Goal: Task Accomplishment & Management: Manage account settings

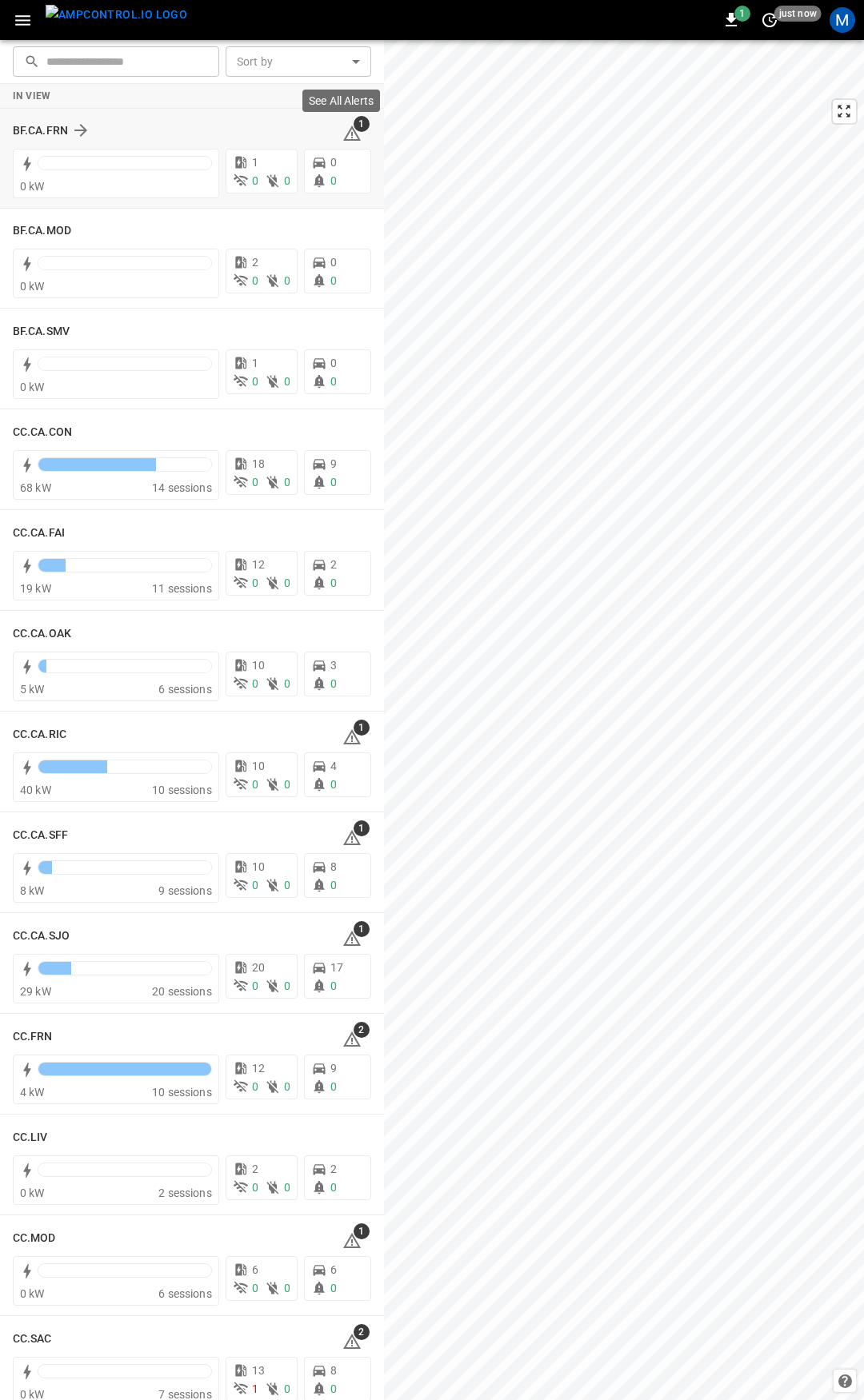
click at [345, 133] on icon at bounding box center [351, 133] width 19 height 19
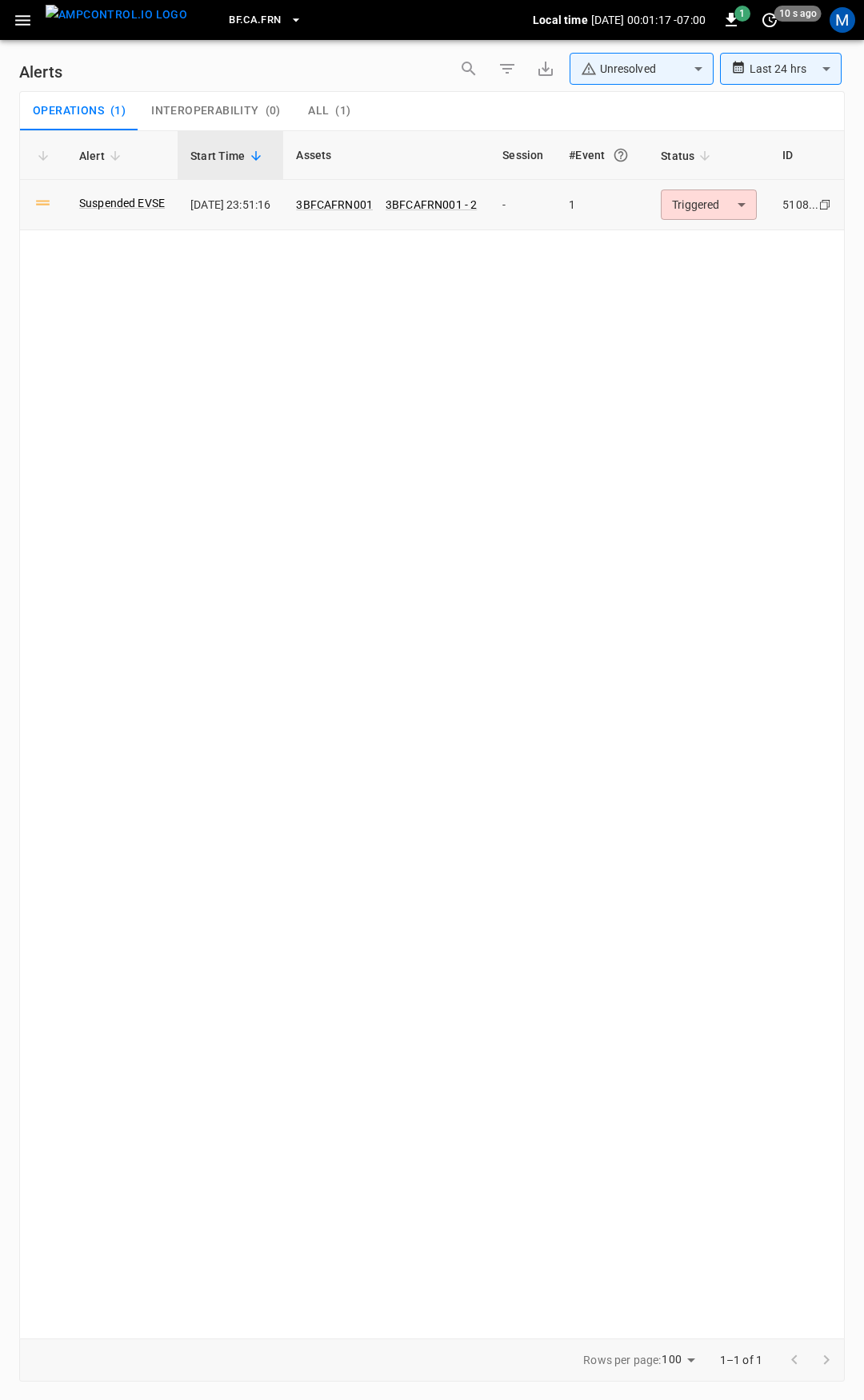
click at [729, 214] on body "**********" at bounding box center [432, 697] width 864 height 1394
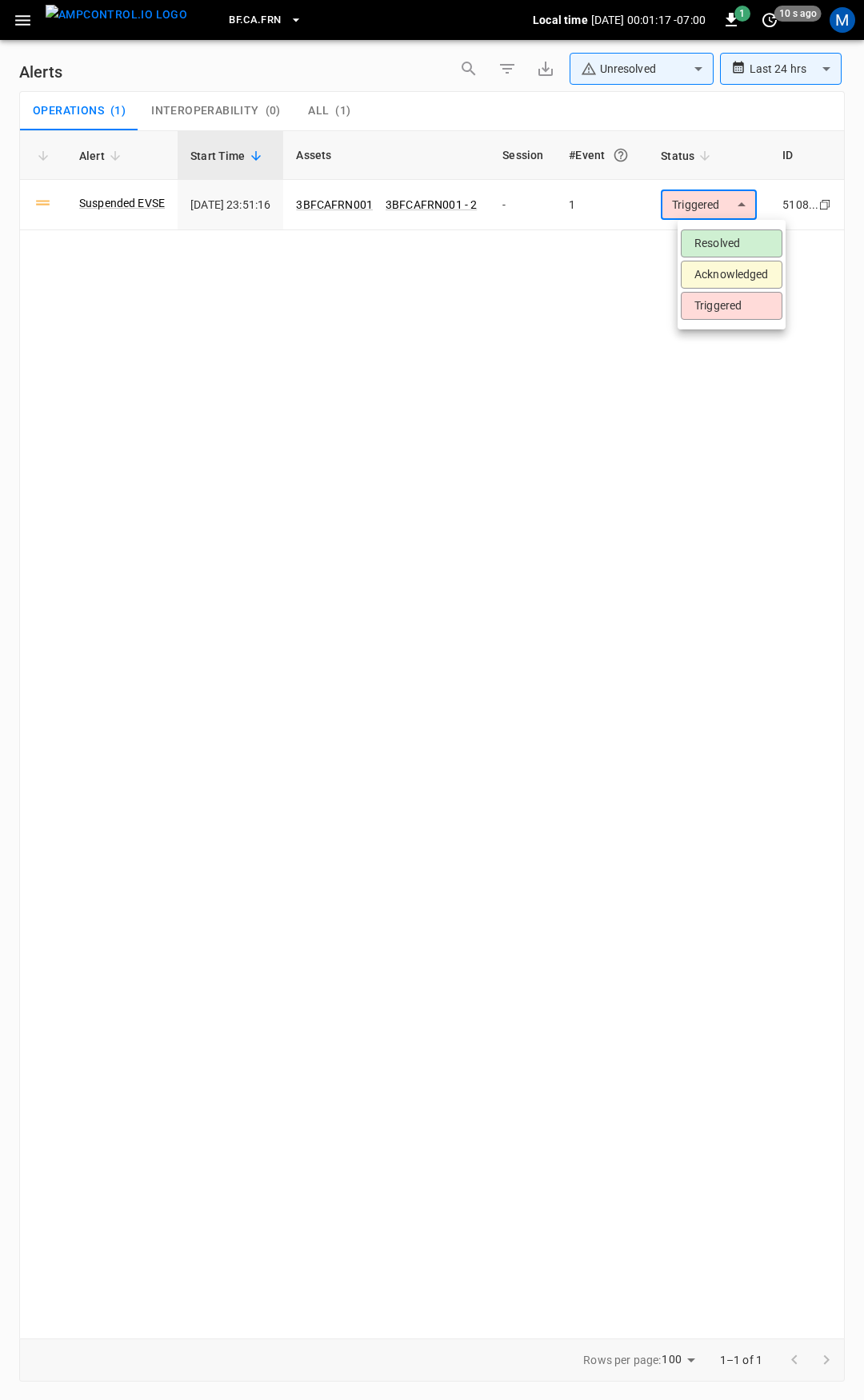
click at [724, 242] on li "Resolved" at bounding box center [731, 243] width 101 height 28
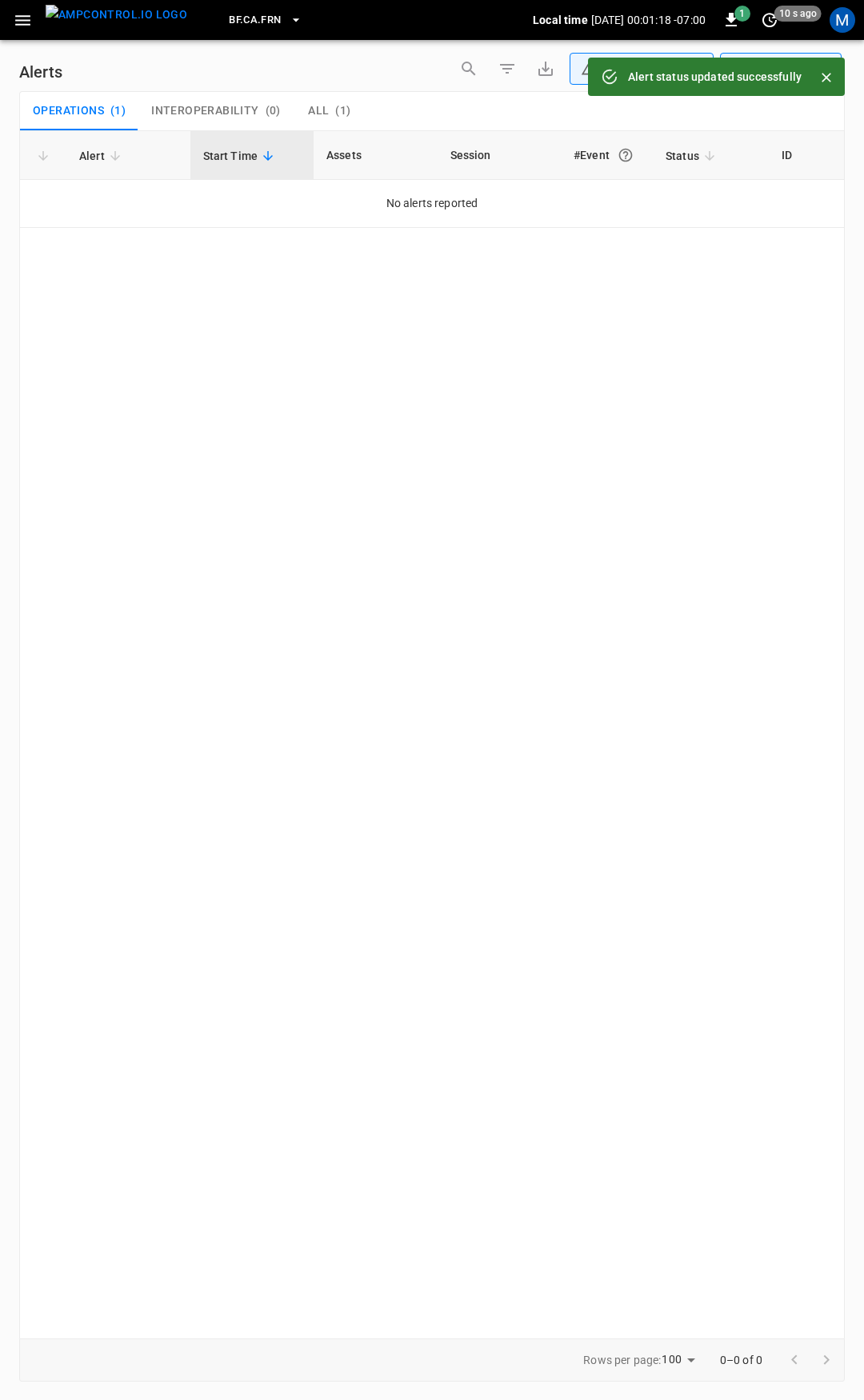
click at [18, 14] on icon "button" at bounding box center [22, 21] width 20 height 20
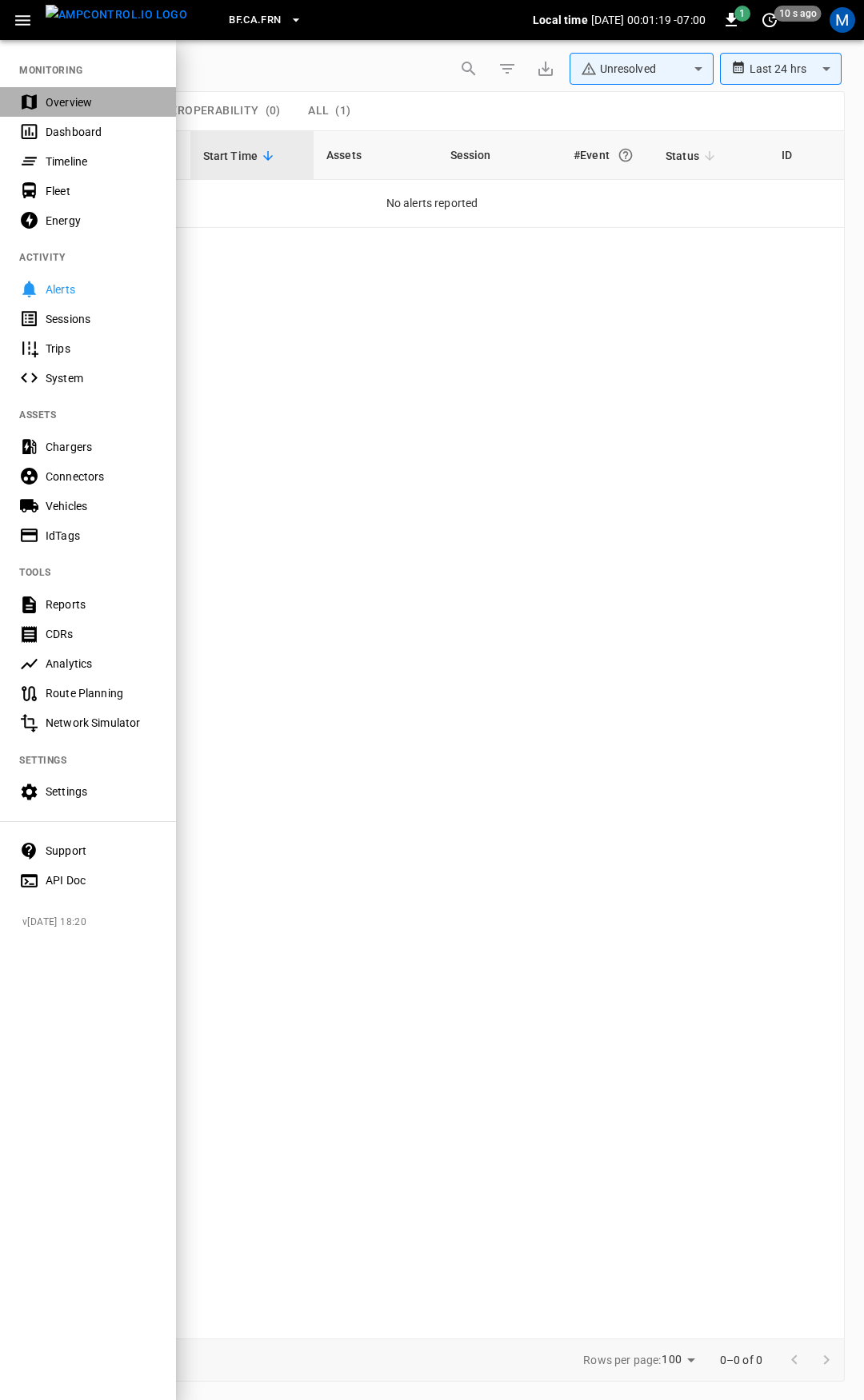
click at [78, 93] on div "Overview" at bounding box center [88, 102] width 176 height 30
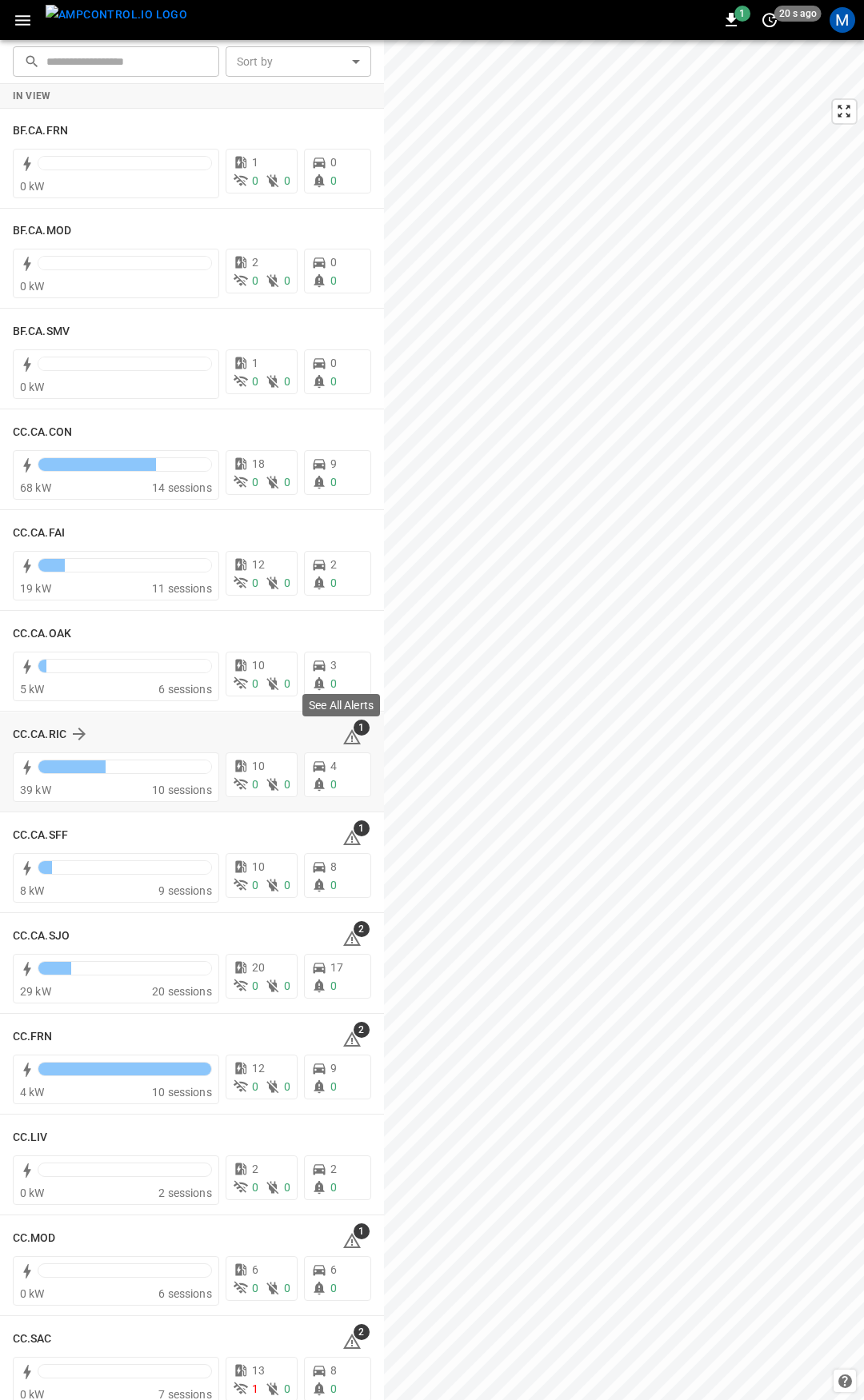
click at [346, 736] on icon at bounding box center [351, 737] width 19 height 19
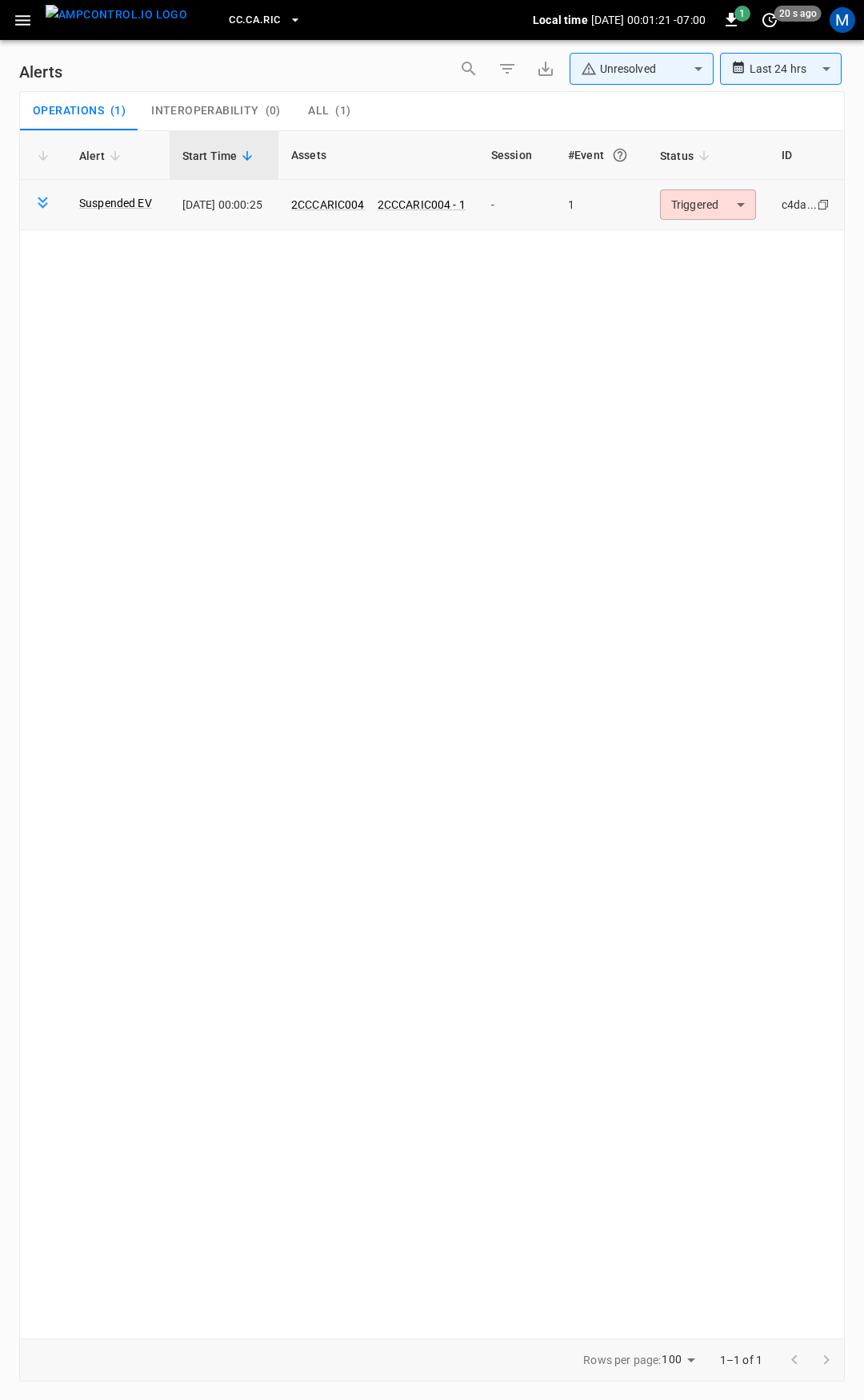
click at [747, 212] on body "**********" at bounding box center [432, 697] width 864 height 1394
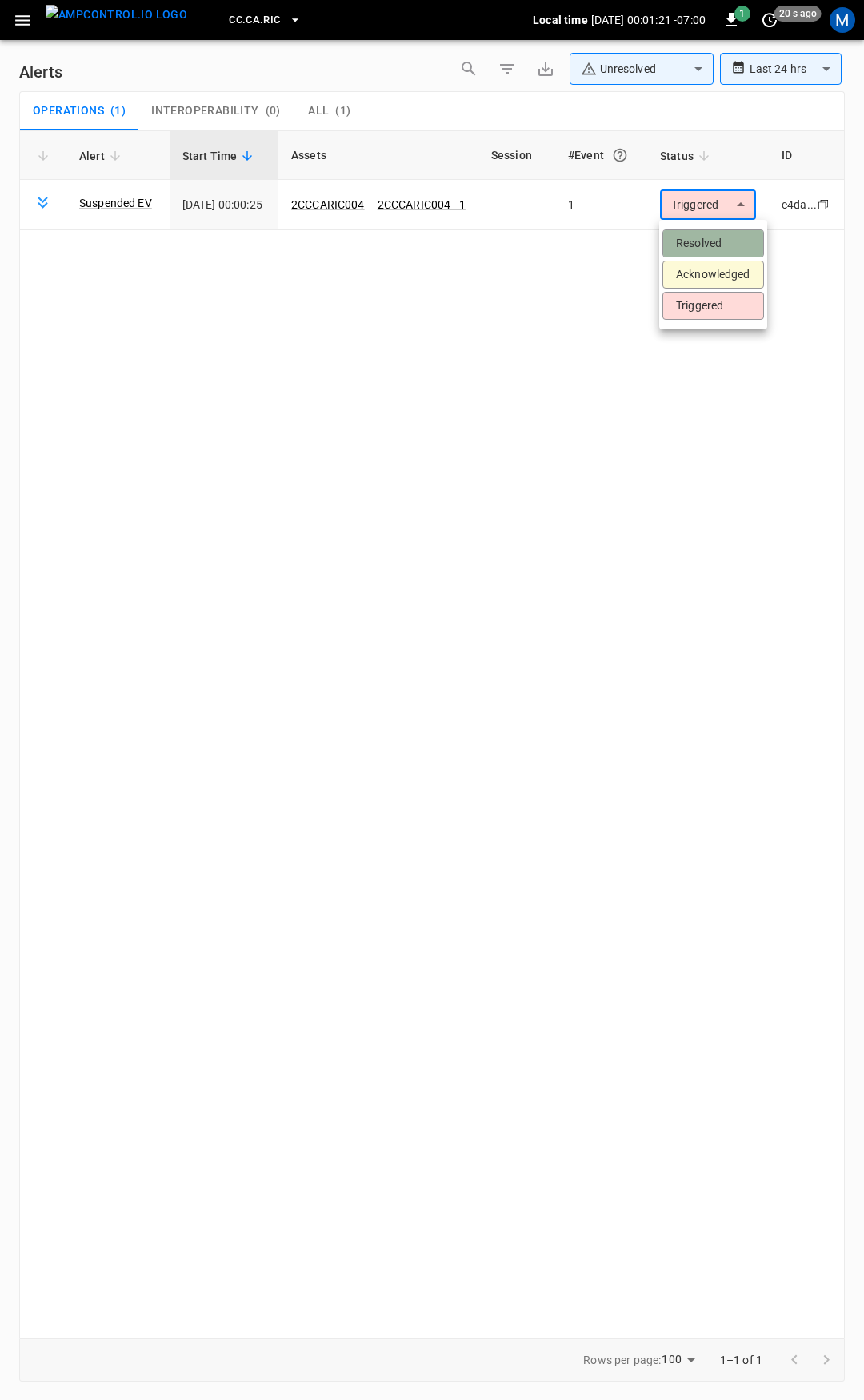
click at [706, 254] on li "Resolved" at bounding box center [713, 243] width 101 height 28
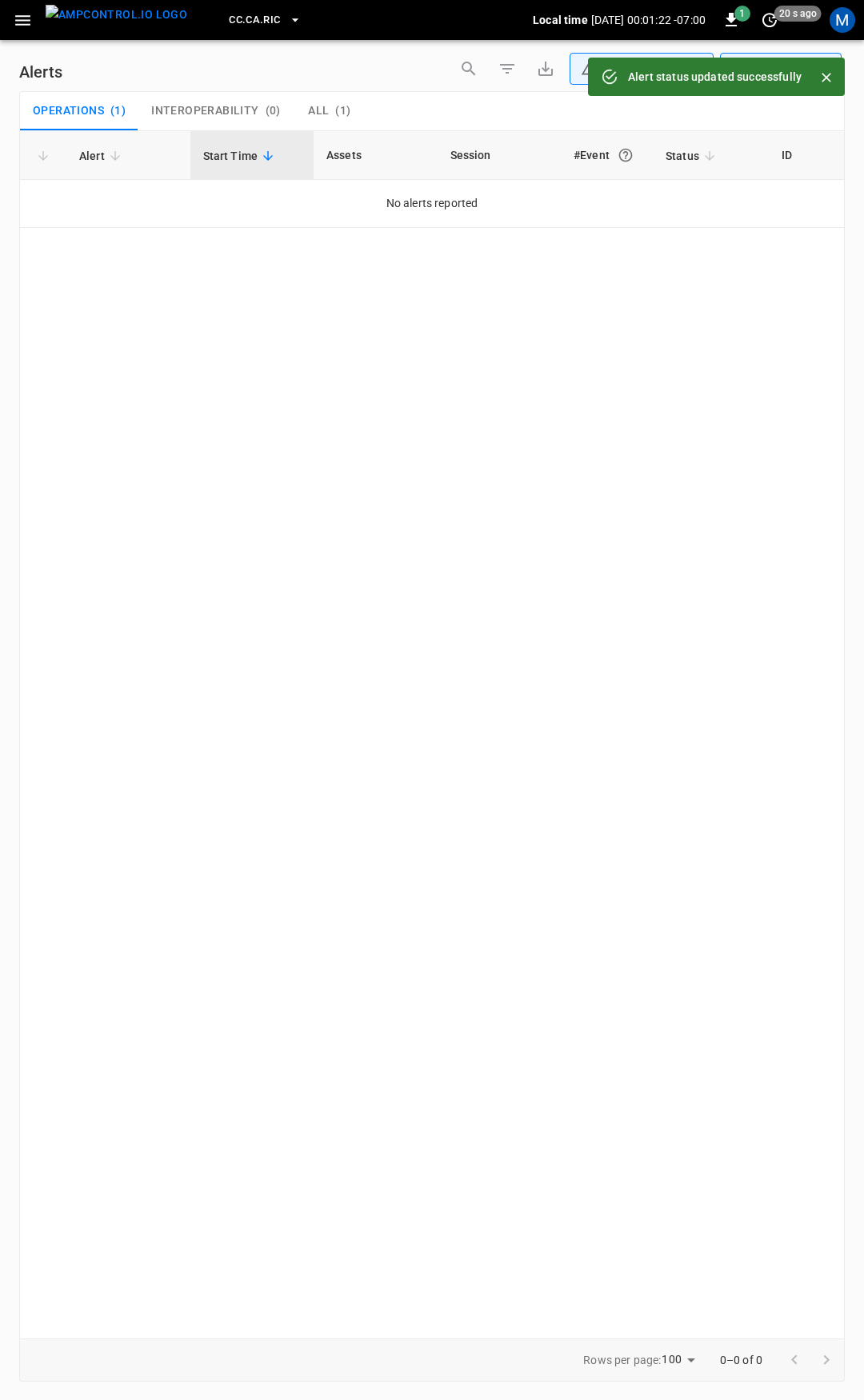
click at [23, 23] on icon "button" at bounding box center [22, 21] width 20 height 20
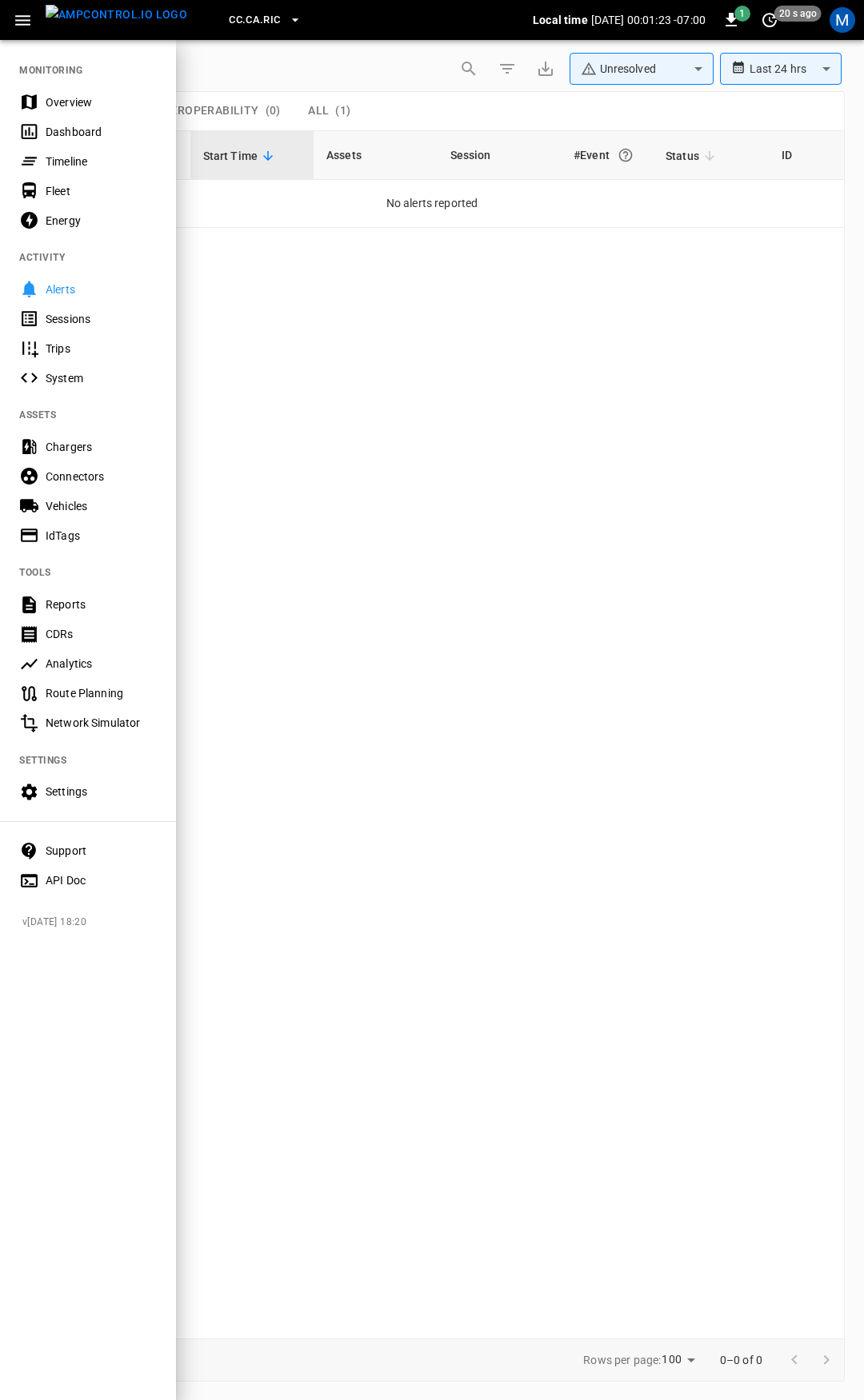
drag, startPoint x: 53, startPoint y: 89, endPoint x: 102, endPoint y: 165, distance: 90.4
click at [55, 89] on div "Overview" at bounding box center [88, 102] width 176 height 30
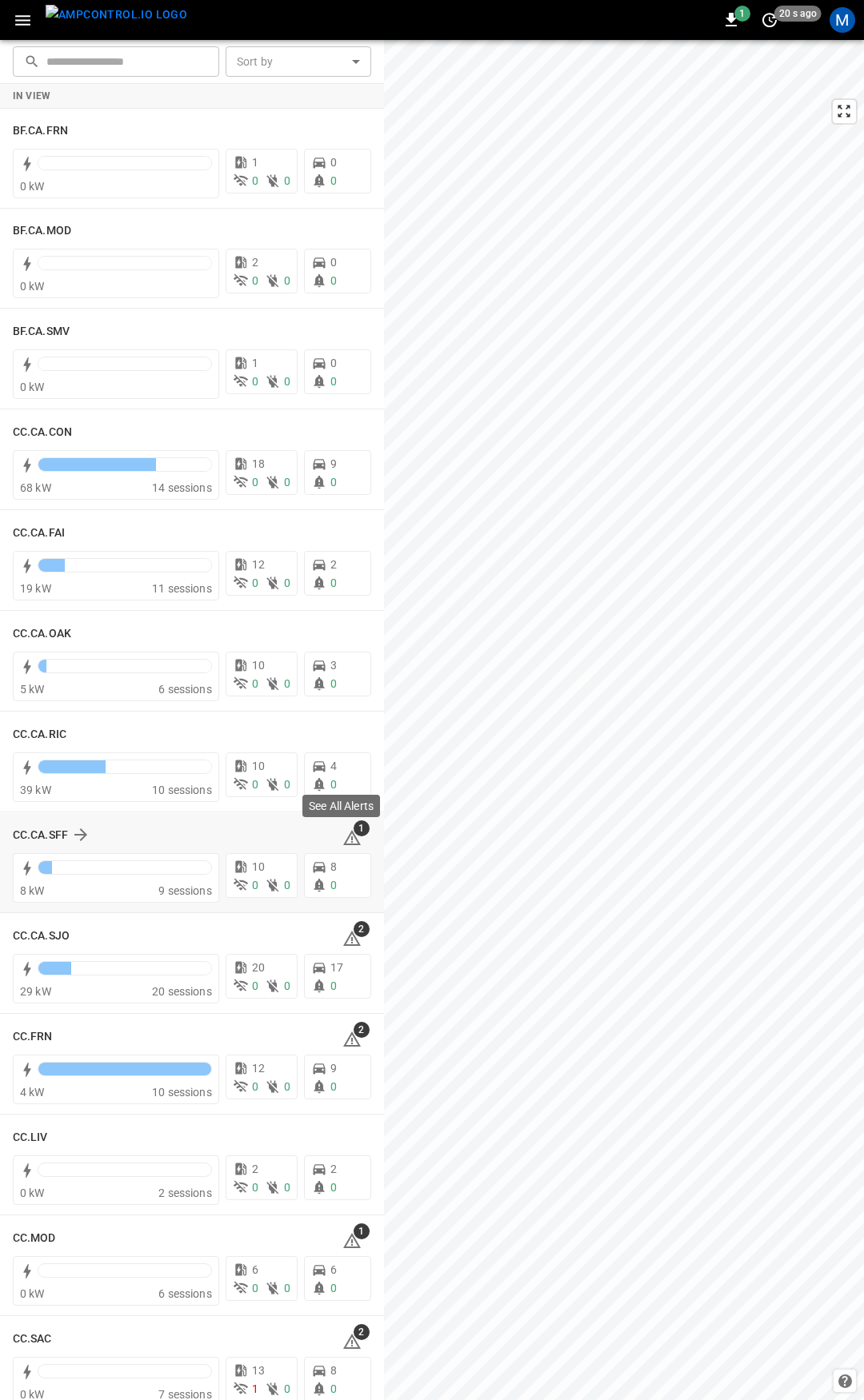
click at [353, 832] on span "1" at bounding box center [361, 828] width 16 height 16
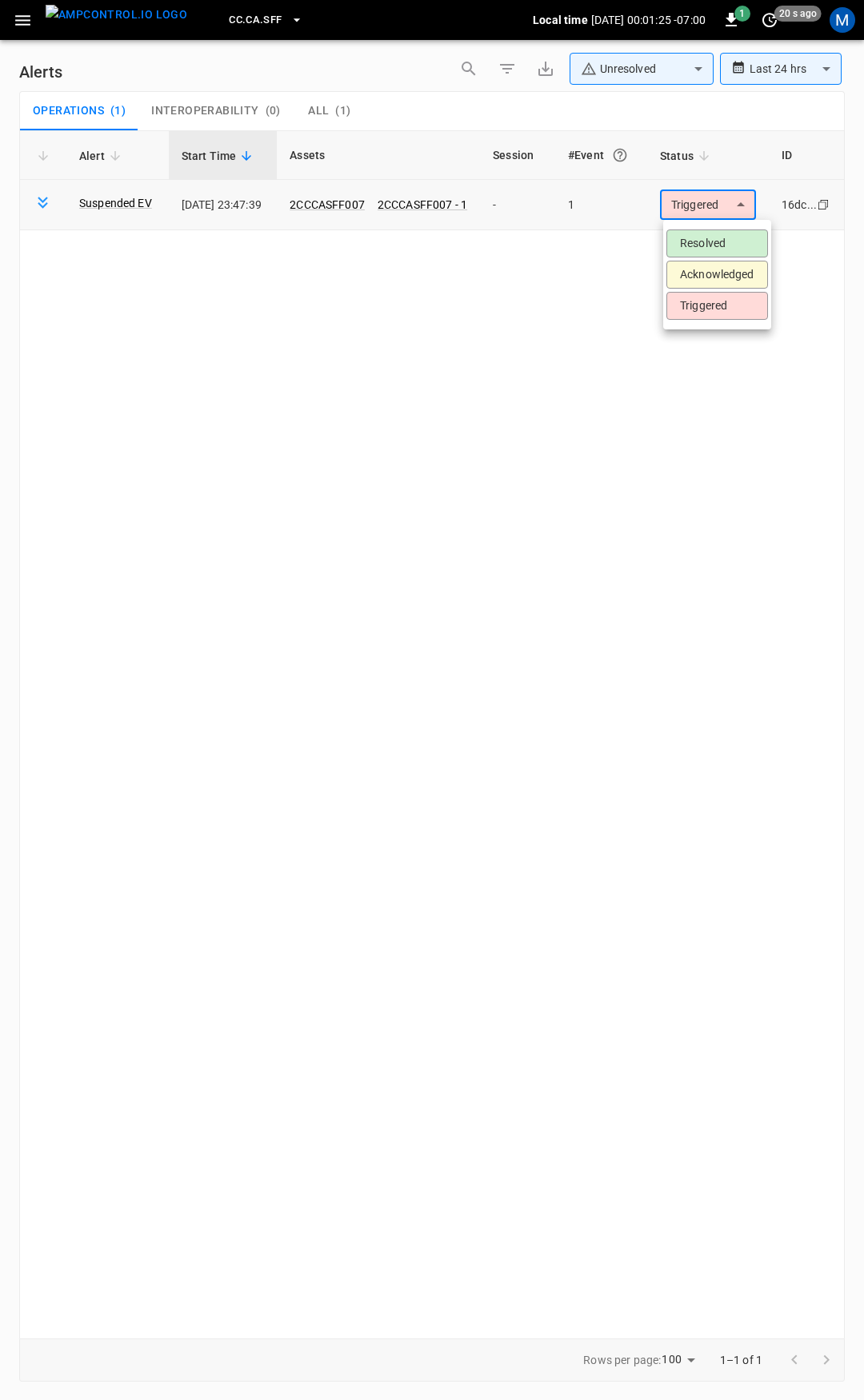
click at [725, 204] on body "**********" at bounding box center [432, 697] width 864 height 1394
drag, startPoint x: 722, startPoint y: 248, endPoint x: 691, endPoint y: 240, distance: 32.0
click at [721, 248] on li "Resolved" at bounding box center [717, 243] width 101 height 28
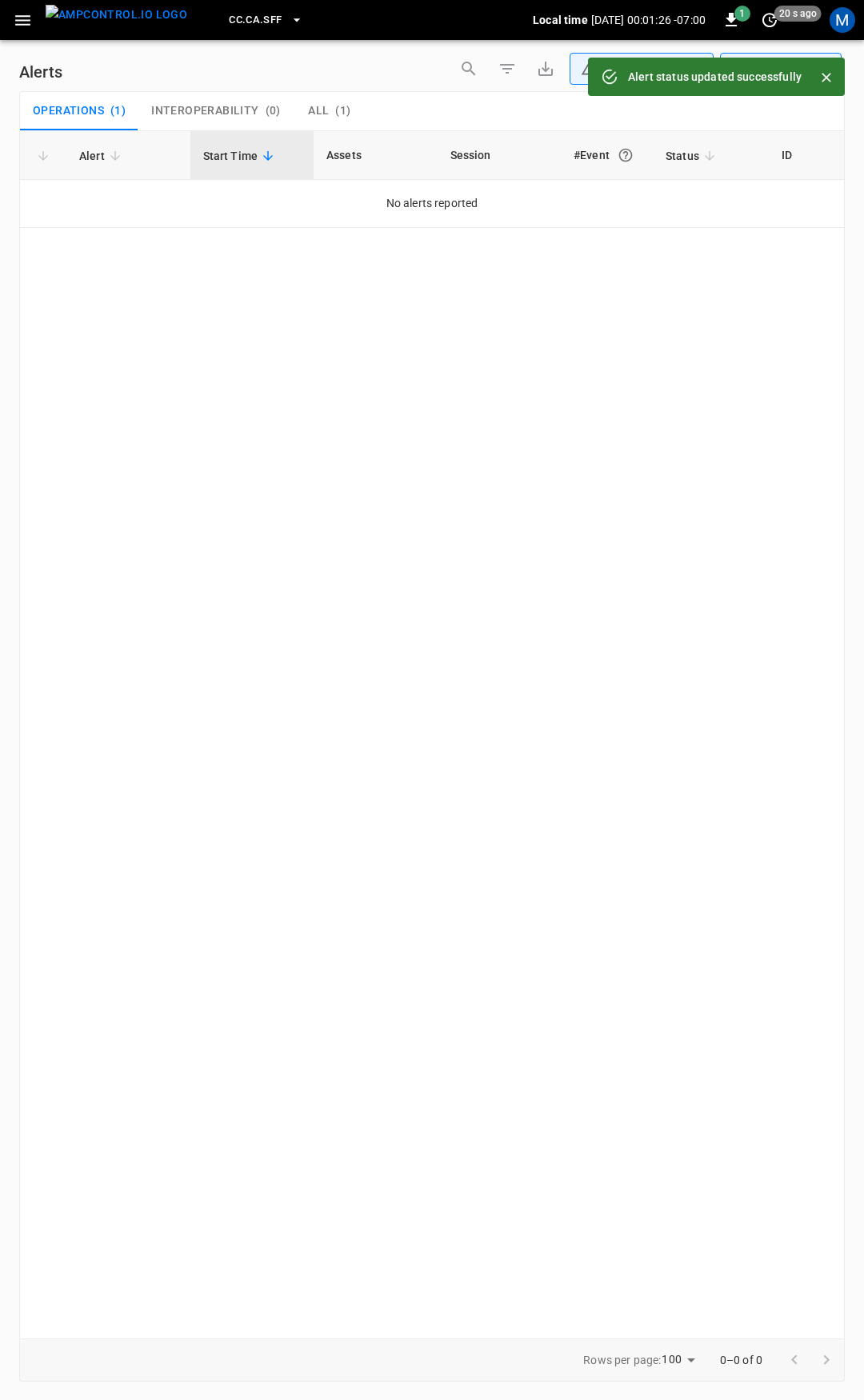
click at [20, 12] on icon "button" at bounding box center [22, 21] width 20 height 20
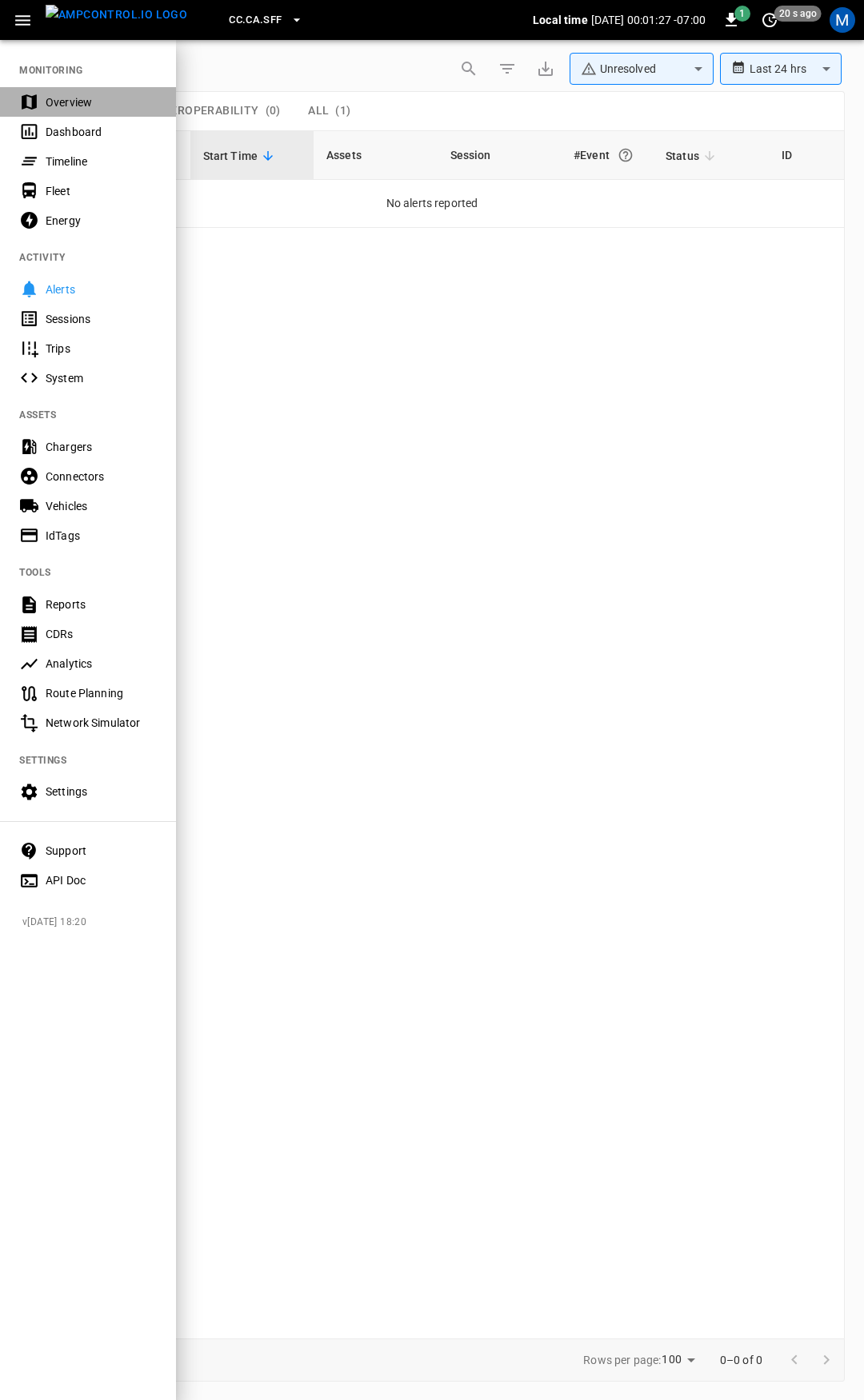
click at [44, 108] on div "Overview" at bounding box center [88, 102] width 176 height 30
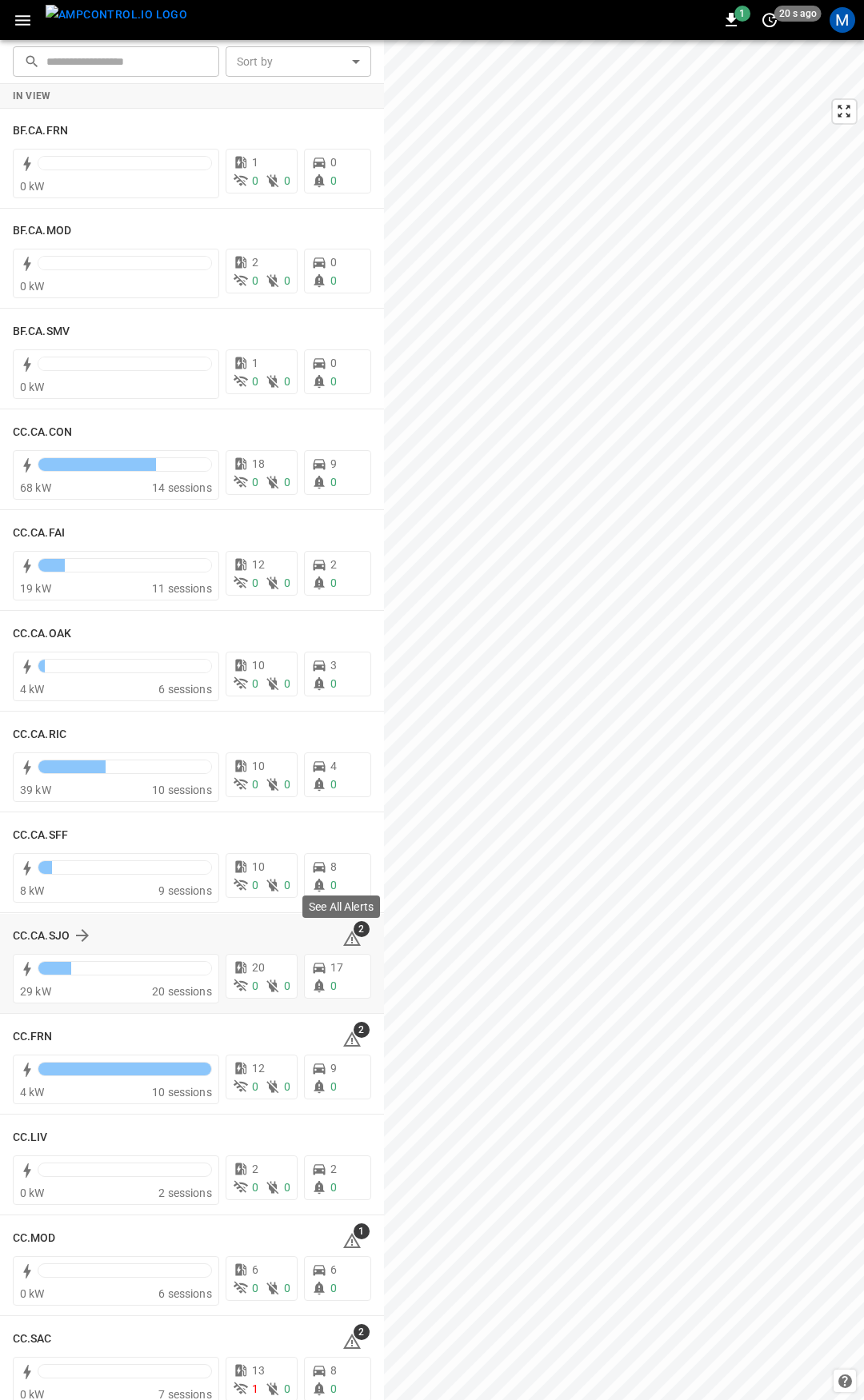
click at [344, 937] on icon at bounding box center [351, 938] width 19 height 19
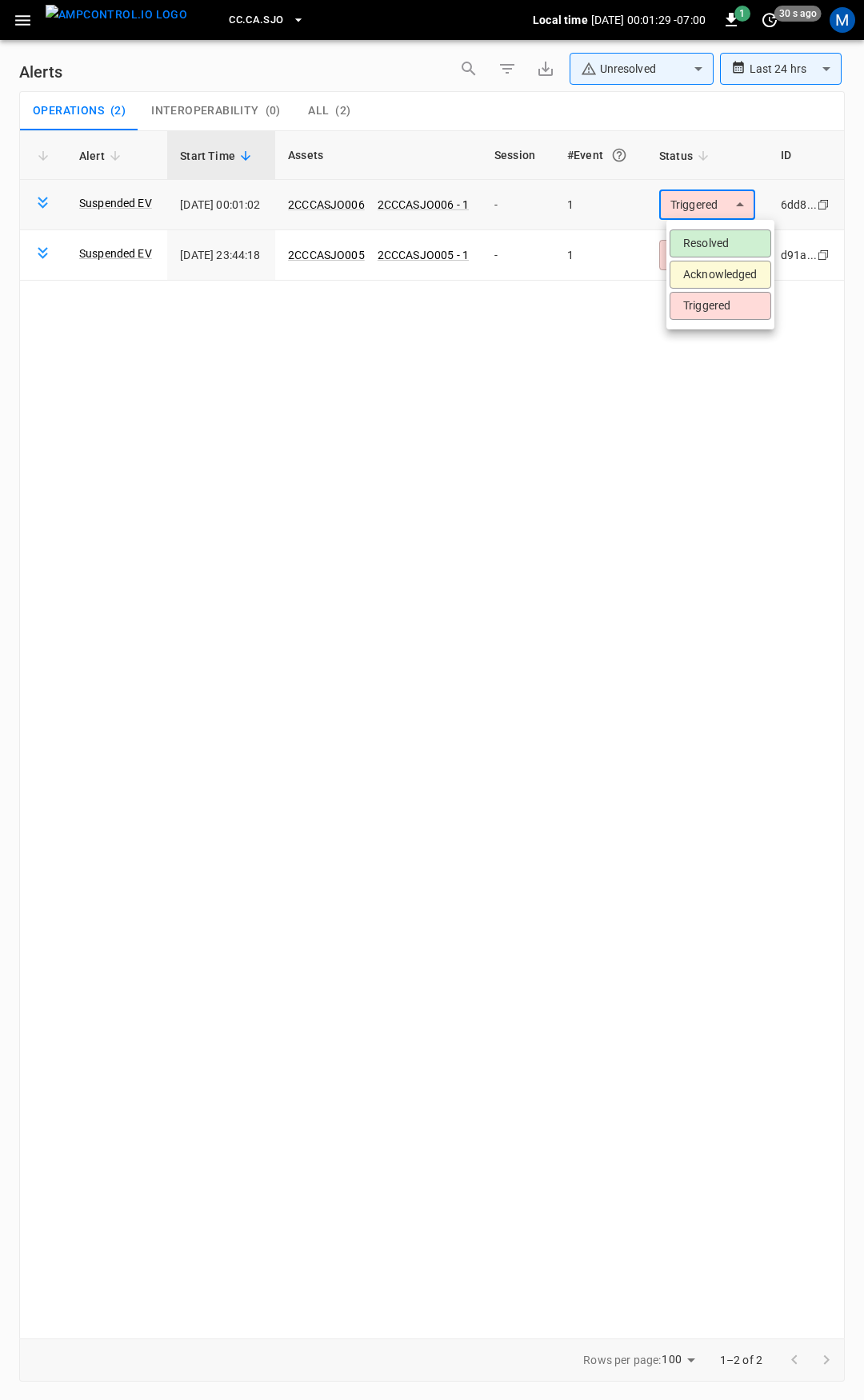
click at [699, 213] on body "**********" at bounding box center [432, 697] width 864 height 1394
click at [695, 246] on li "Resolved" at bounding box center [720, 243] width 101 height 28
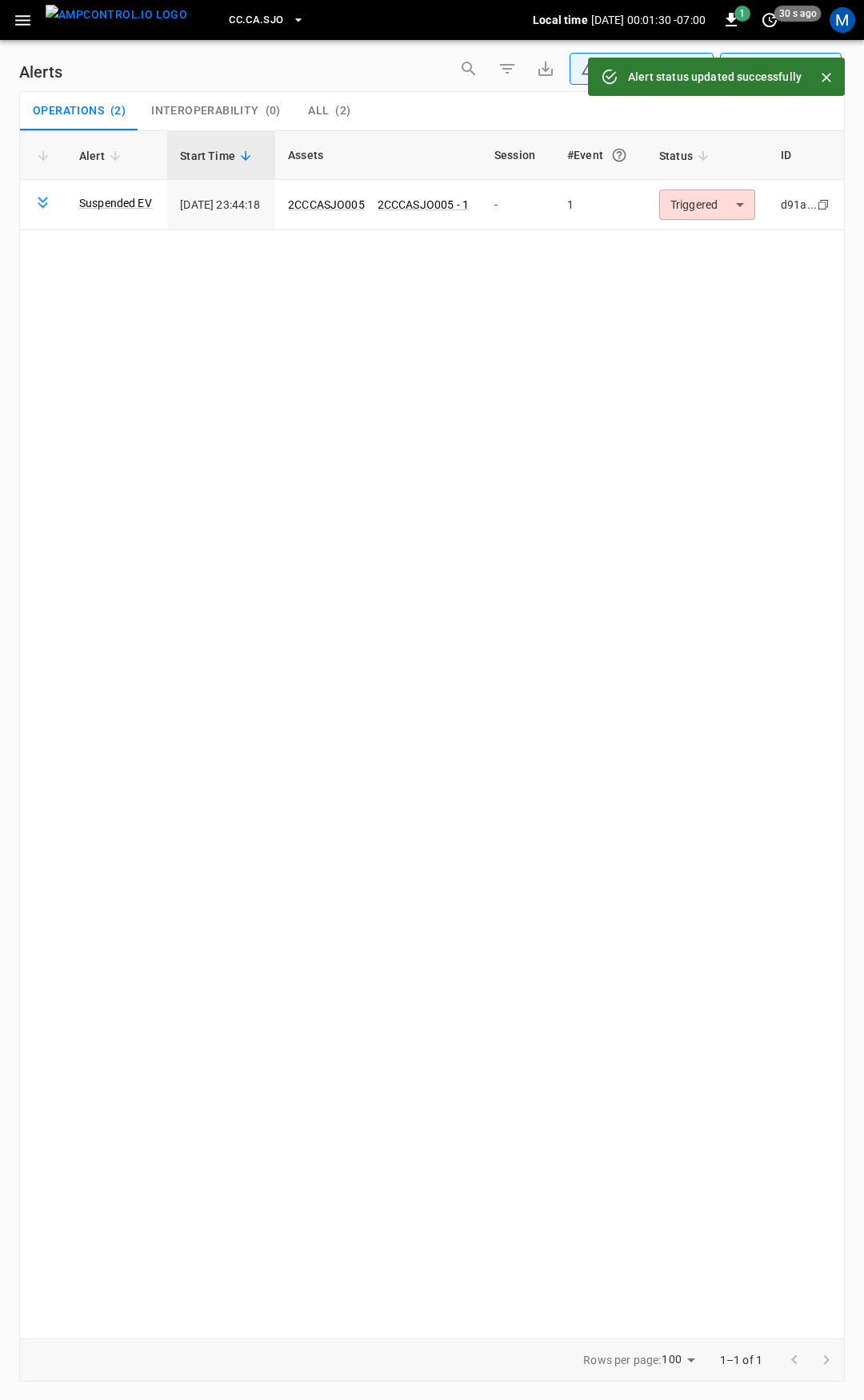
click at [720, 203] on body "**********" at bounding box center [432, 697] width 864 height 1394
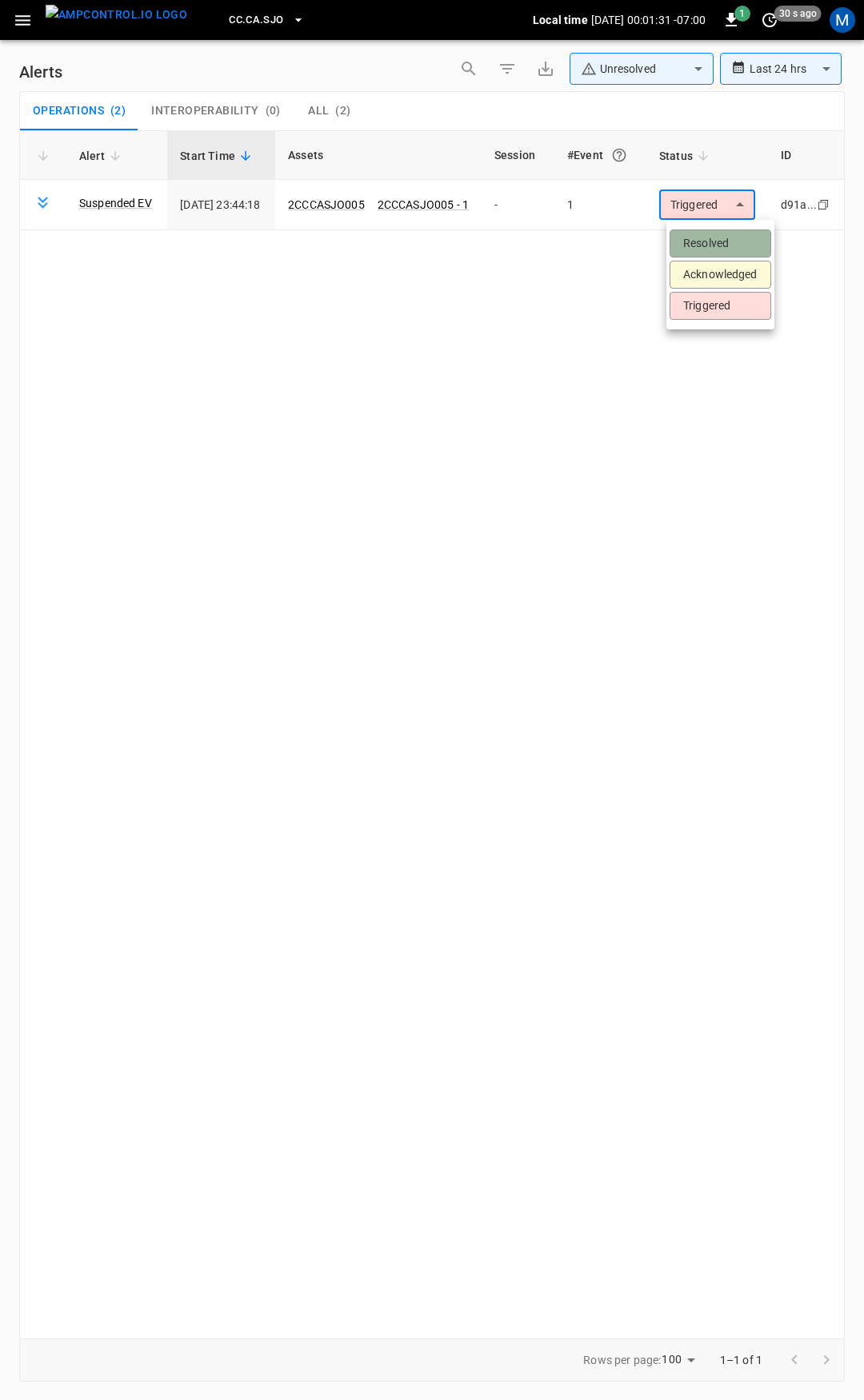
drag, startPoint x: 724, startPoint y: 237, endPoint x: 685, endPoint y: 233, distance: 39.2
click at [724, 237] on li "Resolved" at bounding box center [720, 243] width 101 height 28
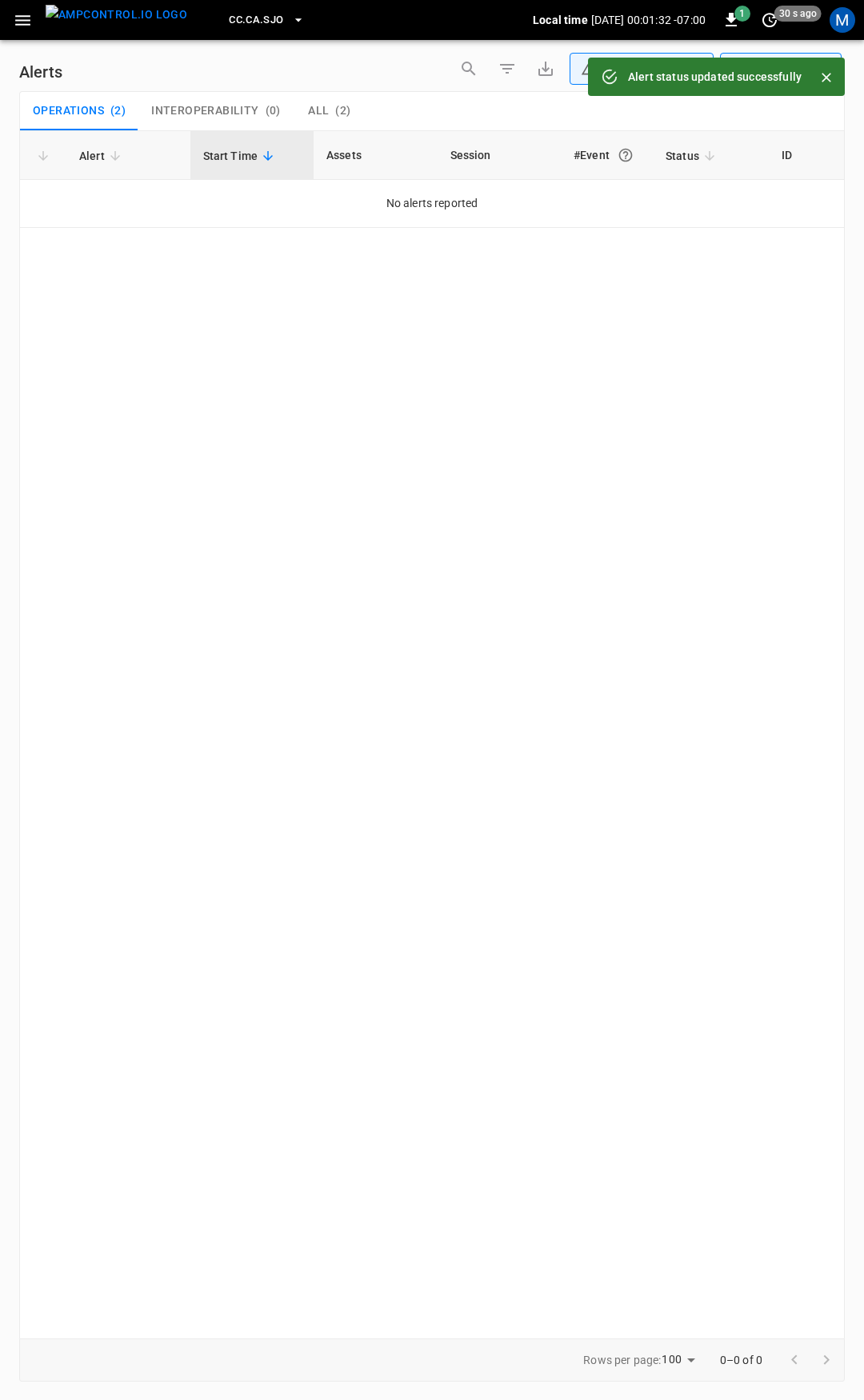
click at [20, 17] on icon "button" at bounding box center [22, 21] width 20 height 20
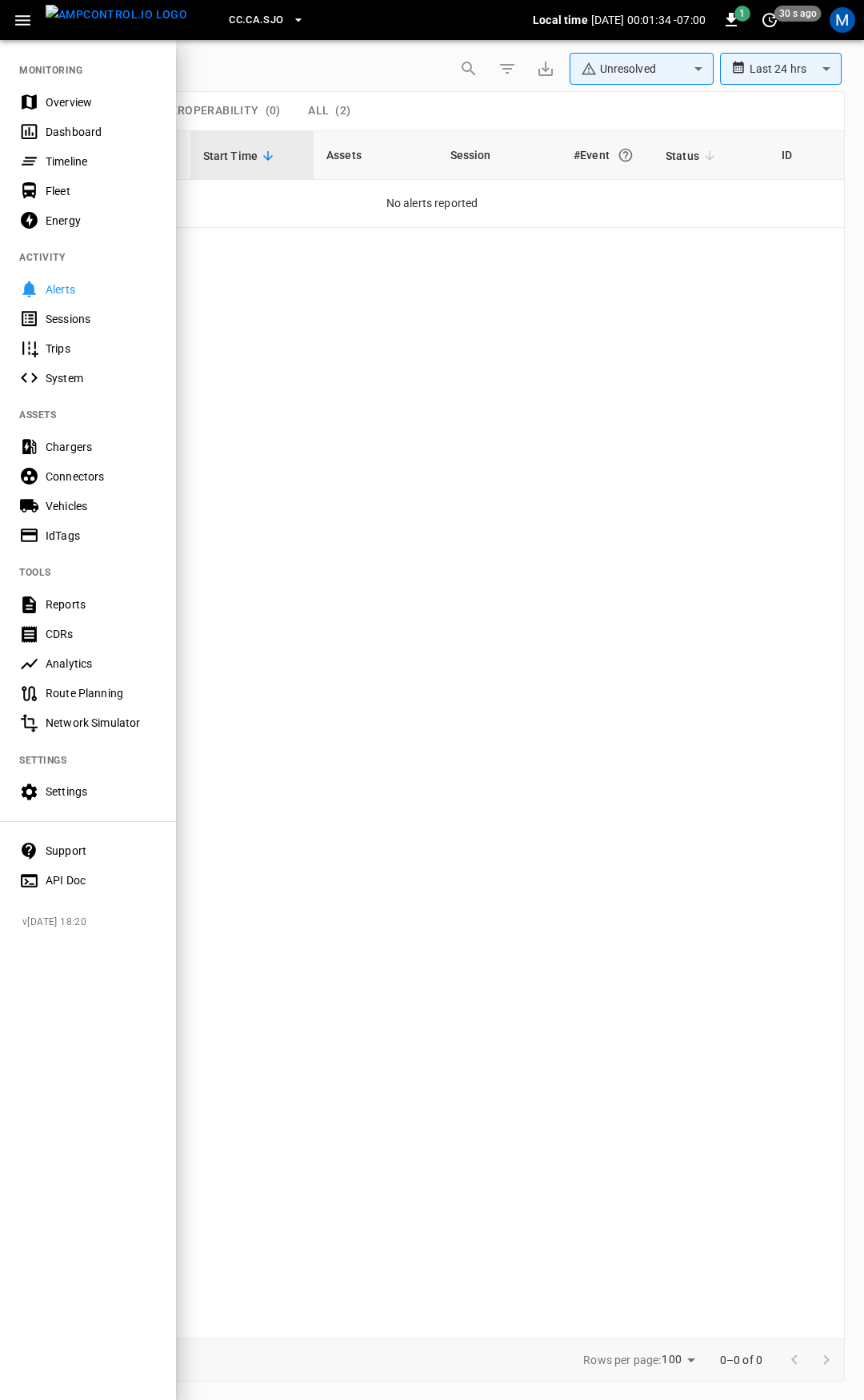
click at [71, 104] on div "Overview" at bounding box center [101, 102] width 111 height 16
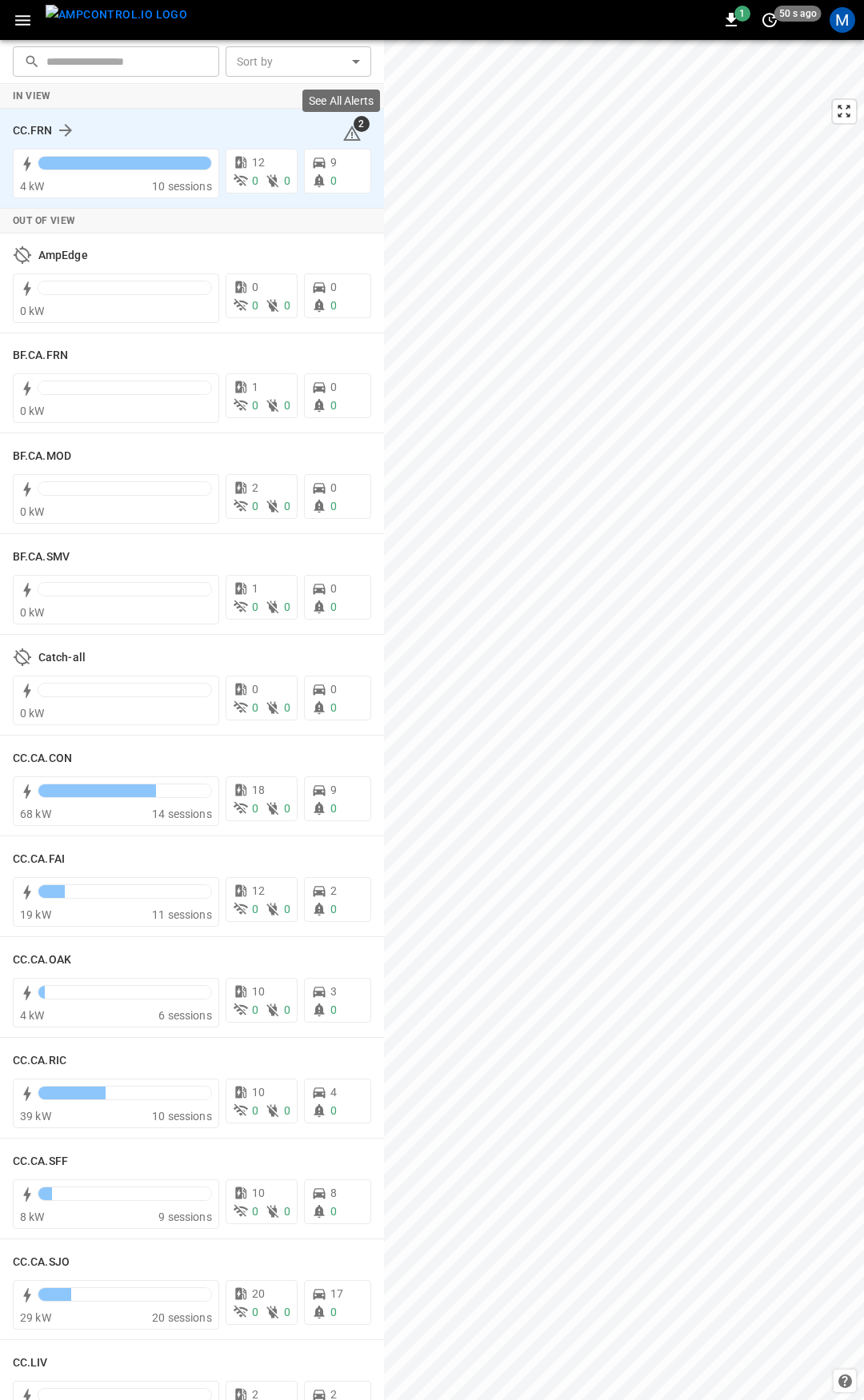
click at [342, 133] on icon at bounding box center [351, 133] width 19 height 19
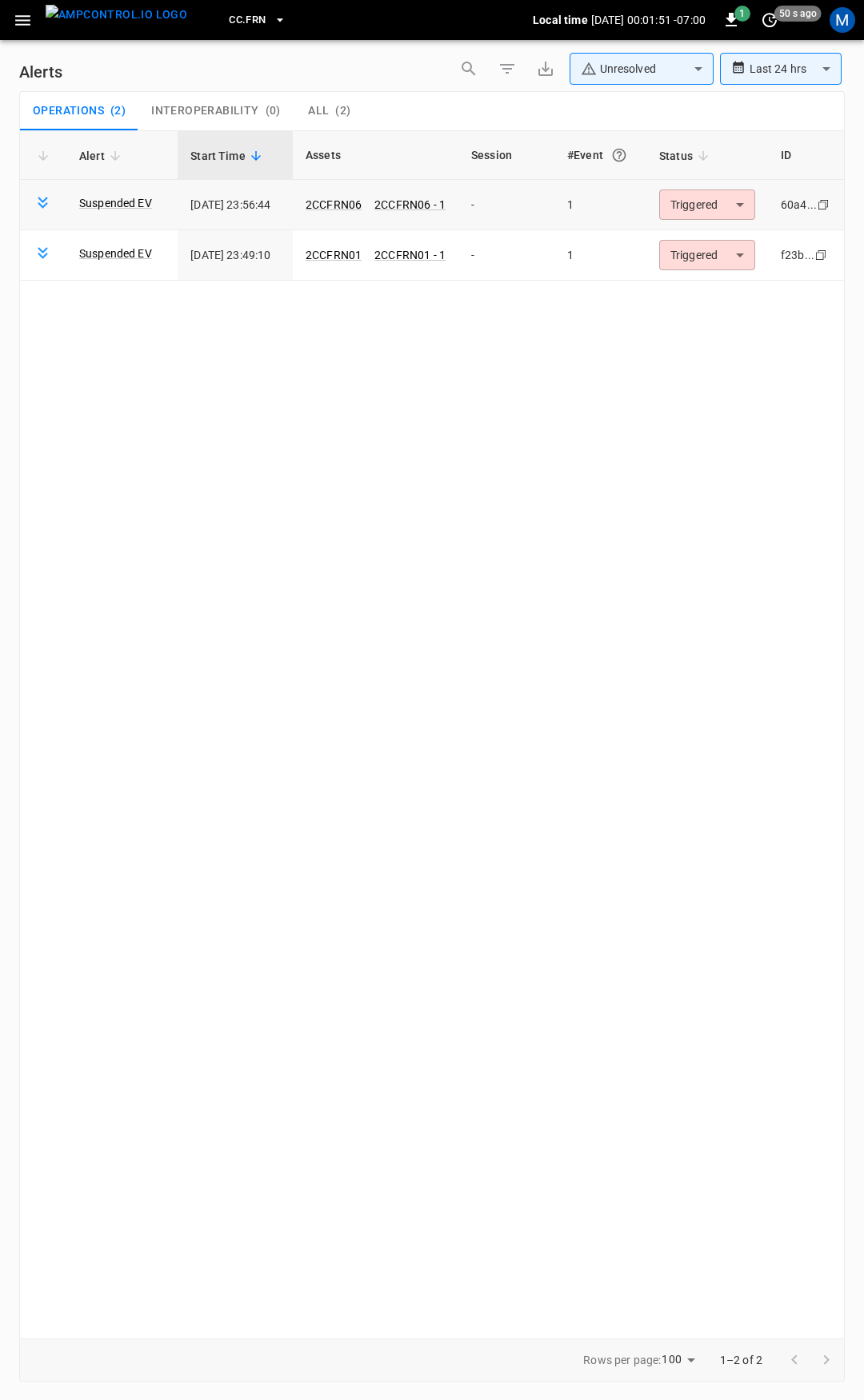
click at [687, 202] on body "**********" at bounding box center [432, 697] width 864 height 1394
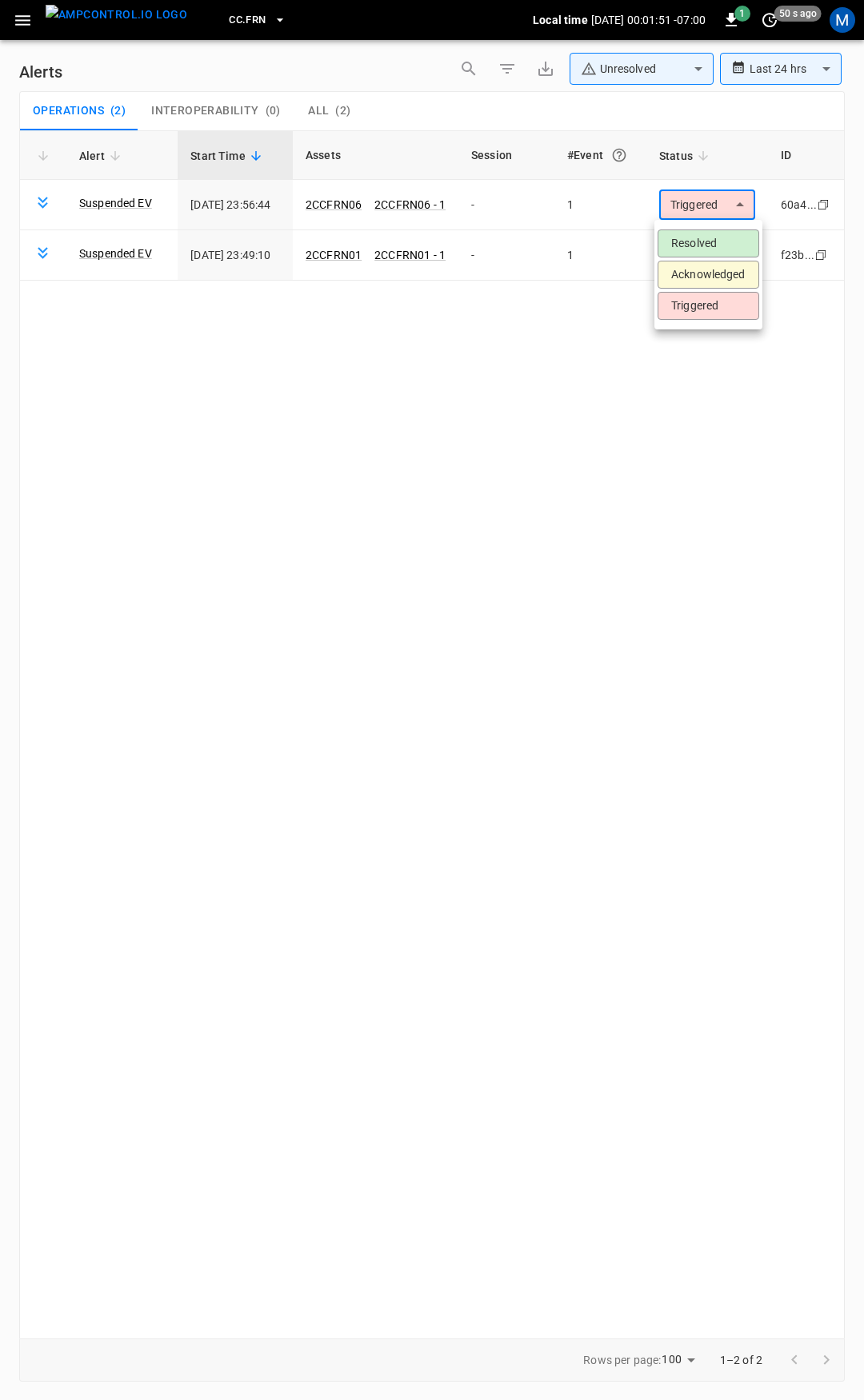
click at [704, 237] on li "Resolved" at bounding box center [708, 243] width 101 height 28
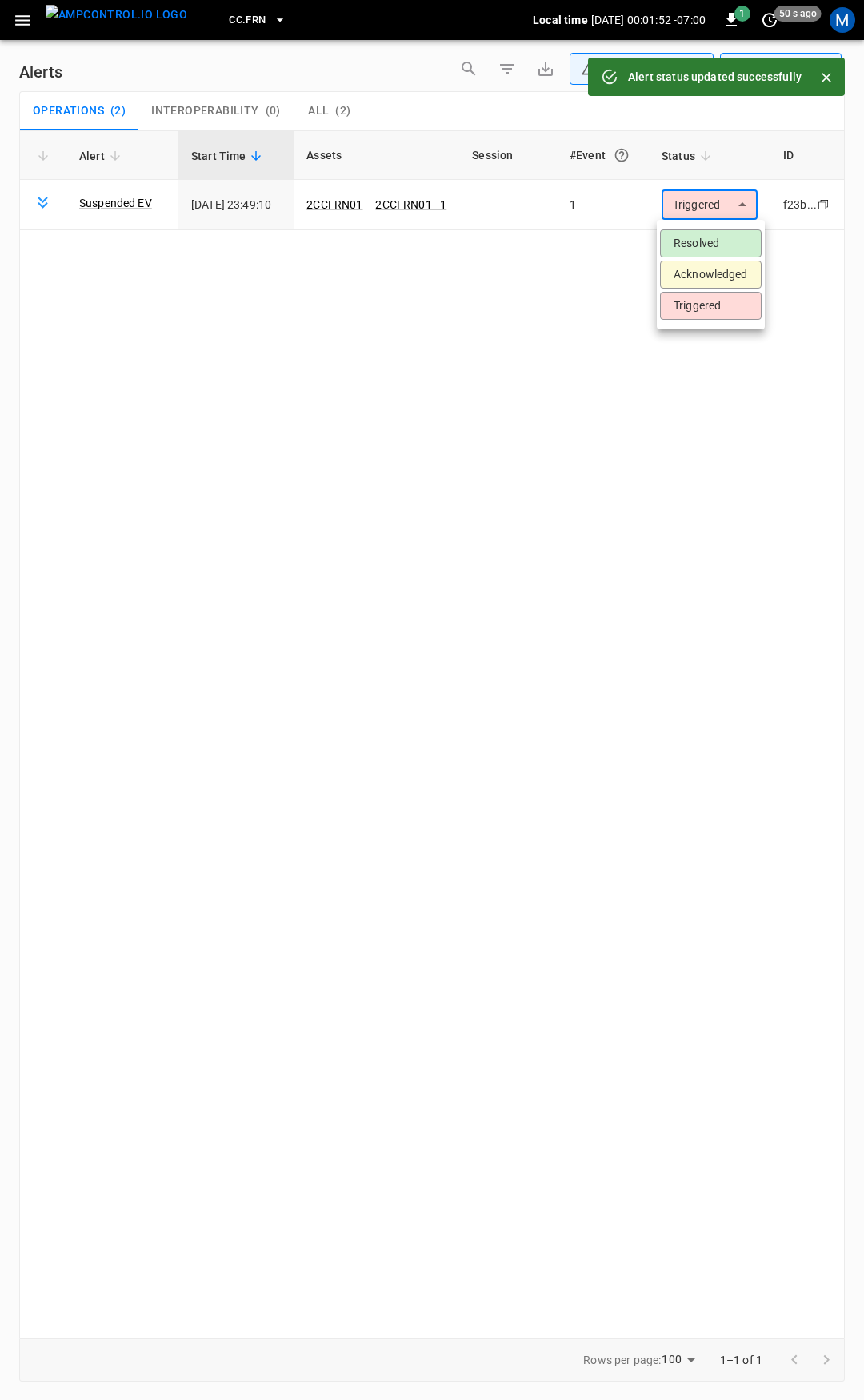
click at [709, 211] on body "**********" at bounding box center [432, 697] width 864 height 1394
click at [713, 246] on li "Resolved" at bounding box center [710, 243] width 101 height 28
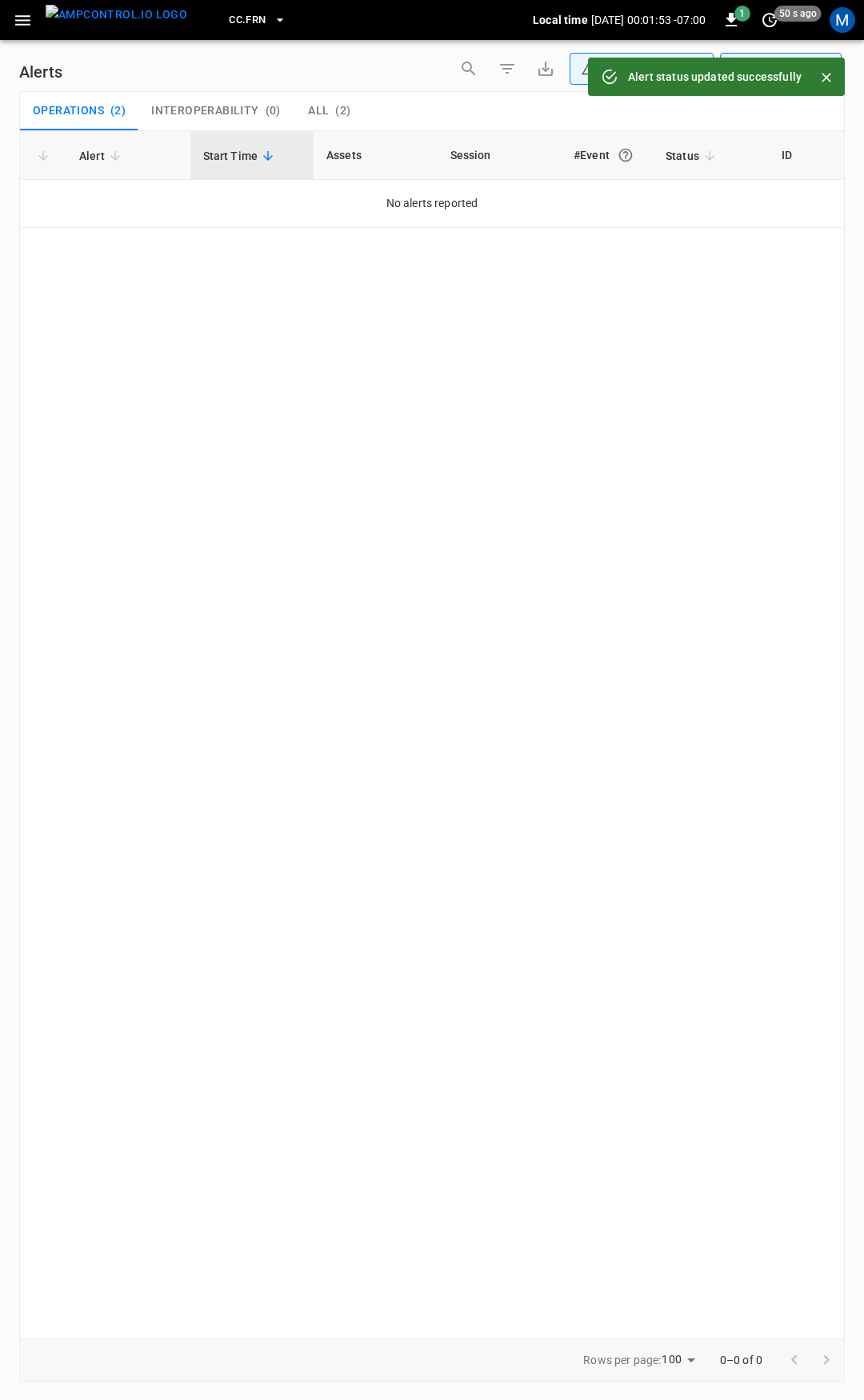
click at [23, 29] on icon "button" at bounding box center [22, 21] width 20 height 20
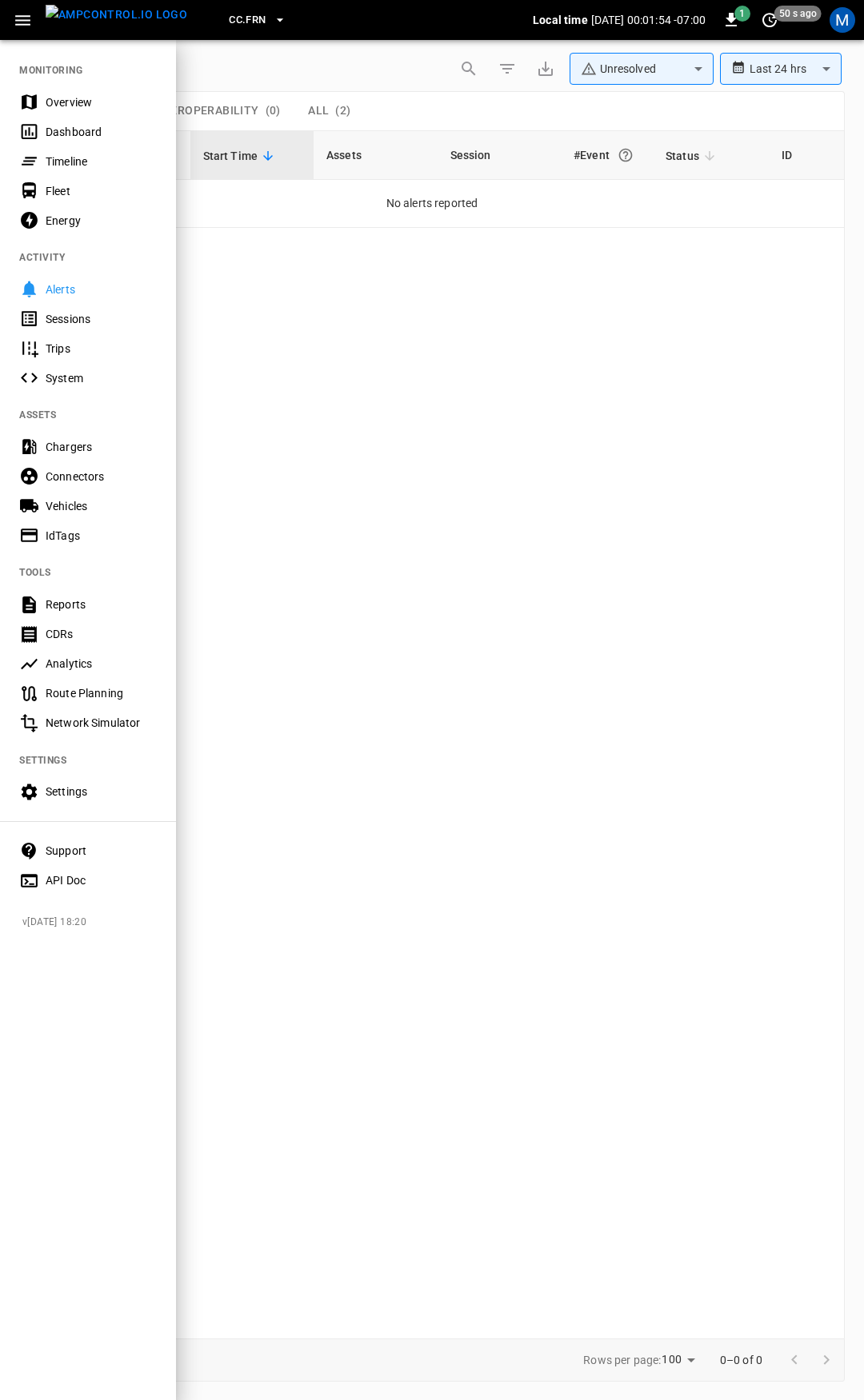
click at [71, 102] on div "Overview" at bounding box center [101, 102] width 111 height 16
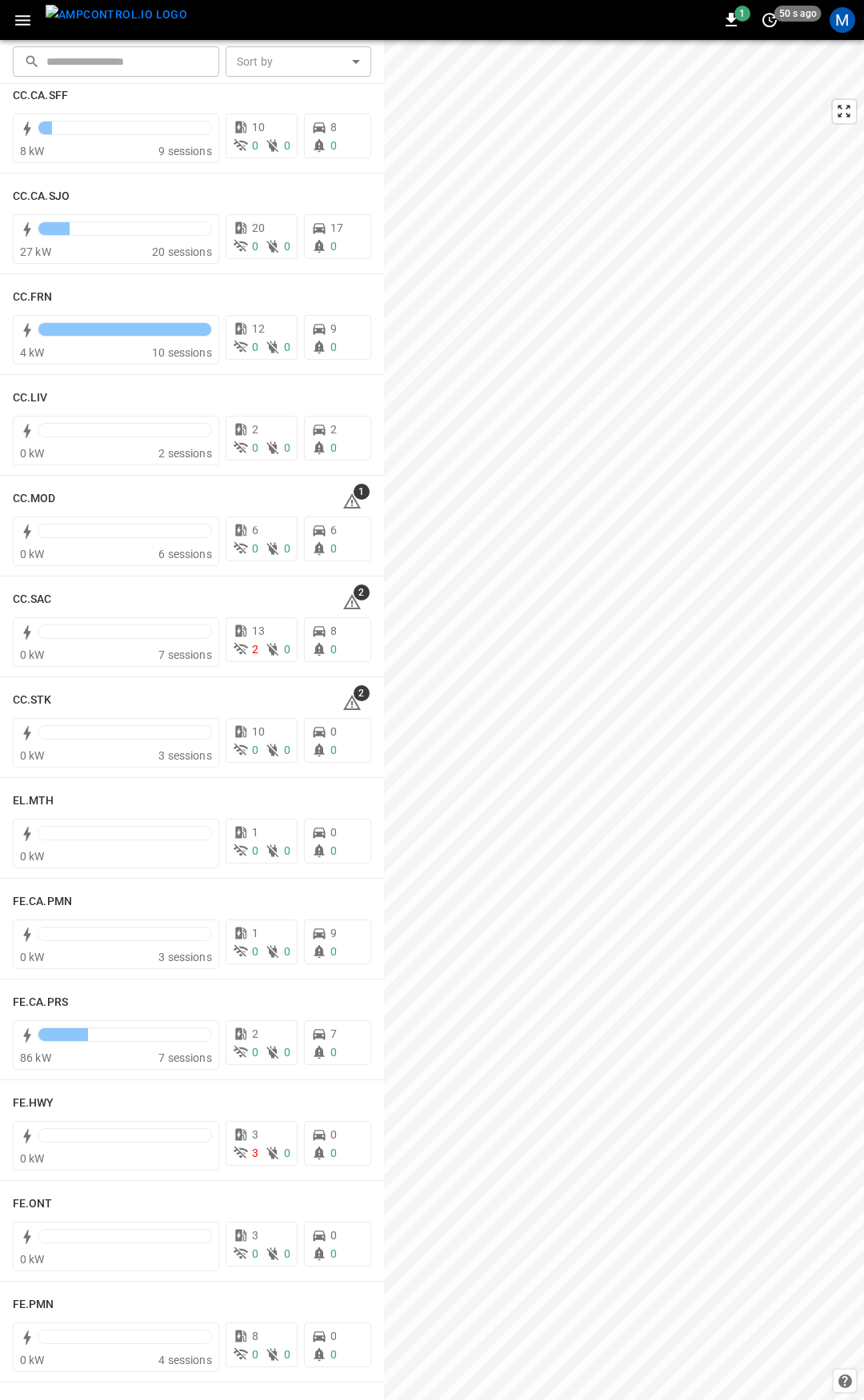
scroll to position [777, 0]
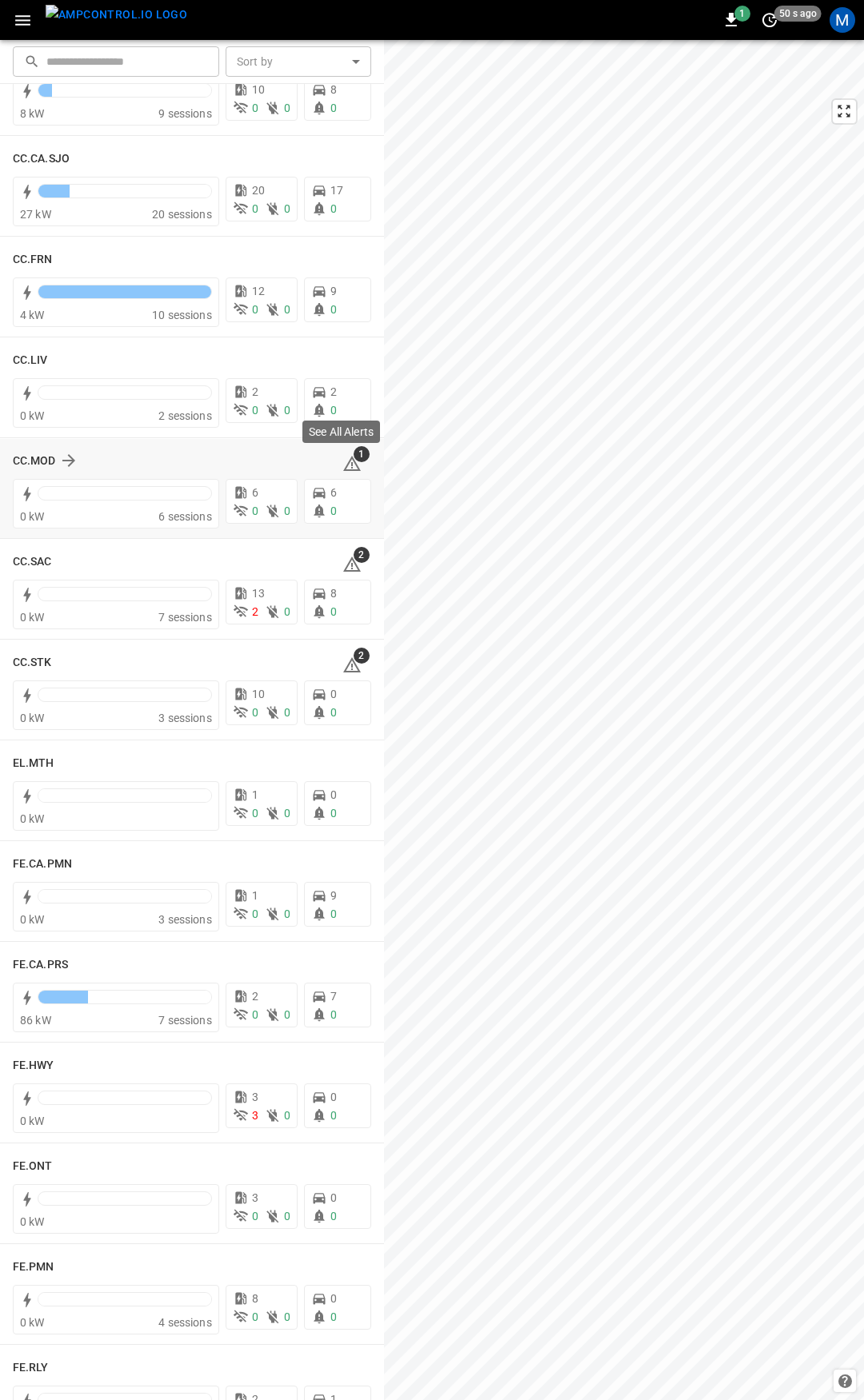
click at [345, 462] on icon at bounding box center [351, 463] width 17 height 15
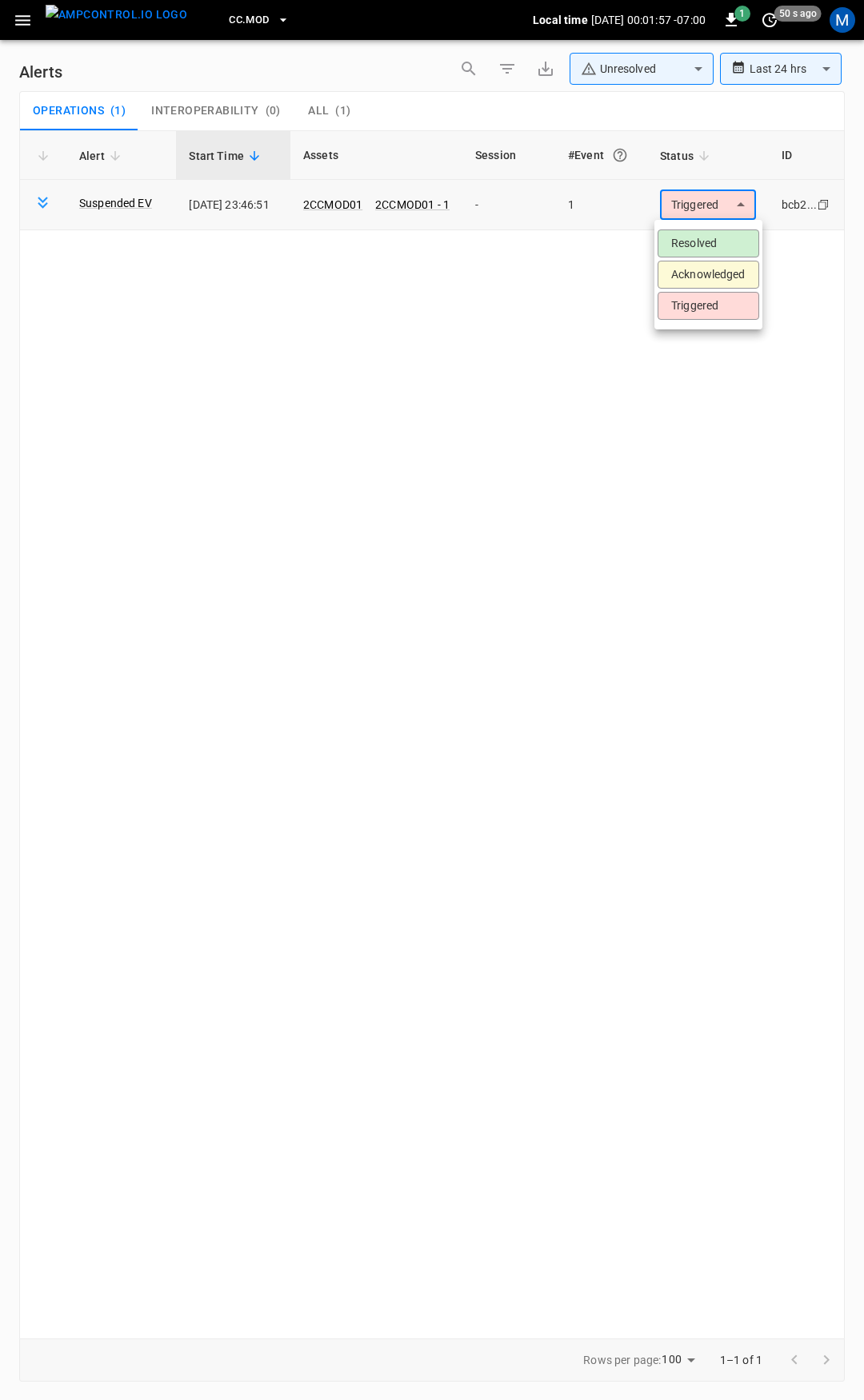
click at [712, 194] on body "**********" at bounding box center [432, 697] width 864 height 1394
click at [707, 246] on li "Resolved" at bounding box center [708, 243] width 101 height 28
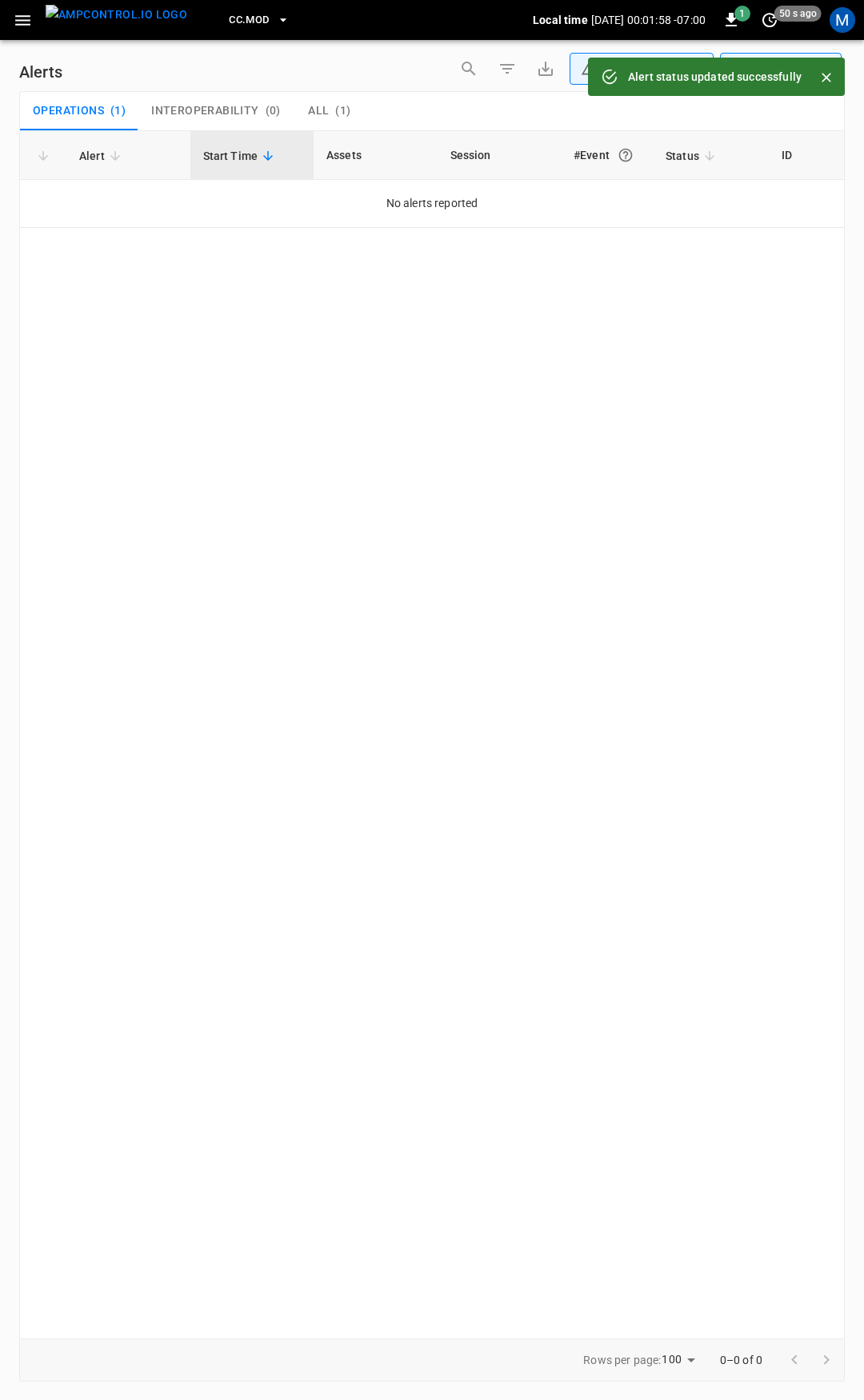
click at [22, 13] on icon "button" at bounding box center [22, 21] width 20 height 20
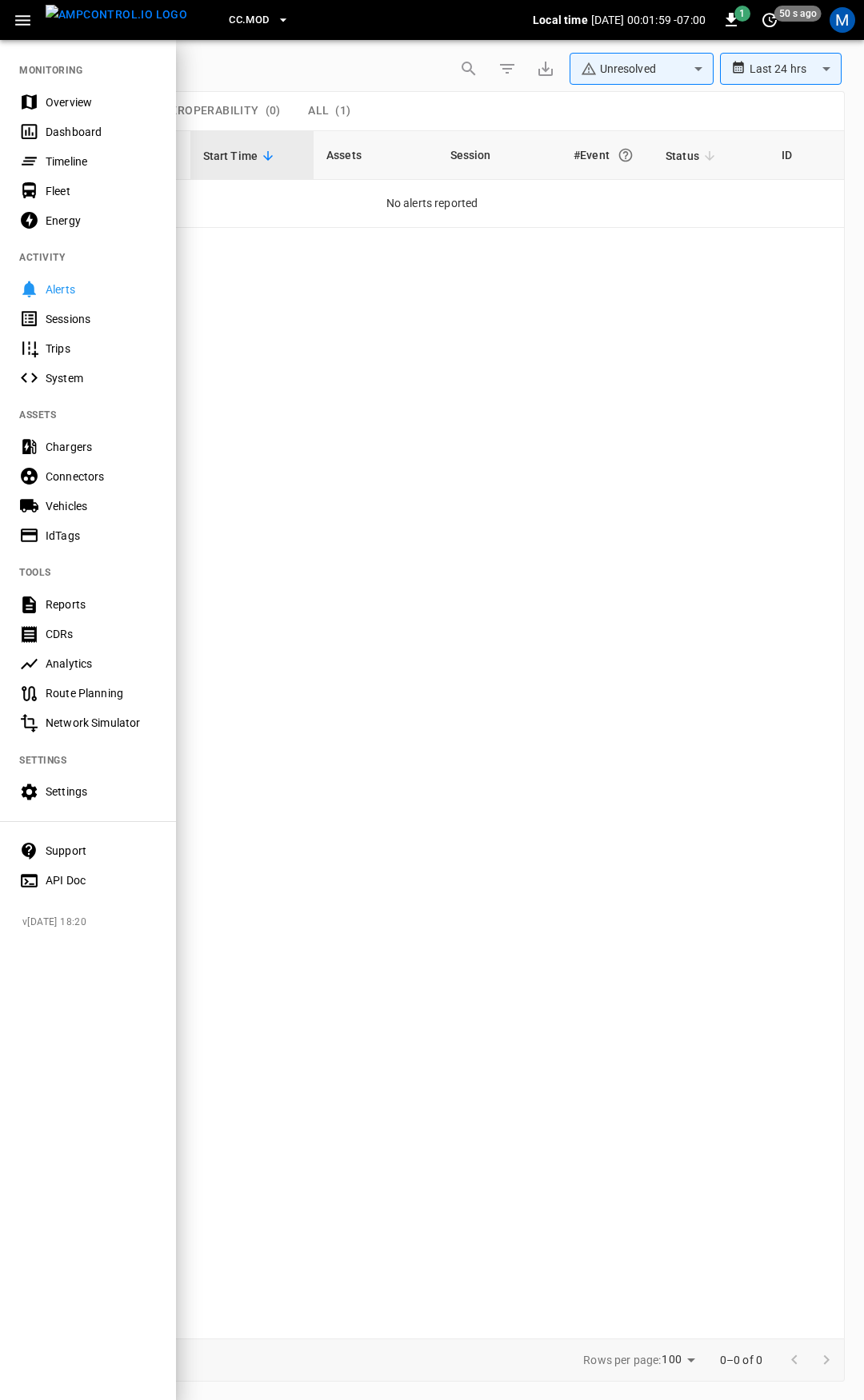
click at [78, 93] on div "Overview" at bounding box center [88, 102] width 176 height 30
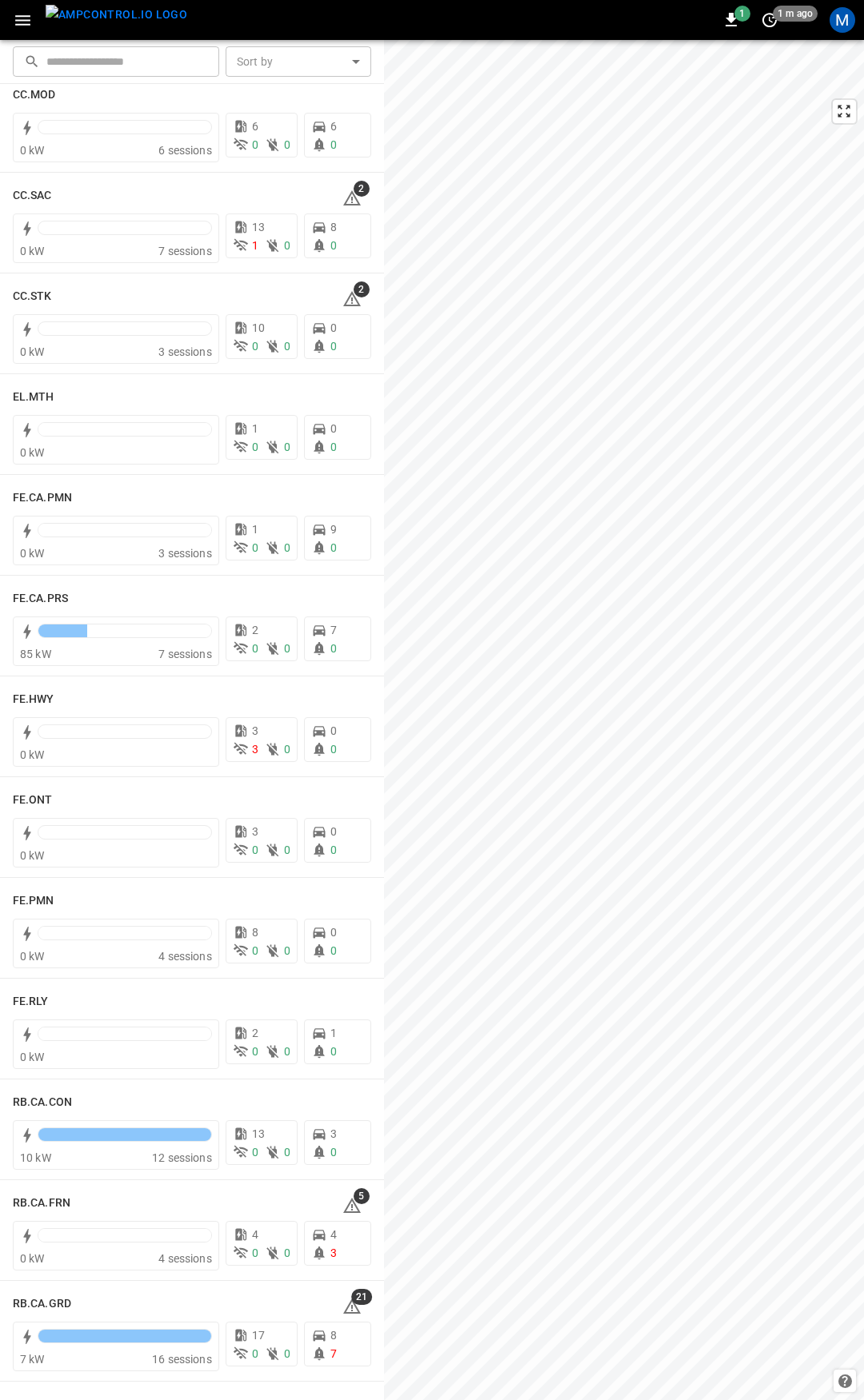
scroll to position [1170, 0]
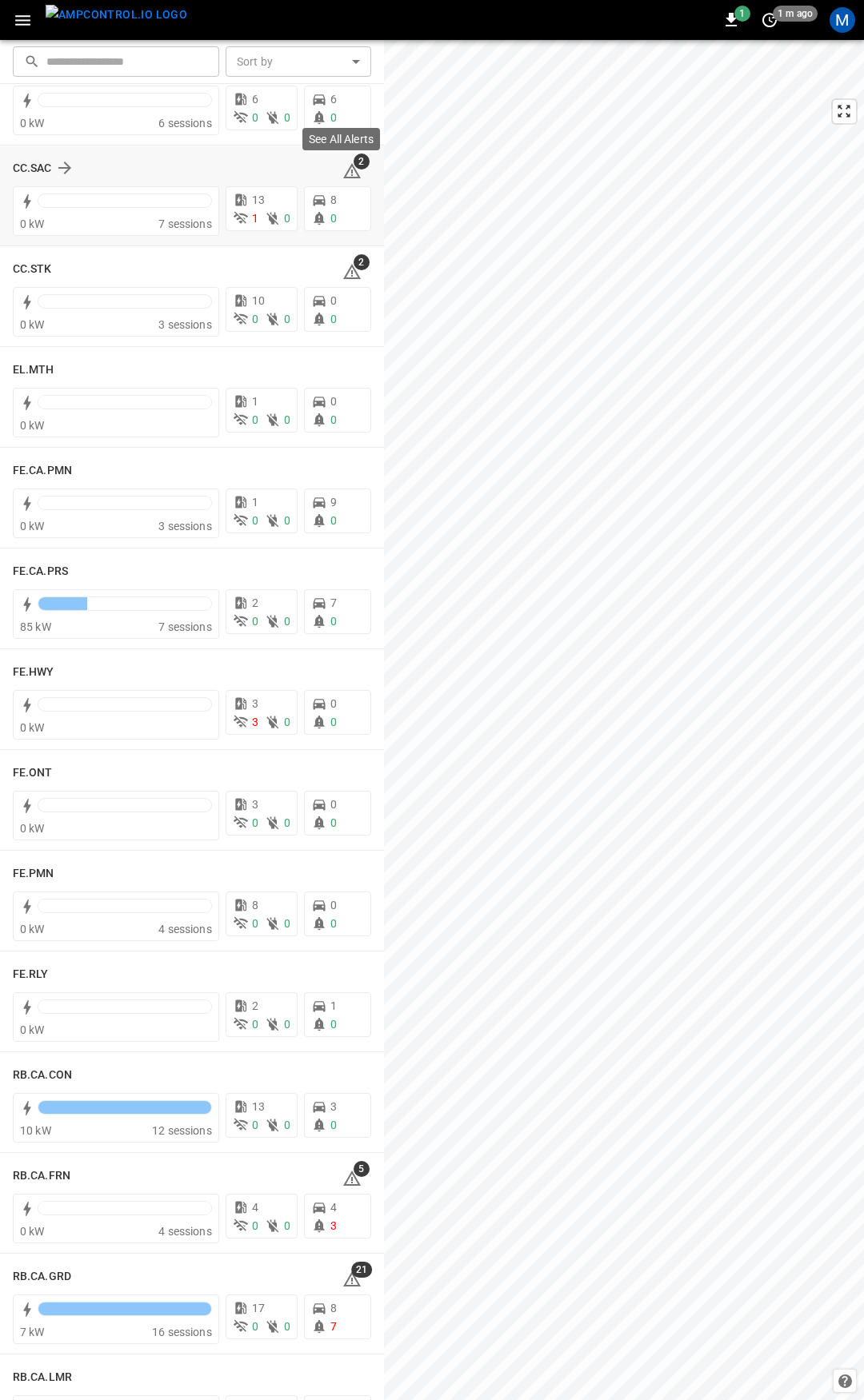
click at [346, 180] on icon at bounding box center [351, 170] width 19 height 19
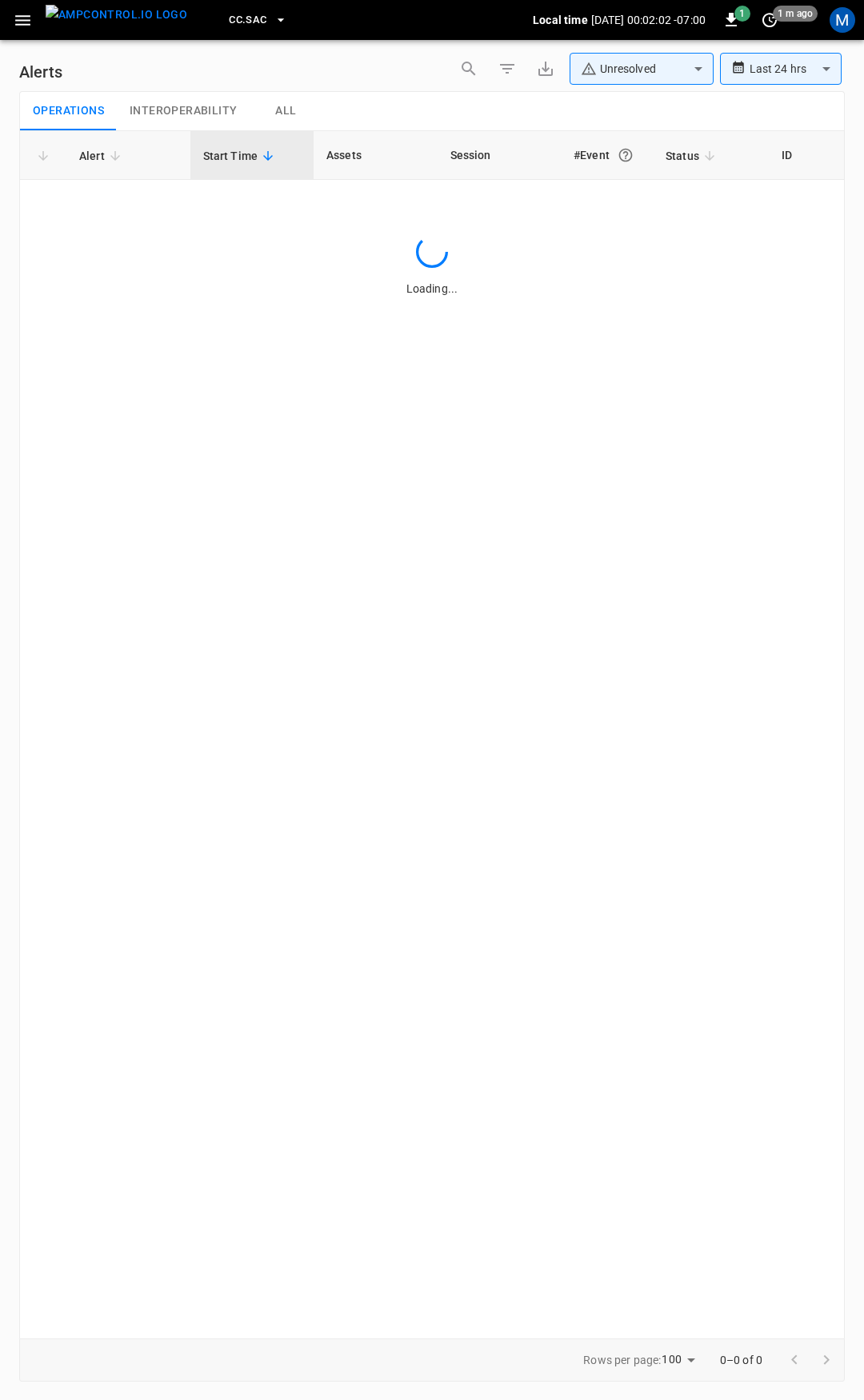
click at [704, 203] on table "Alert Start Time Assets Session #Event Status ID" at bounding box center [431, 179] width 823 height 96
click at [22, 11] on icon "button" at bounding box center [22, 21] width 20 height 20
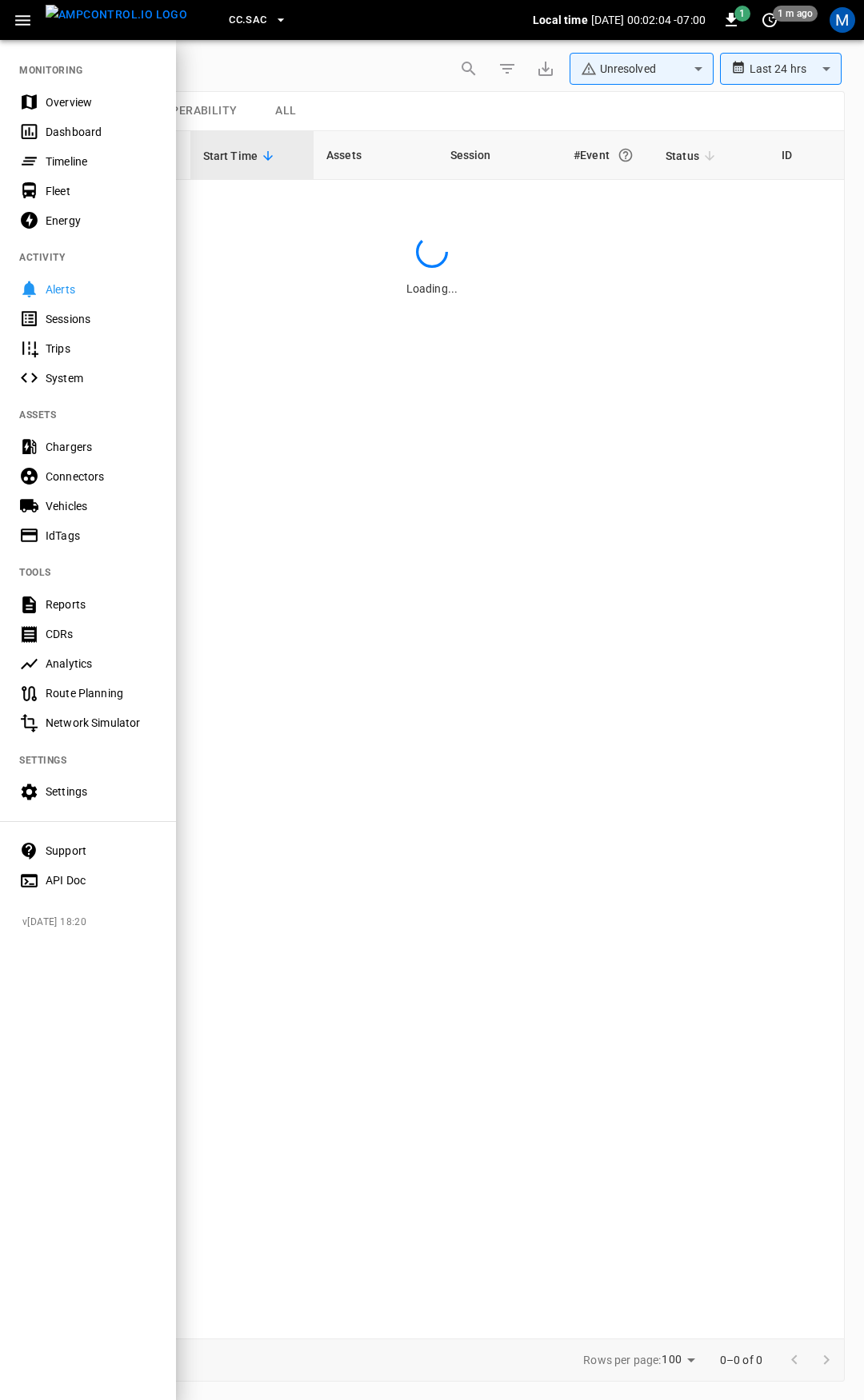
click at [71, 105] on div "Overview" at bounding box center [101, 102] width 111 height 16
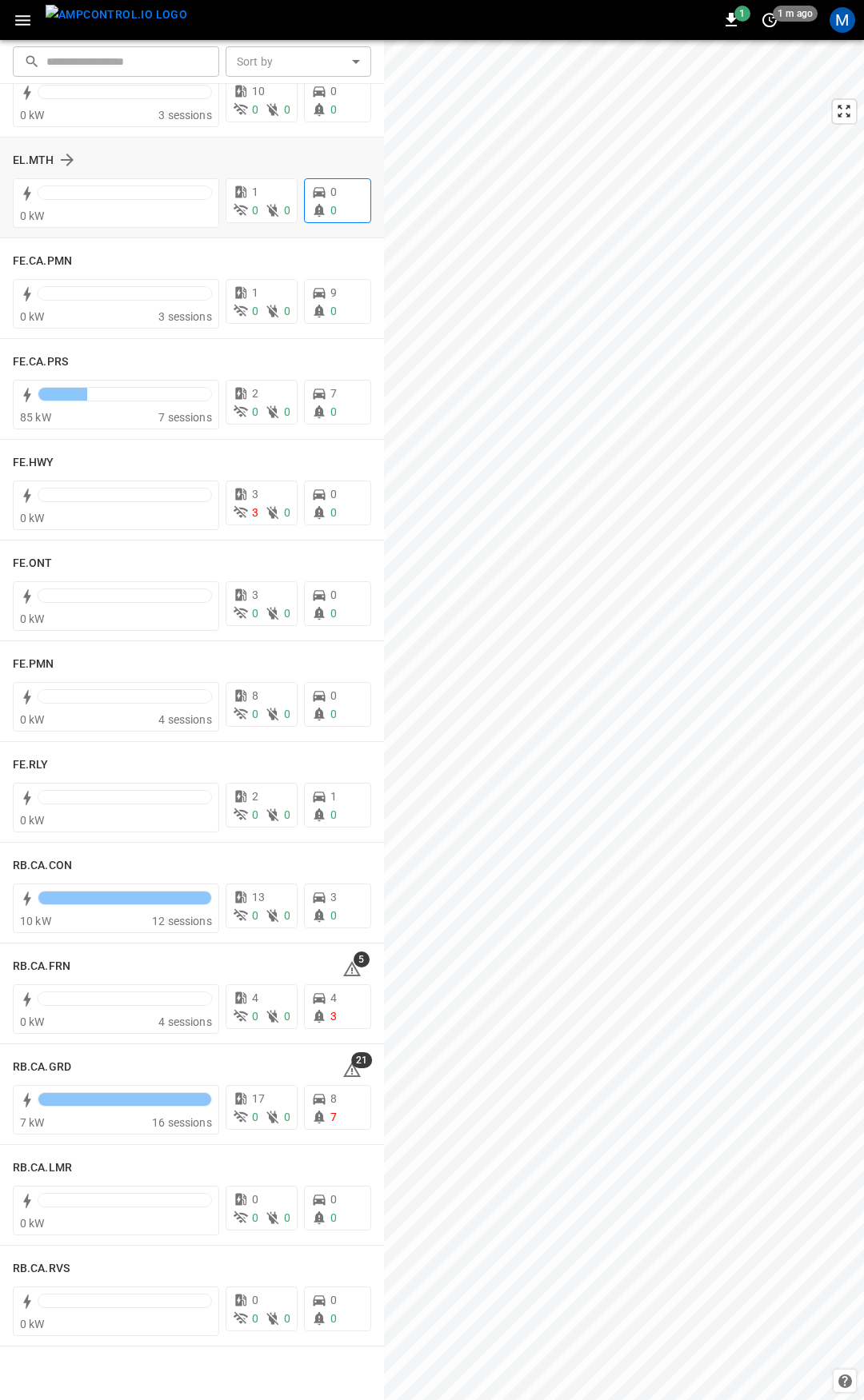
scroll to position [1220, 0]
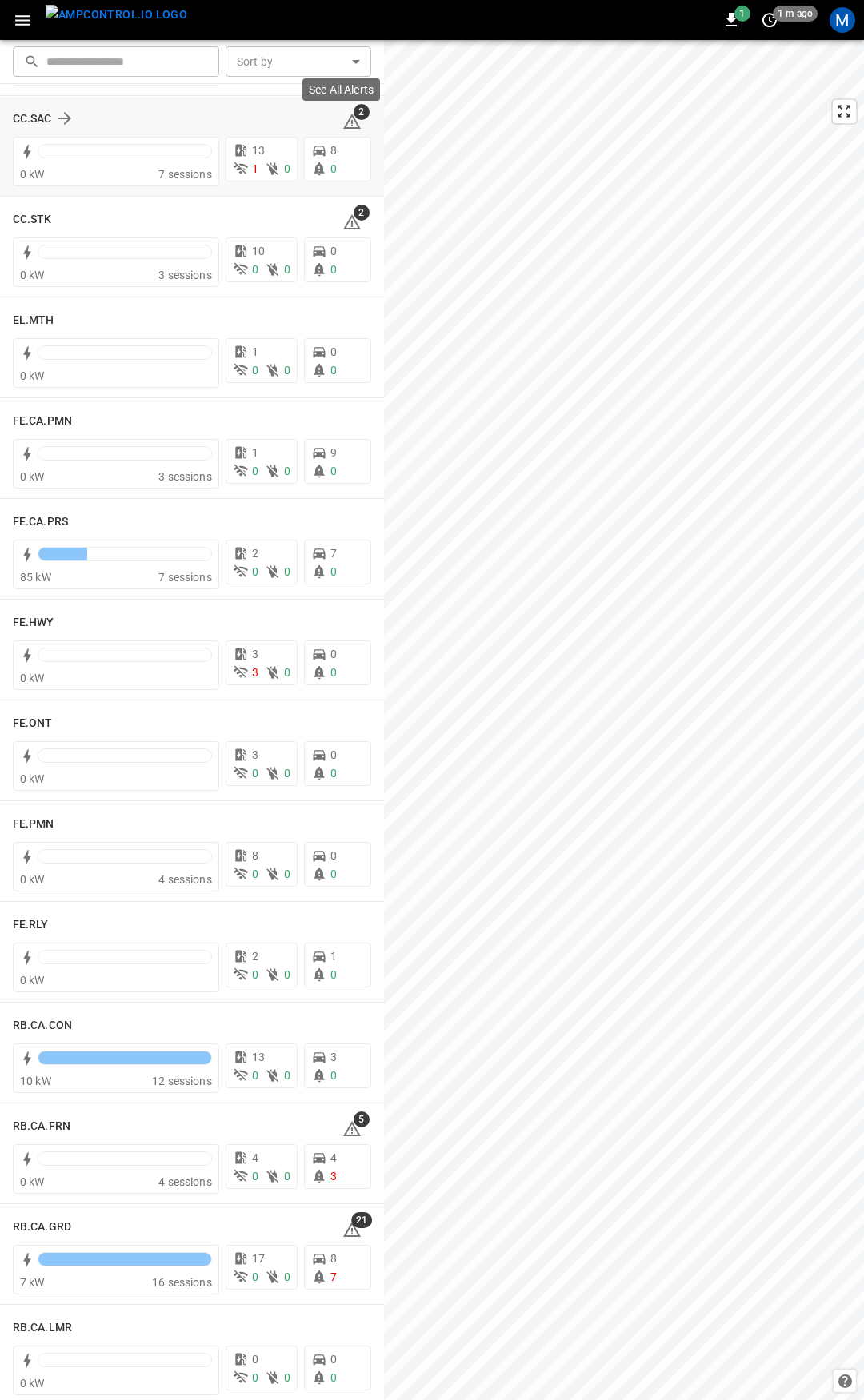
click at [353, 117] on span "2" at bounding box center [361, 111] width 16 height 16
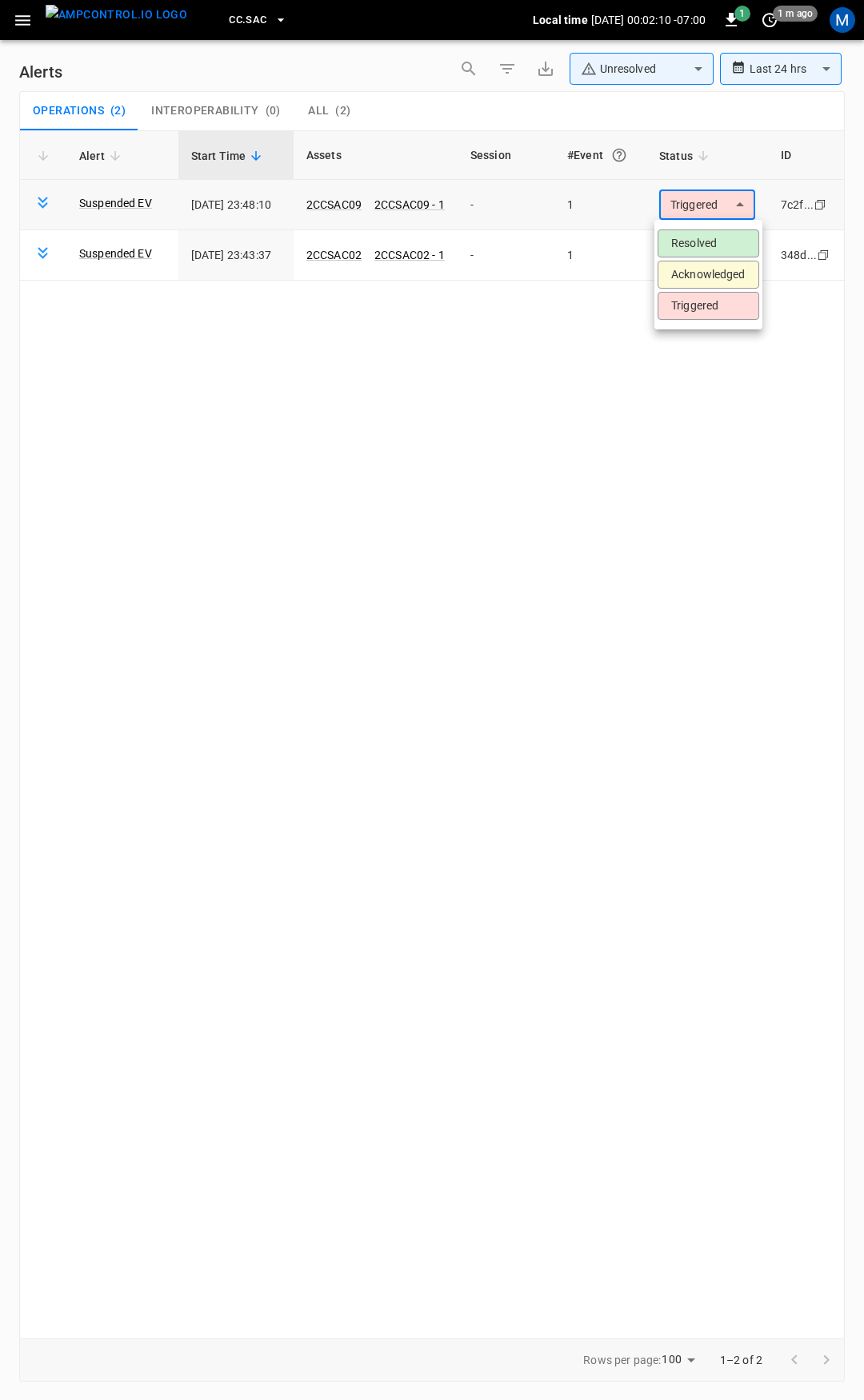
click at [698, 207] on body "**********" at bounding box center [432, 697] width 864 height 1394
click at [698, 235] on li "Resolved" at bounding box center [708, 243] width 101 height 28
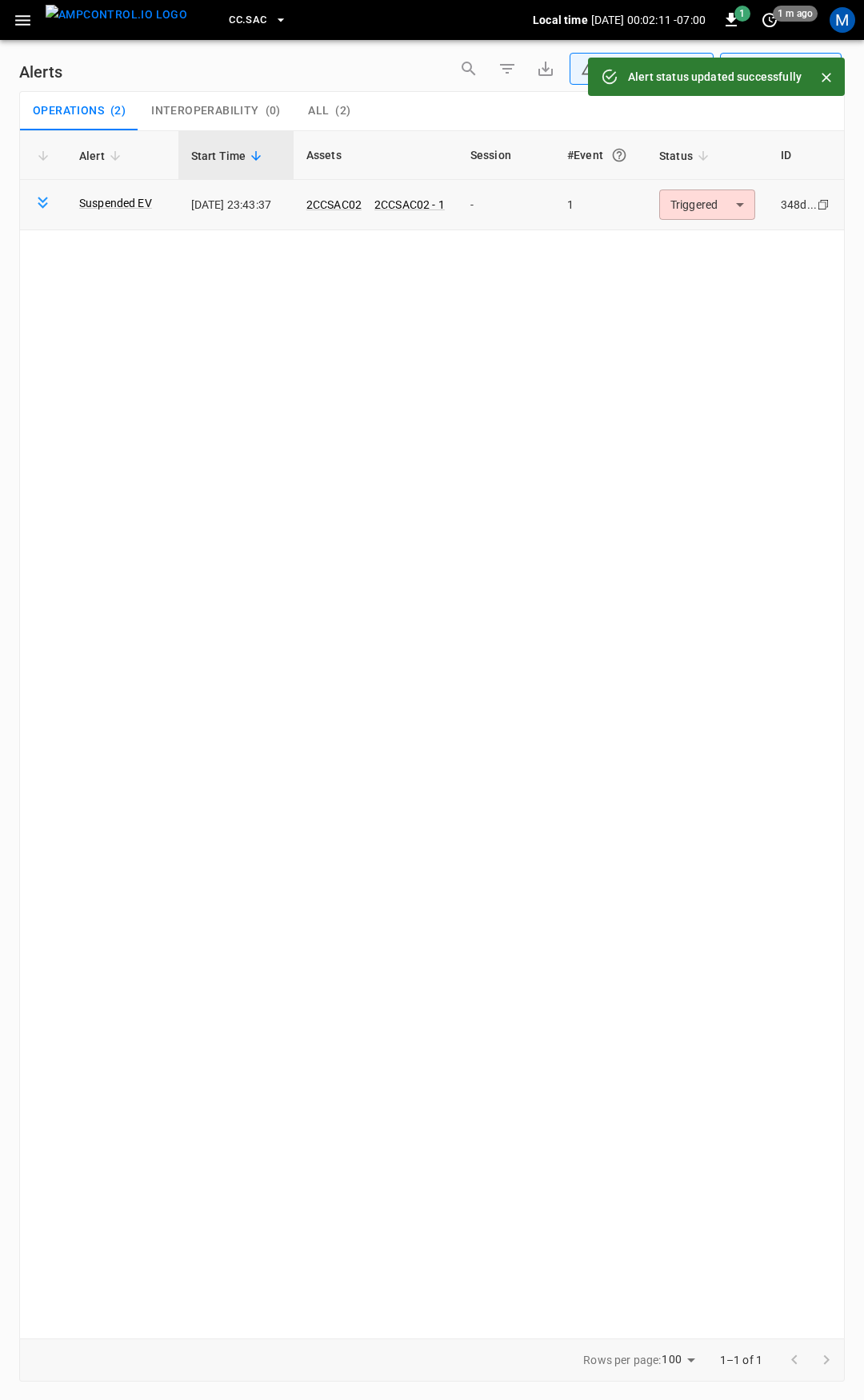
click at [700, 209] on body "**********" at bounding box center [432, 697] width 864 height 1394
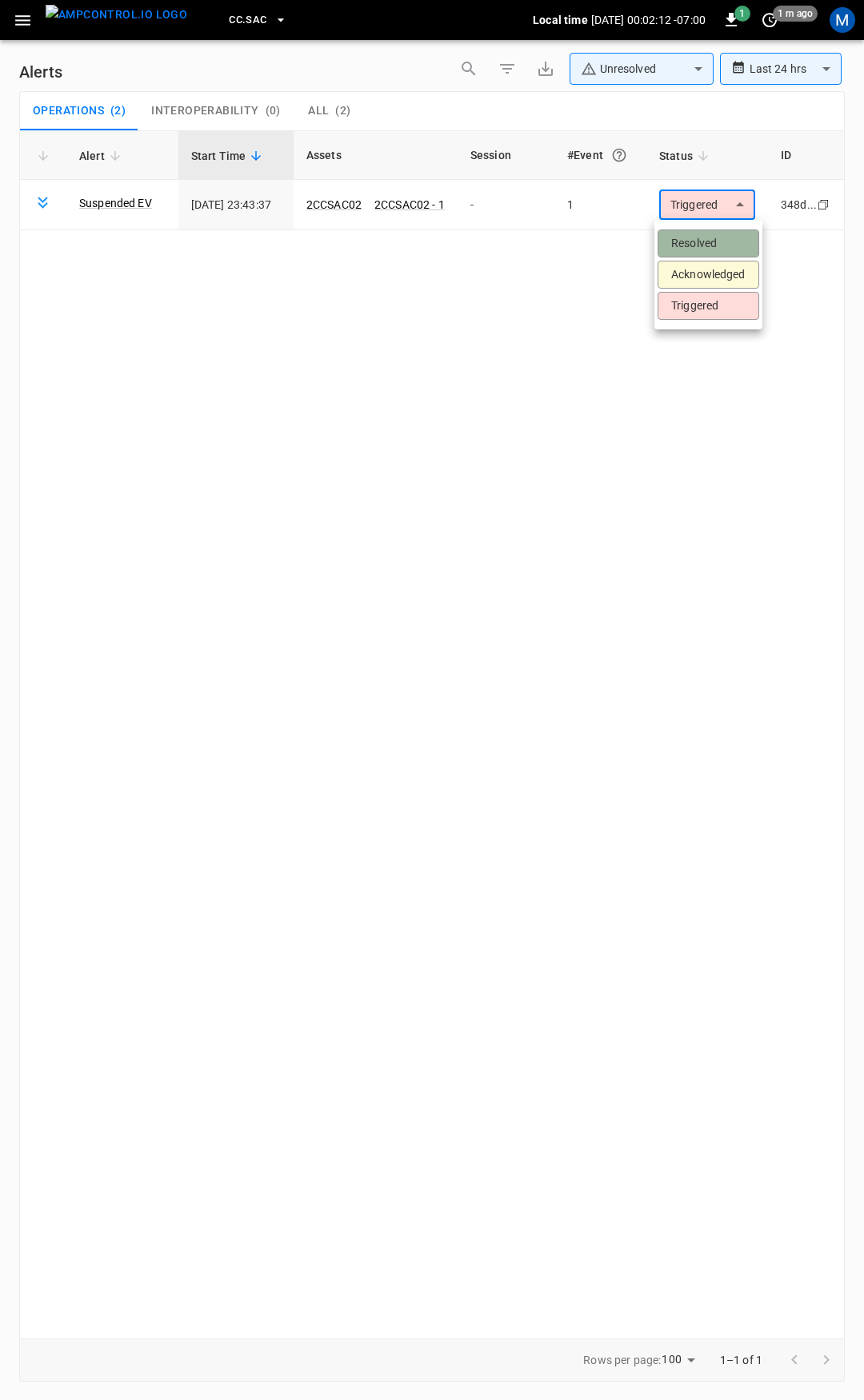
click at [700, 242] on li "Resolved" at bounding box center [708, 243] width 101 height 28
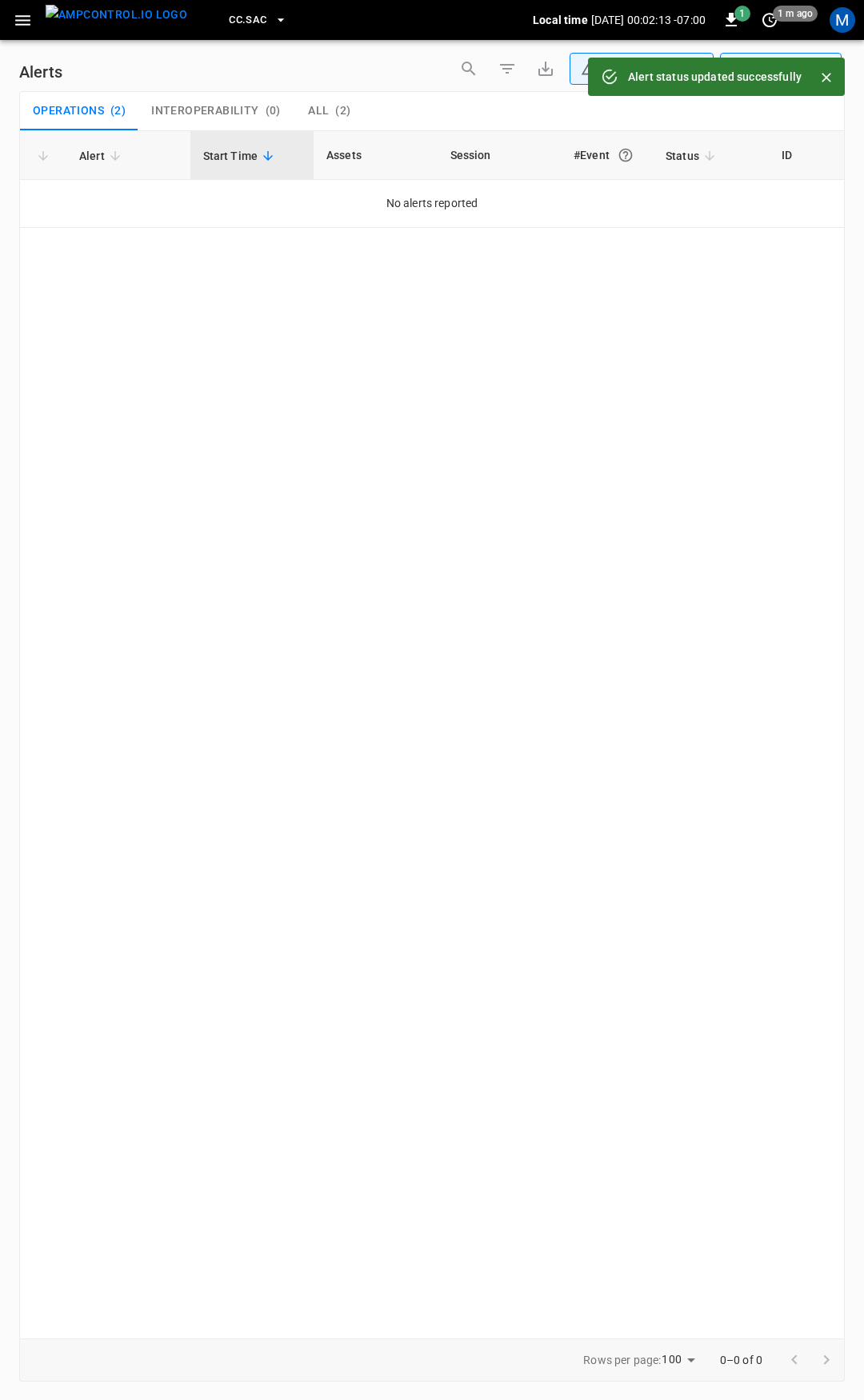
click at [16, 24] on icon "button" at bounding box center [22, 20] width 15 height 11
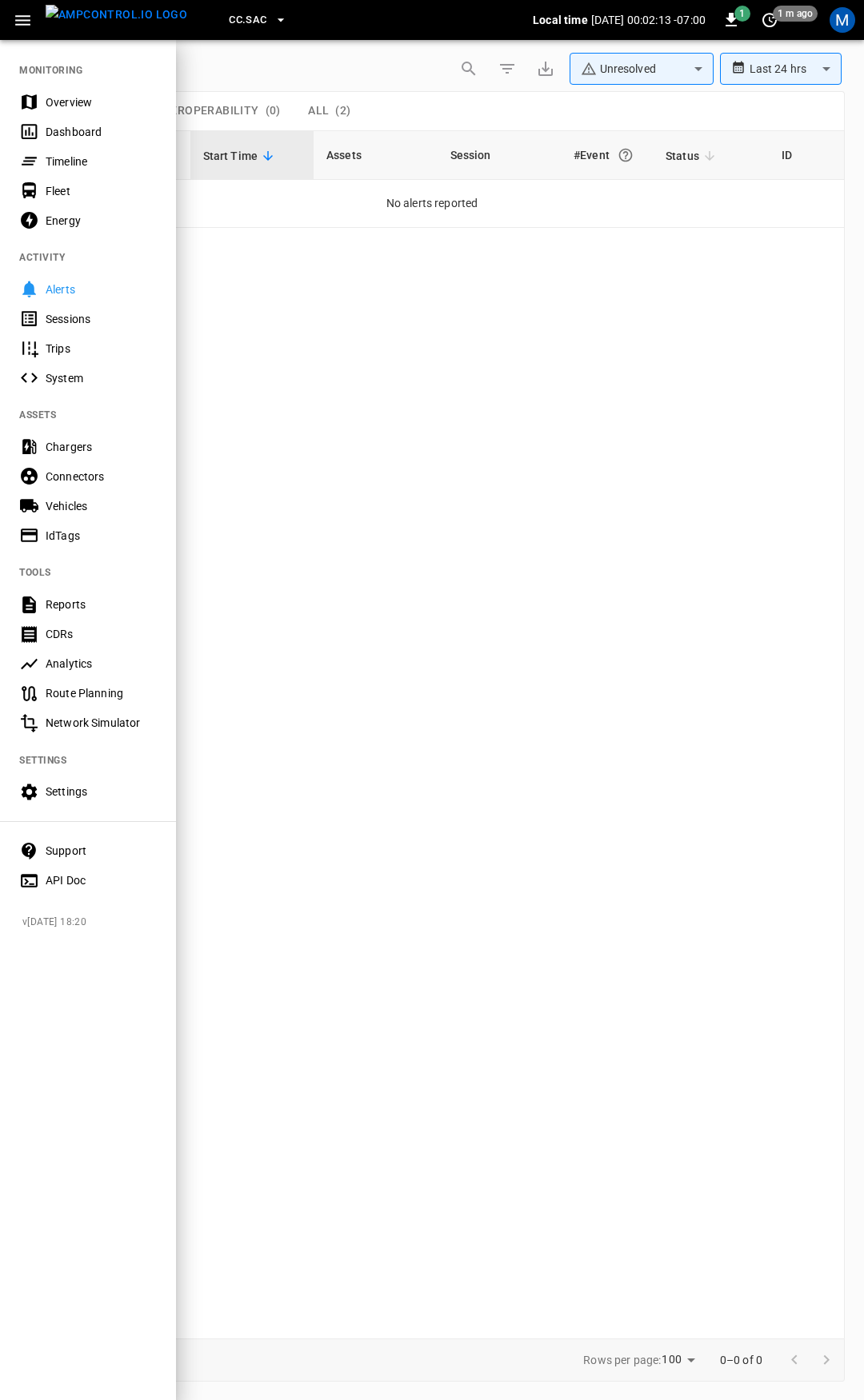
drag, startPoint x: 69, startPoint y: 100, endPoint x: 249, endPoint y: 169, distance: 192.8
click at [70, 100] on div "Overview" at bounding box center [101, 102] width 111 height 16
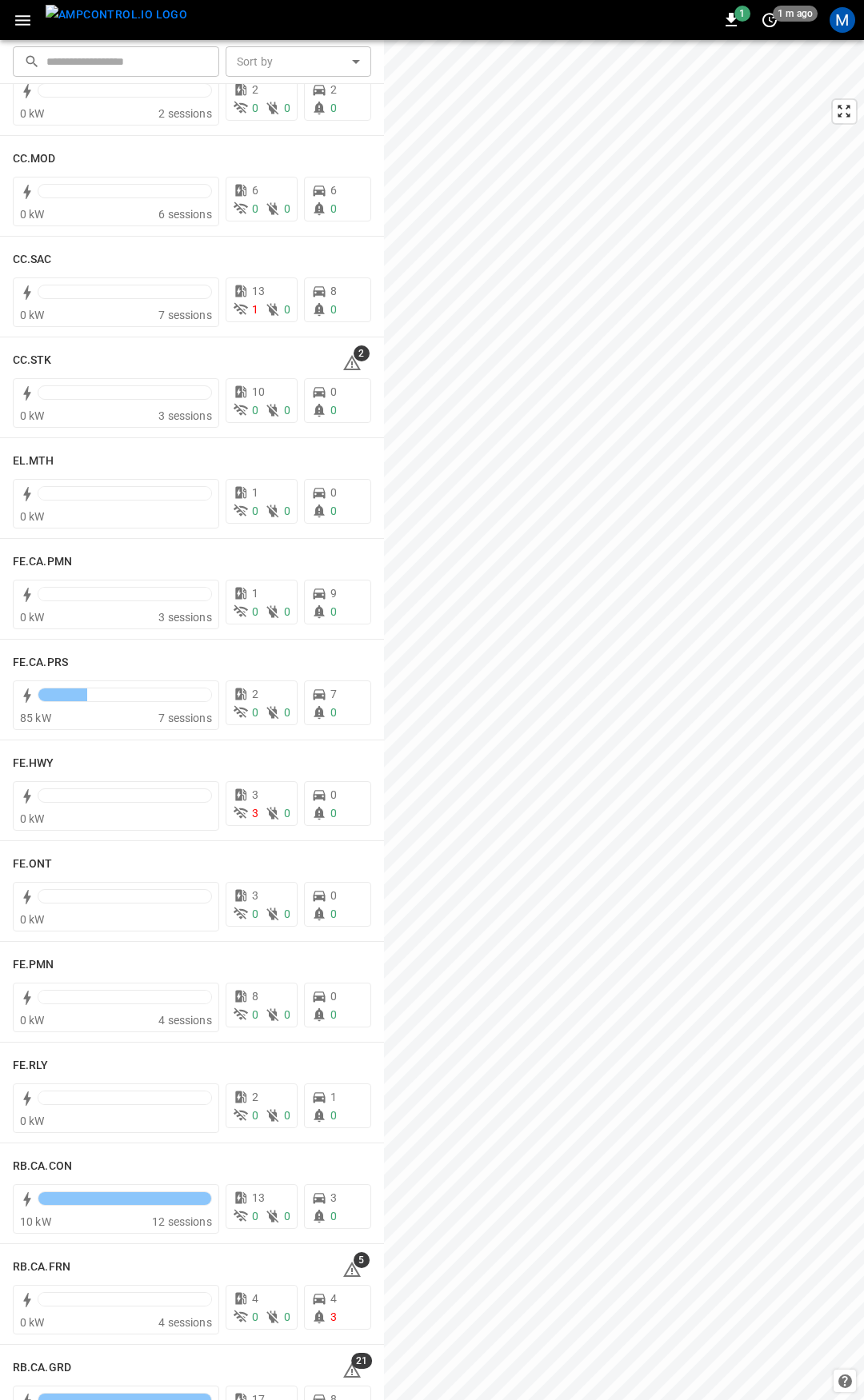
scroll to position [1076, 0]
click at [346, 365] on icon at bounding box center [351, 365] width 19 height 19
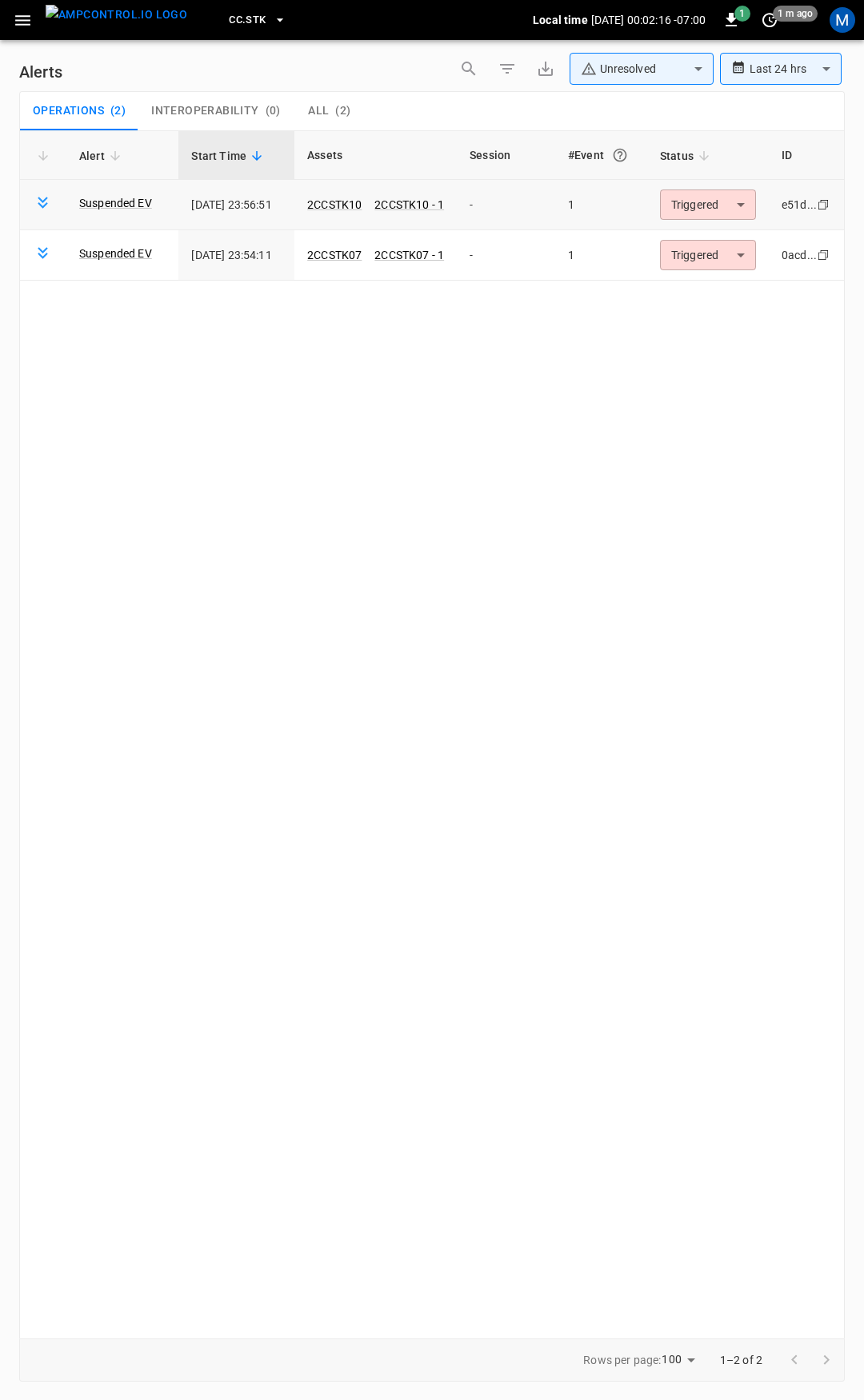
click at [707, 201] on body "**********" at bounding box center [432, 697] width 864 height 1394
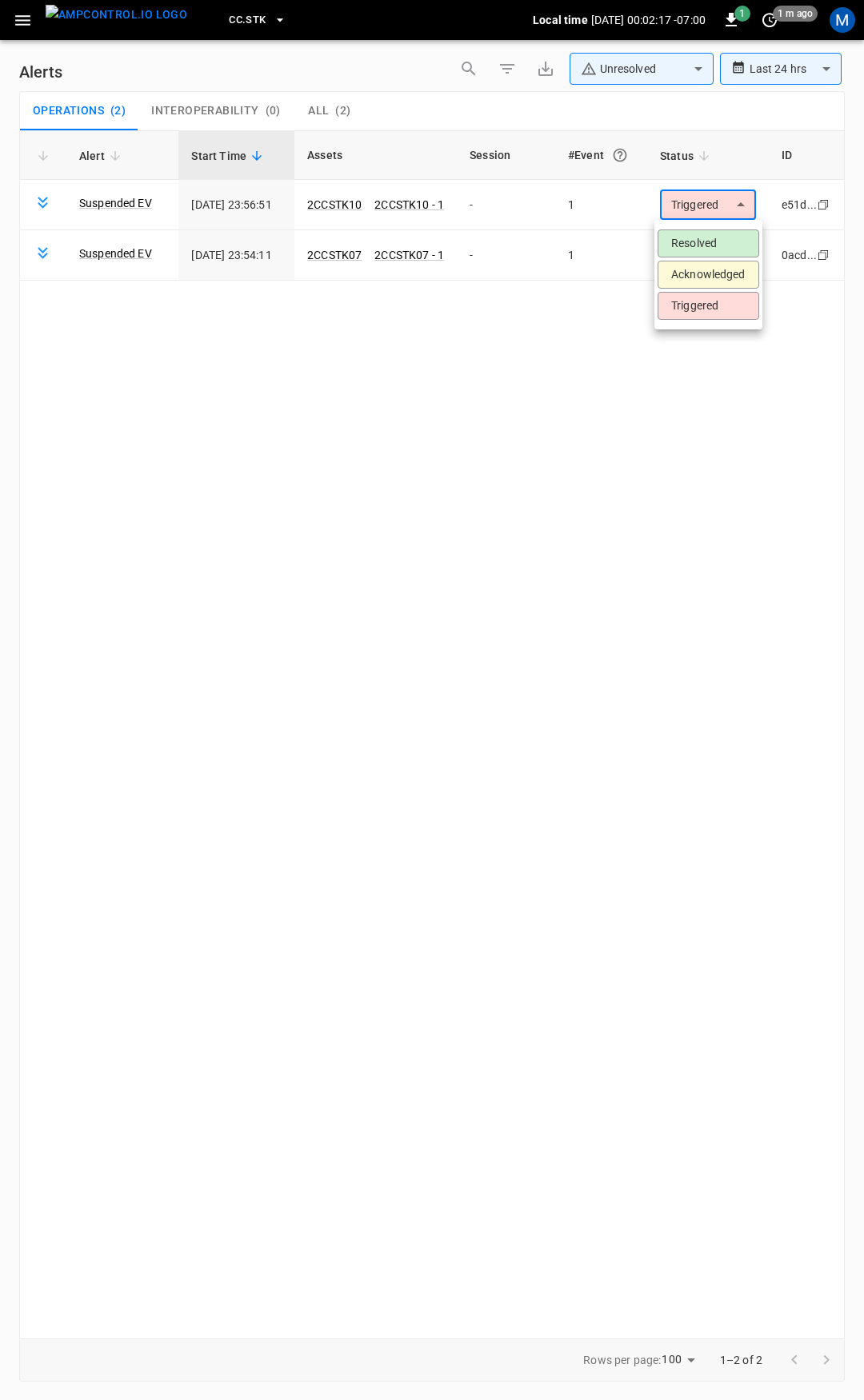
click at [708, 237] on li "Resolved" at bounding box center [708, 243] width 101 height 28
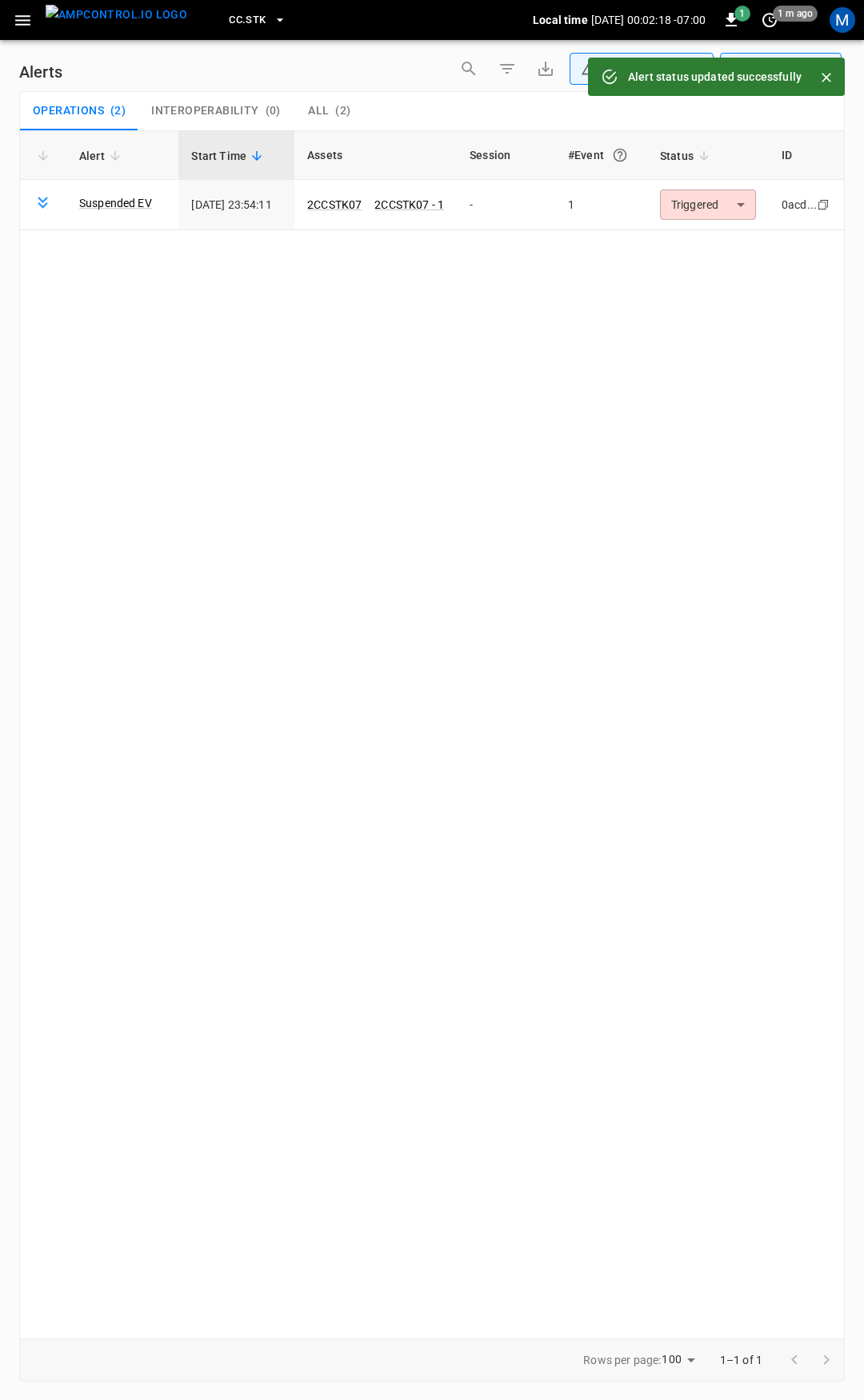
click at [703, 200] on body "**********" at bounding box center [432, 697] width 864 height 1394
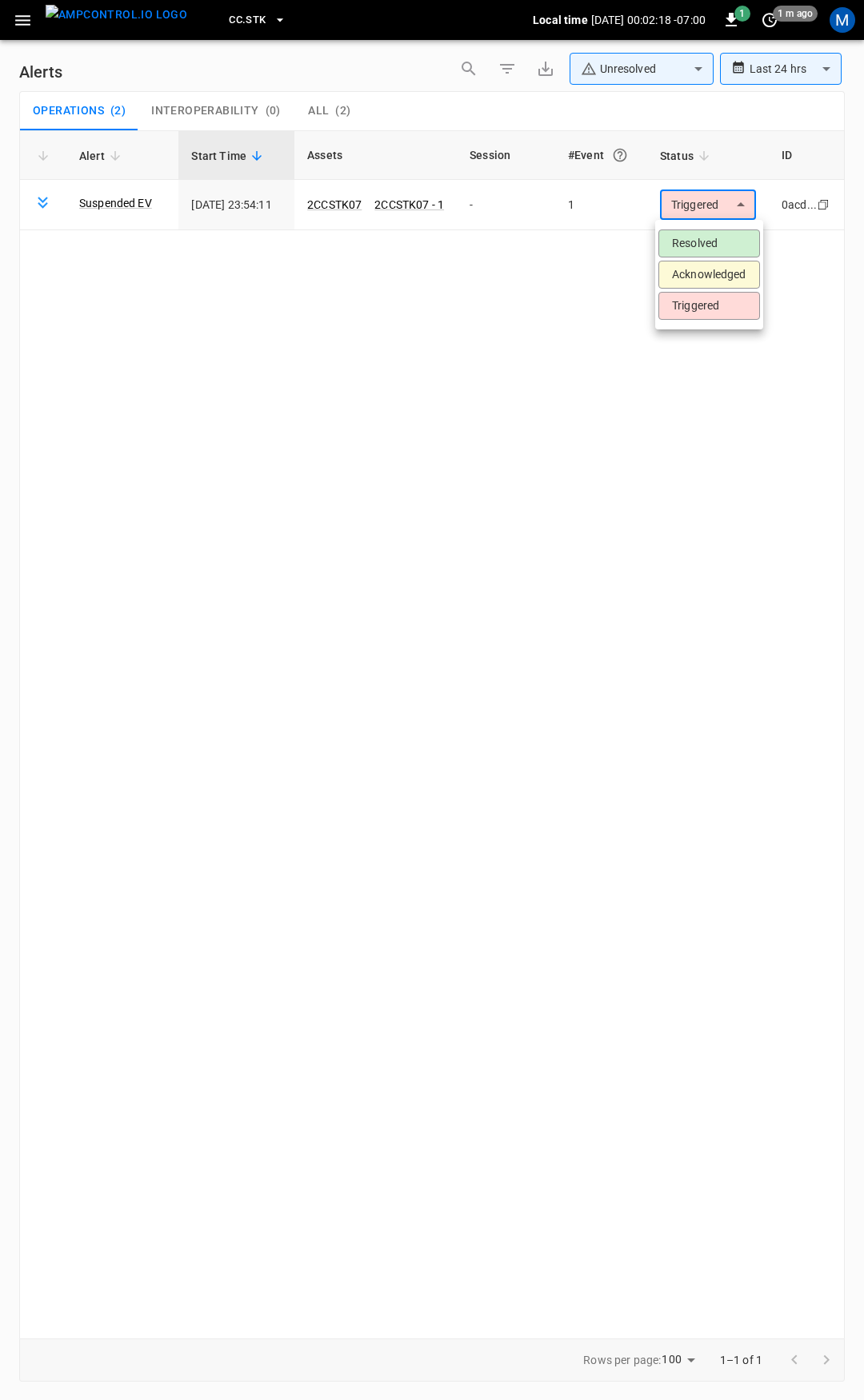
click at [712, 242] on li "Resolved" at bounding box center [709, 243] width 101 height 28
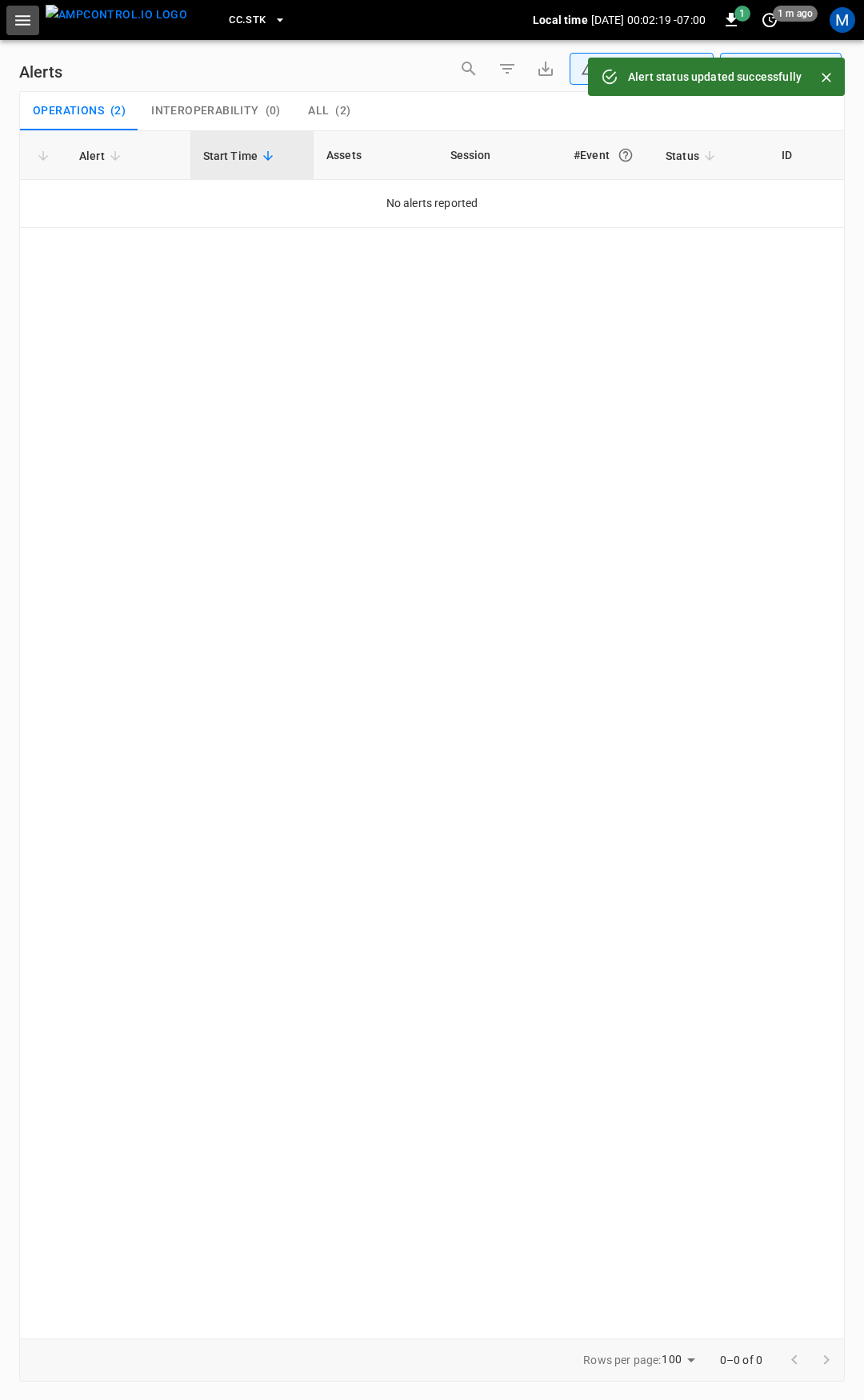
drag, startPoint x: 21, startPoint y: 27, endPoint x: 23, endPoint y: 35, distance: 8.2
click at [22, 27] on icon "button" at bounding box center [22, 21] width 20 height 20
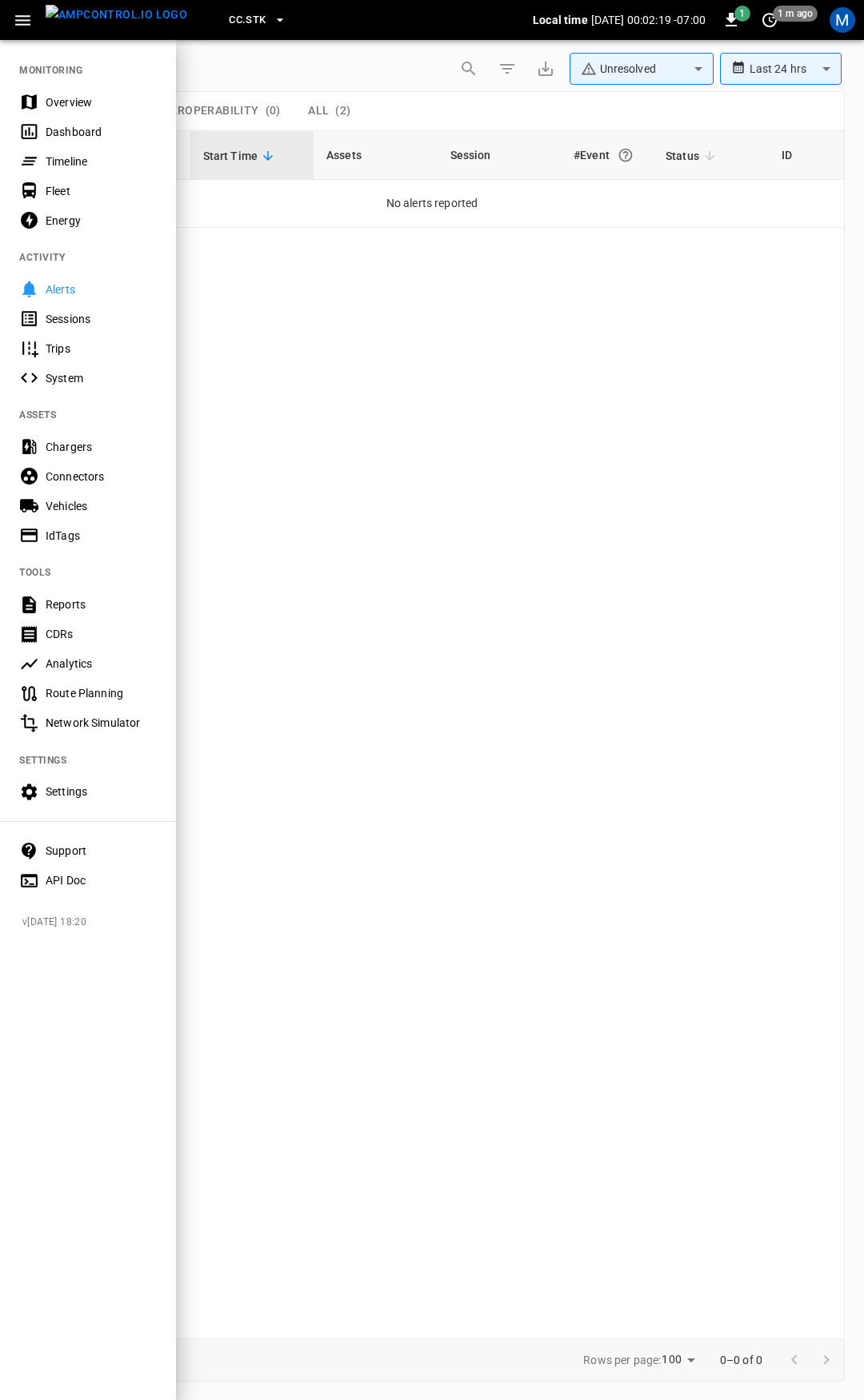
click at [75, 100] on div "Overview" at bounding box center [101, 102] width 111 height 16
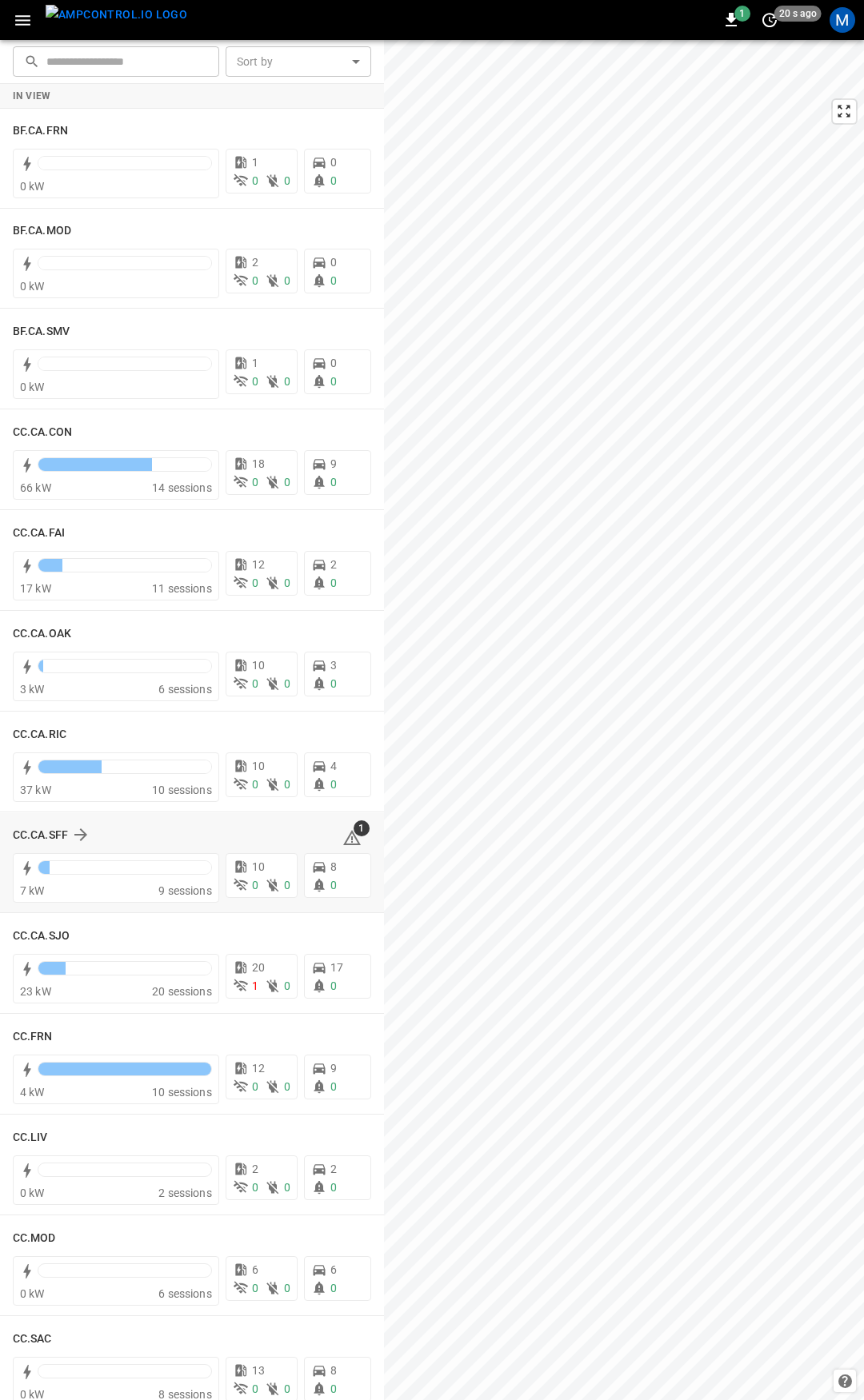
click at [351, 836] on icon at bounding box center [351, 837] width 19 height 19
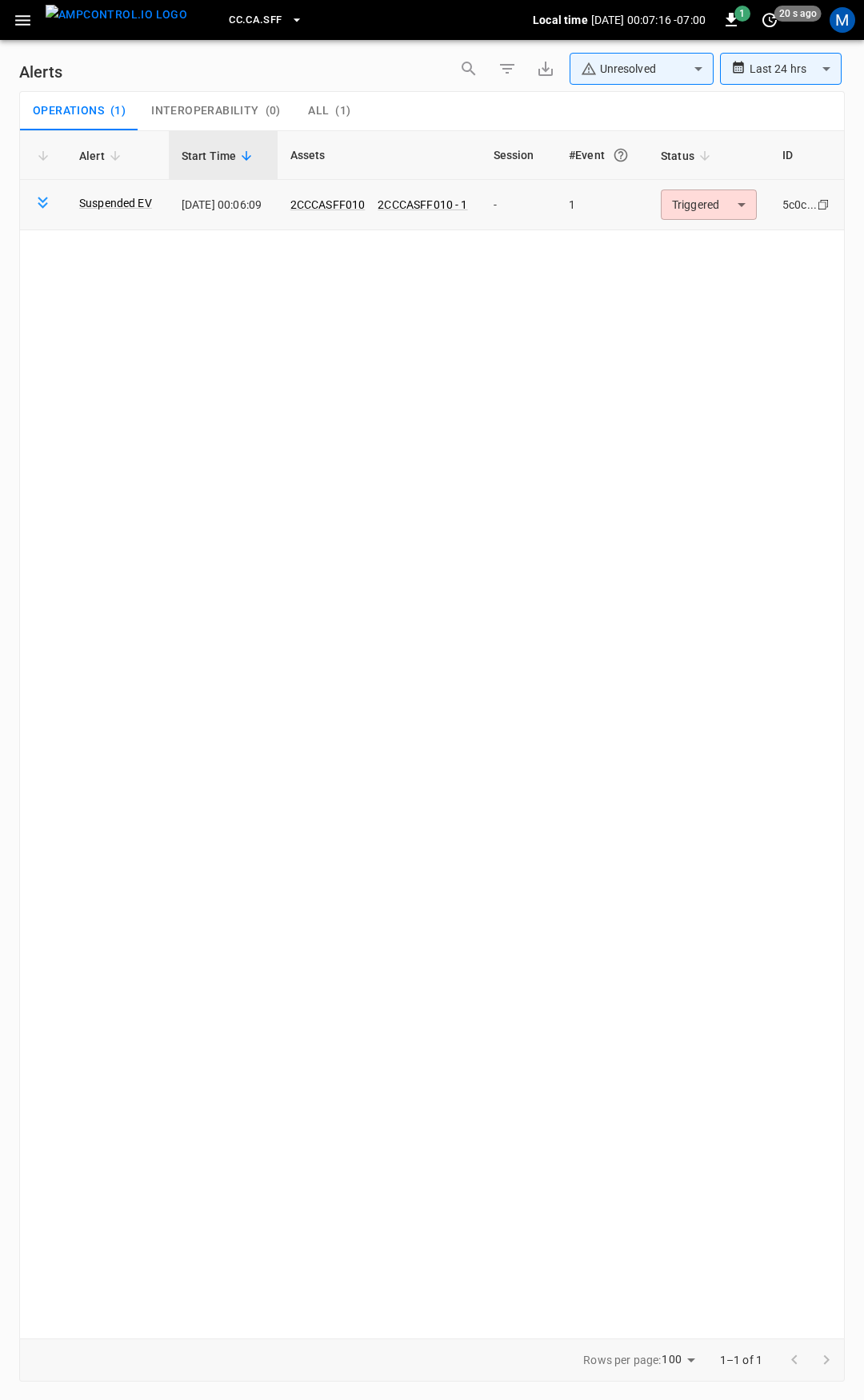
click at [729, 201] on body "**********" at bounding box center [432, 697] width 864 height 1394
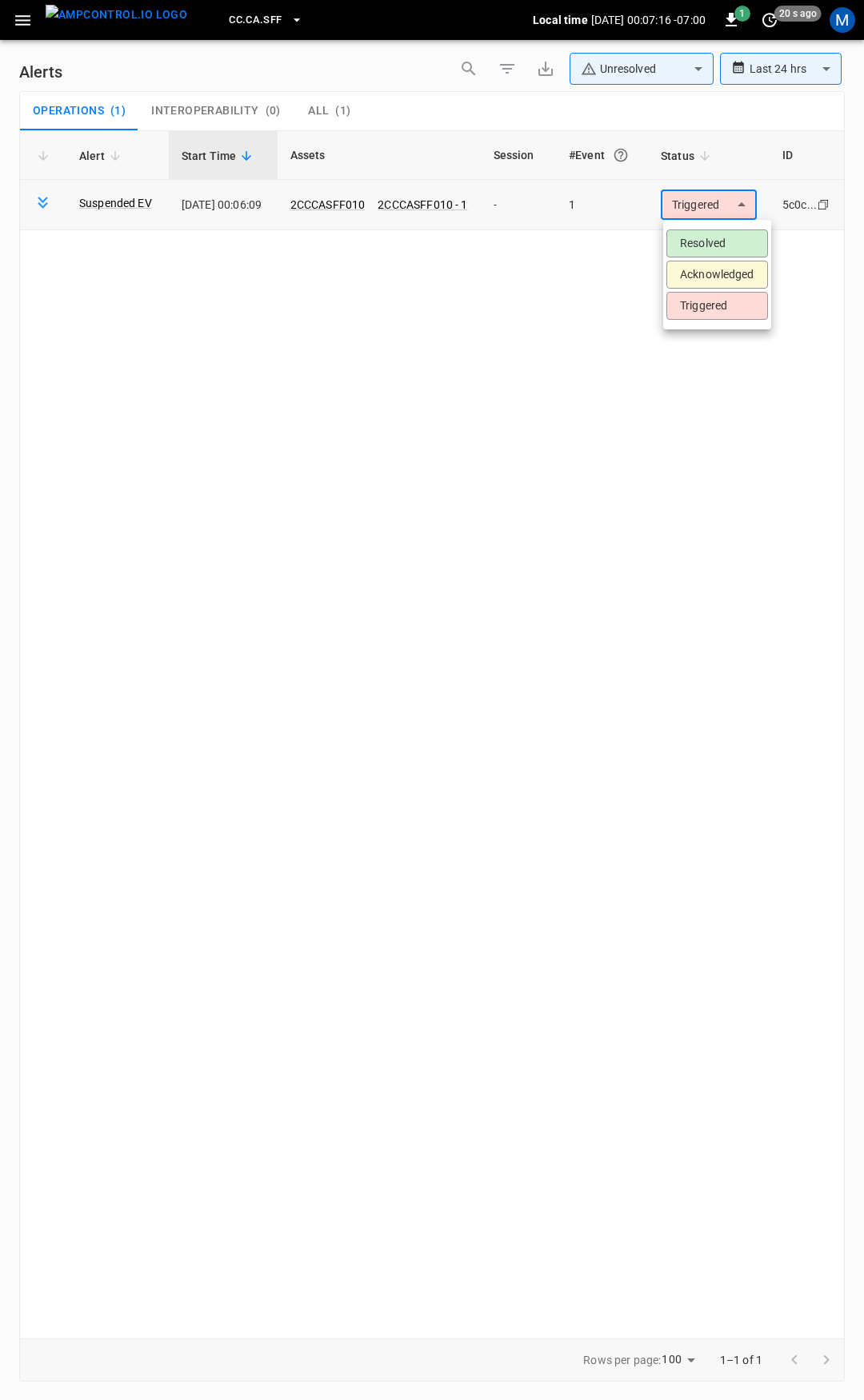
click at [739, 232] on li "Resolved" at bounding box center [717, 243] width 101 height 28
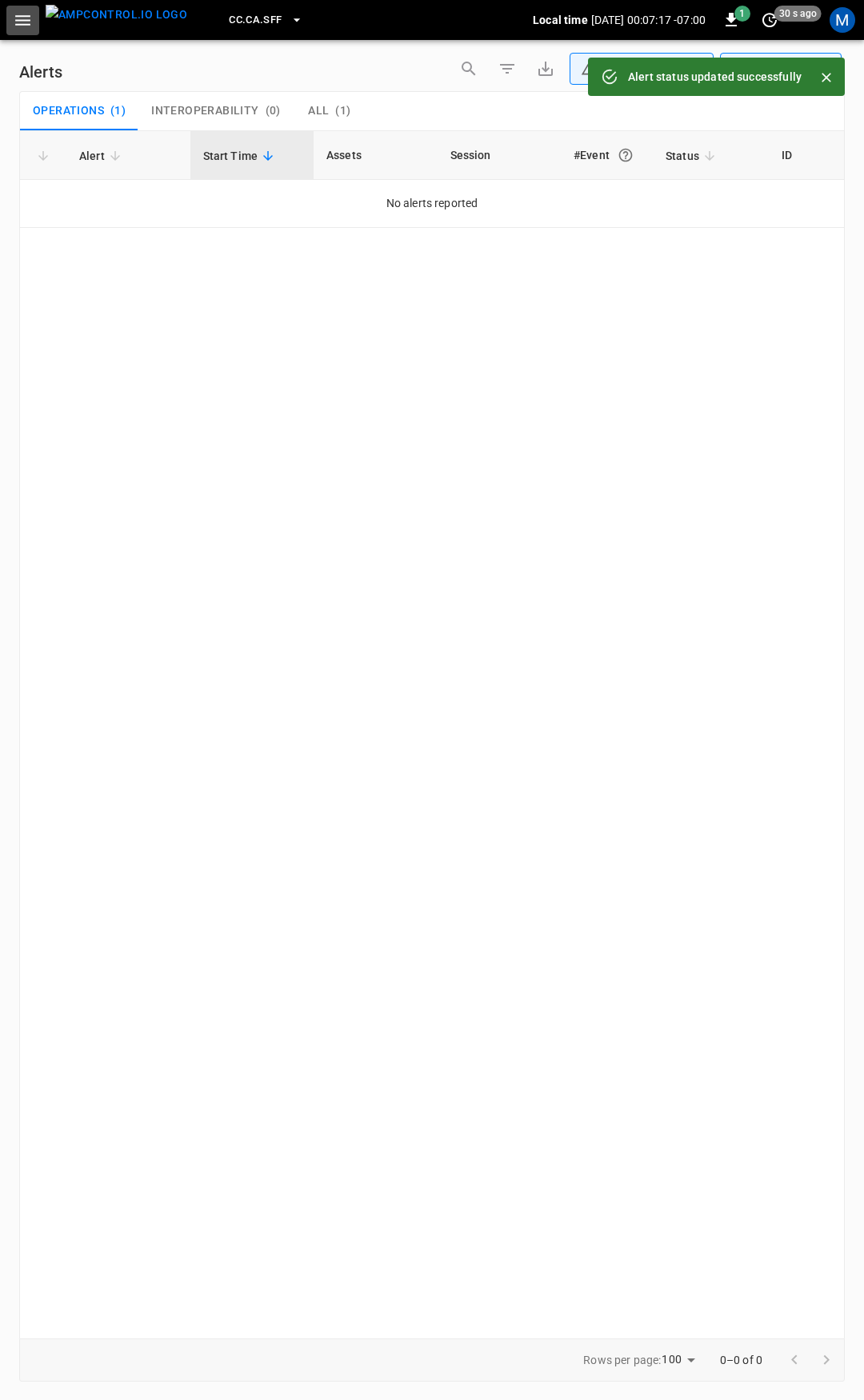
click at [19, 17] on icon "button" at bounding box center [22, 21] width 20 height 20
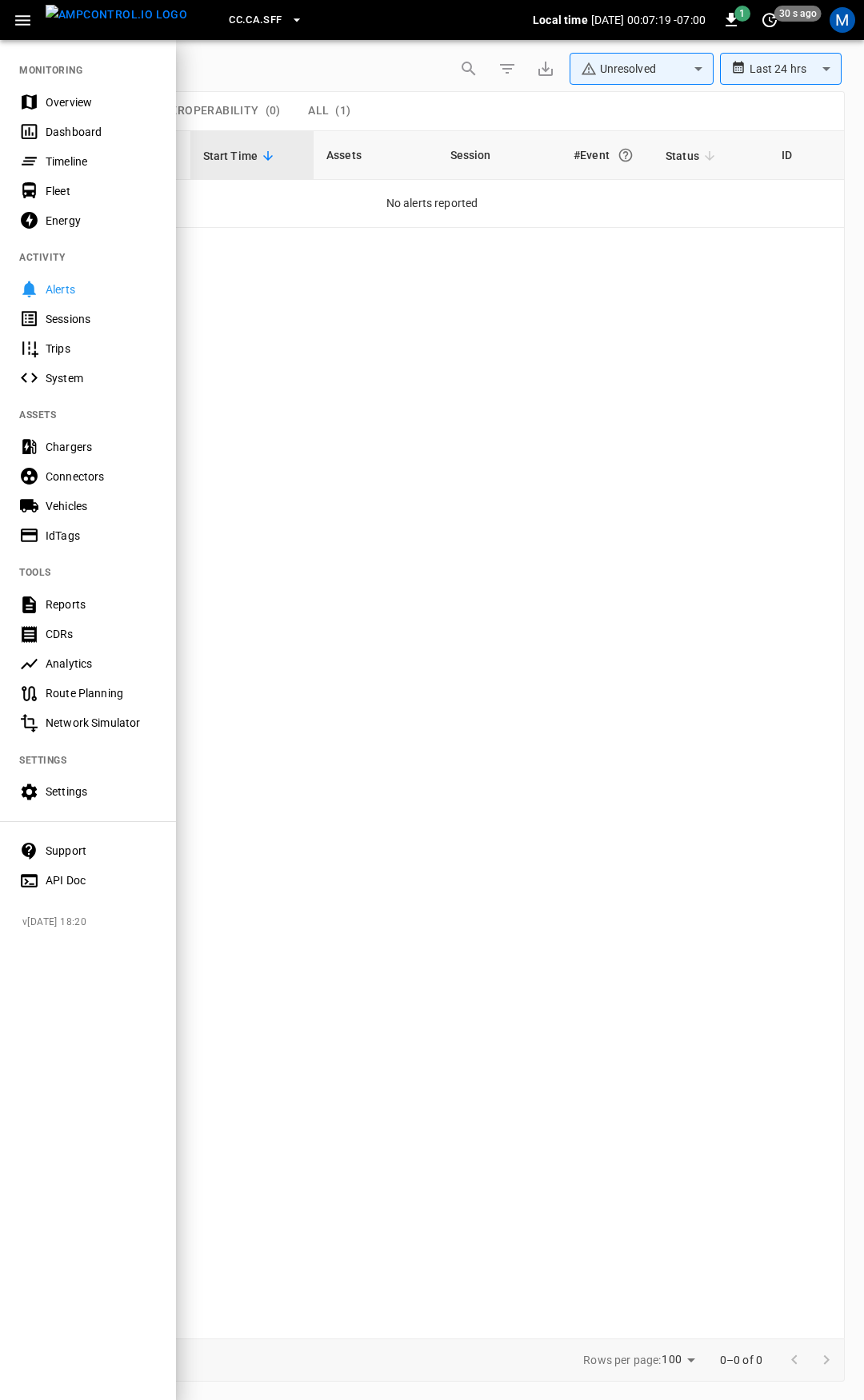
click at [79, 106] on div "Overview" at bounding box center [101, 102] width 111 height 16
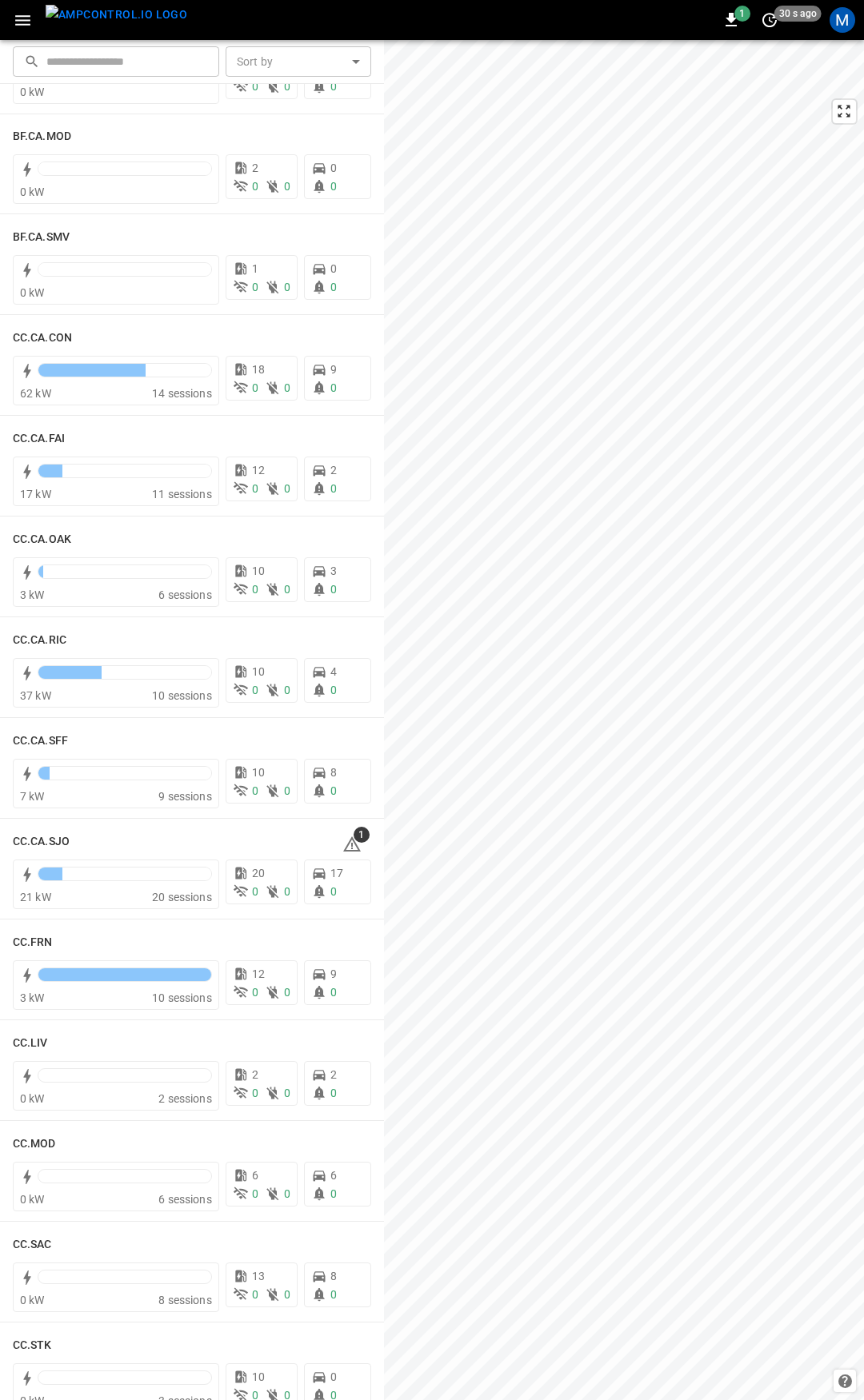
scroll to position [300, 0]
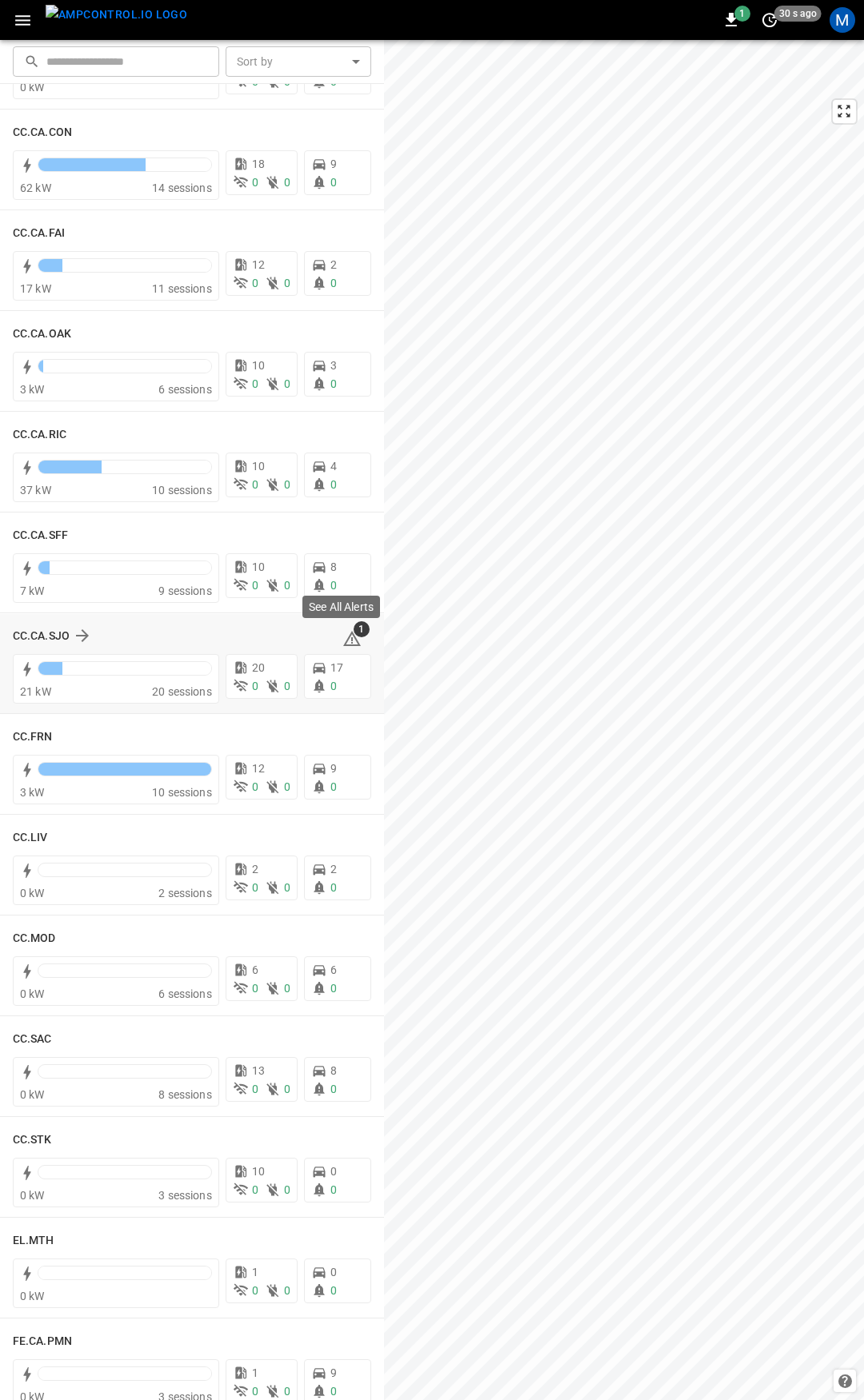
click at [342, 637] on icon at bounding box center [351, 639] width 19 height 19
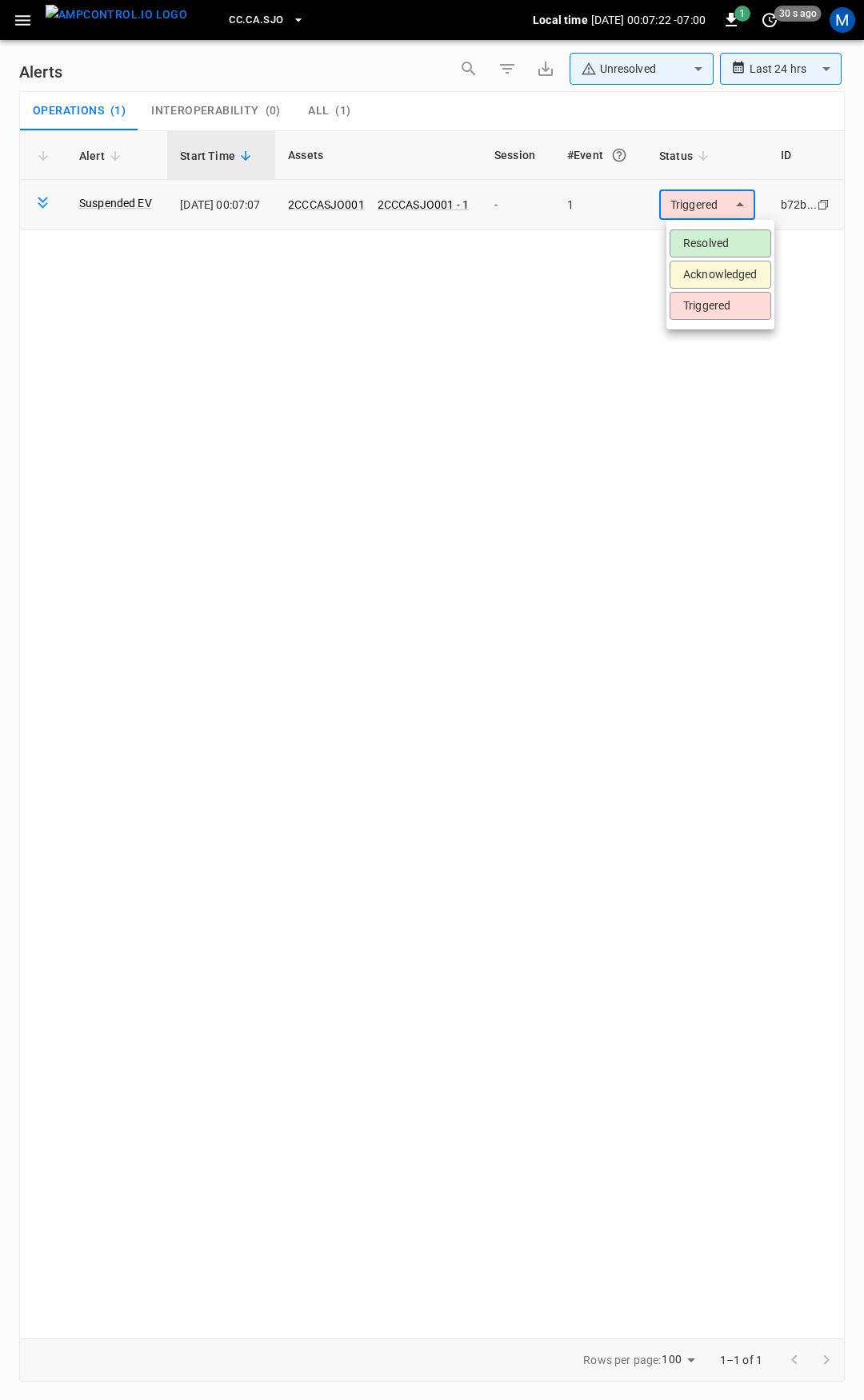
click at [697, 200] on body "**********" at bounding box center [432, 697] width 864 height 1394
drag, startPoint x: 714, startPoint y: 241, endPoint x: 538, endPoint y: 193, distance: 182.4
click at [715, 241] on li "Resolved" at bounding box center [720, 243] width 101 height 28
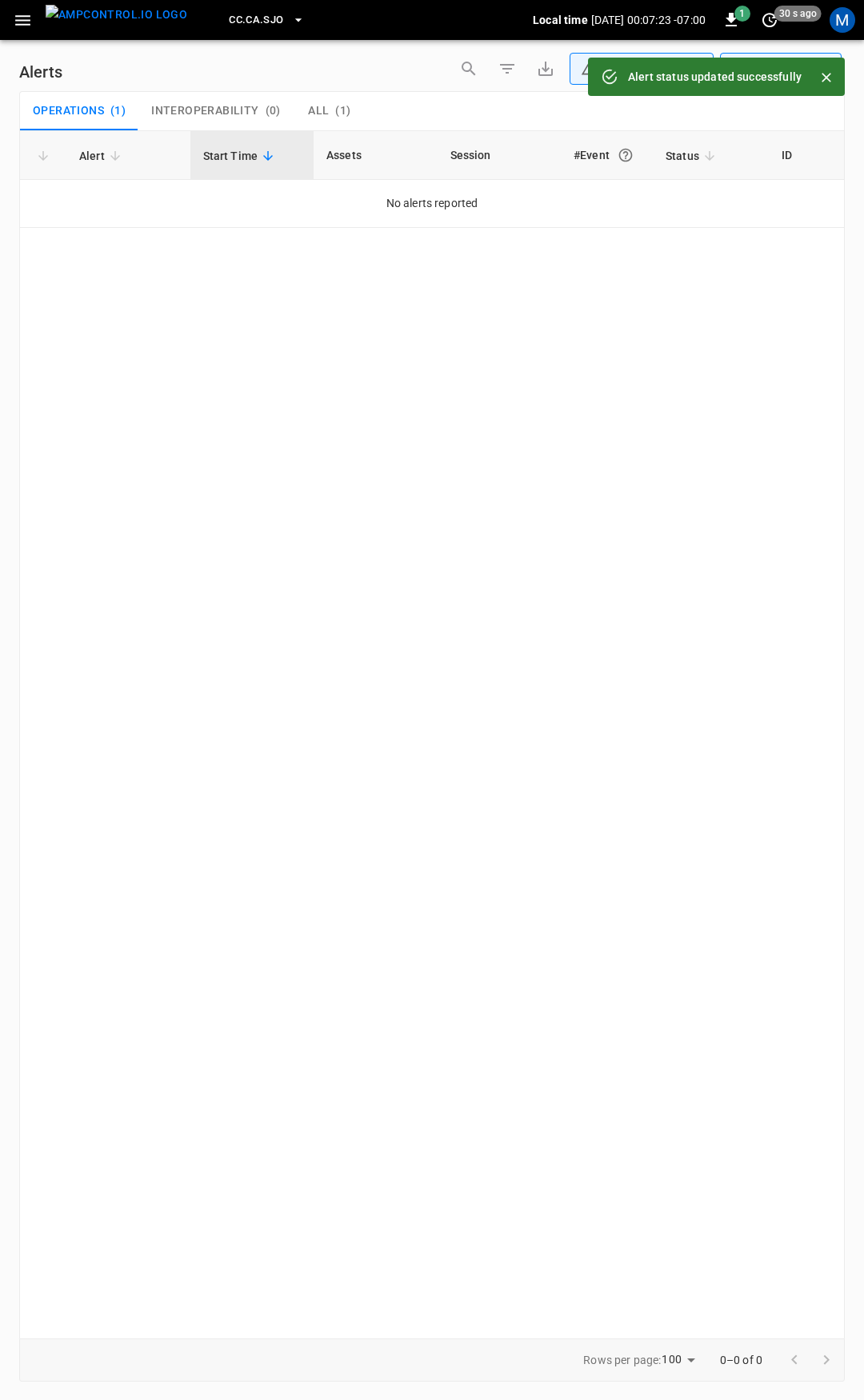
click at [12, 8] on button "button" at bounding box center [22, 21] width 32 height 30
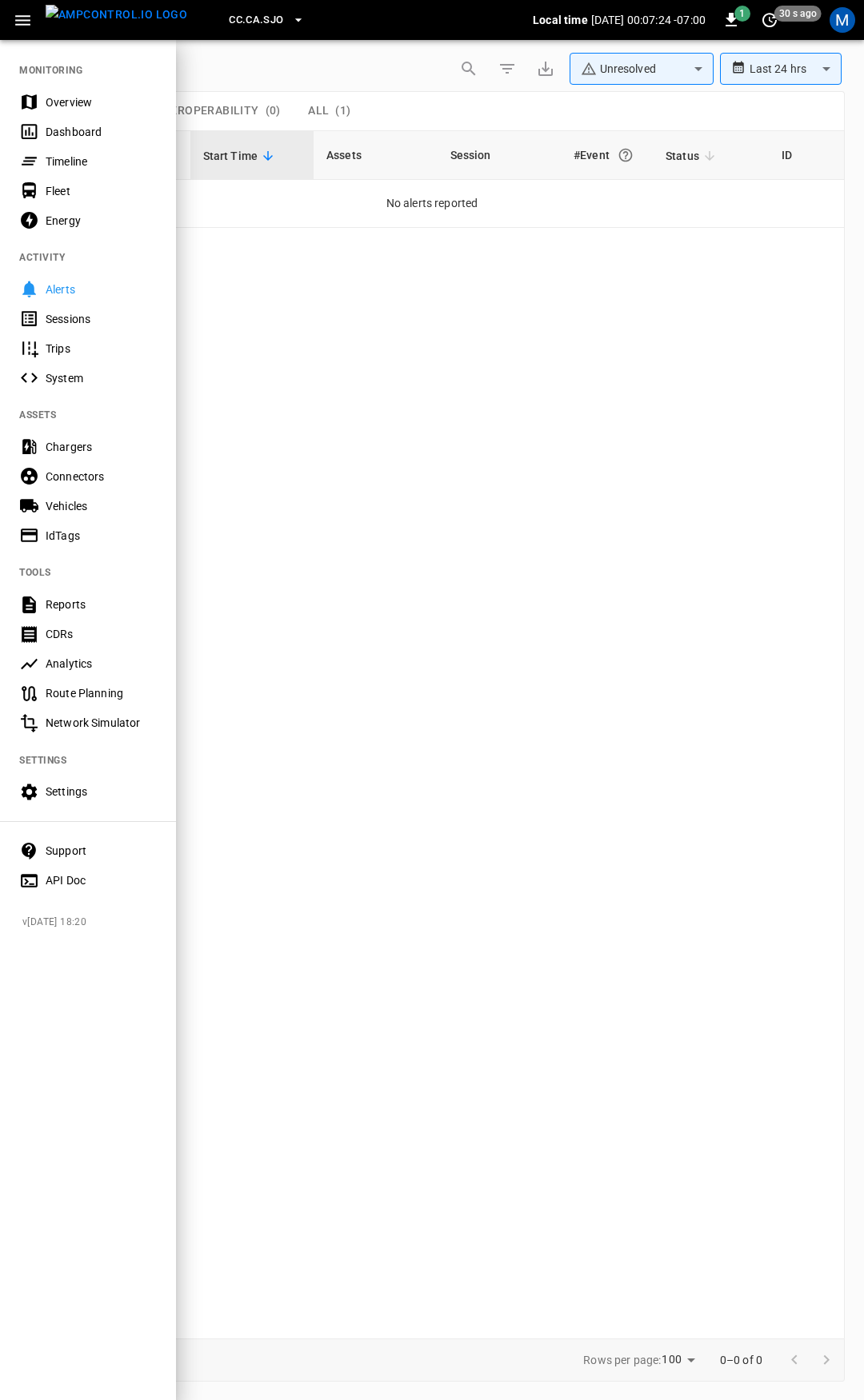
click at [88, 98] on div "Overview" at bounding box center [101, 102] width 111 height 16
